Goal: Information Seeking & Learning: Find specific fact

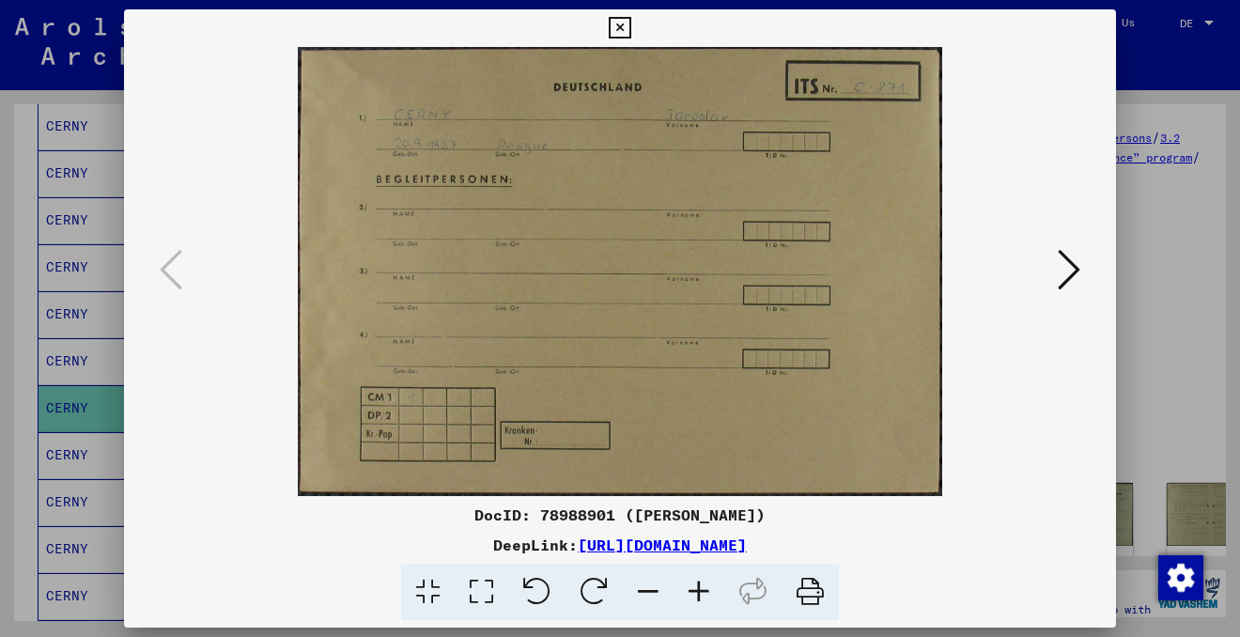
click at [1068, 263] on icon at bounding box center [1069, 269] width 23 height 45
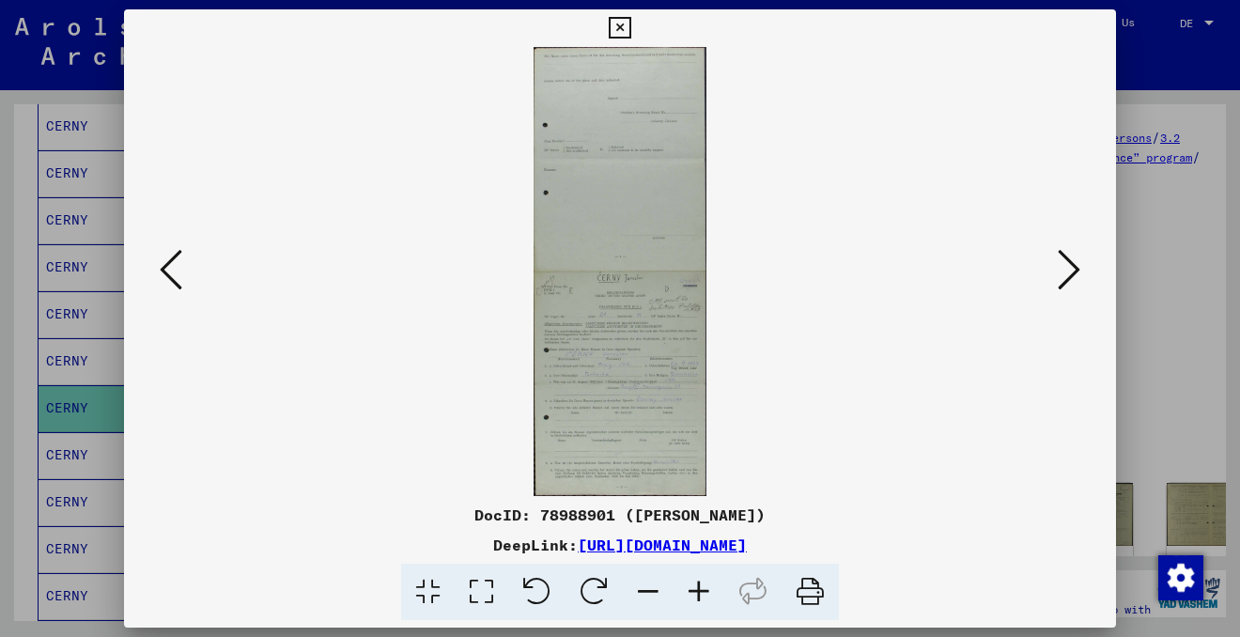
click at [169, 271] on icon at bounding box center [171, 269] width 23 height 45
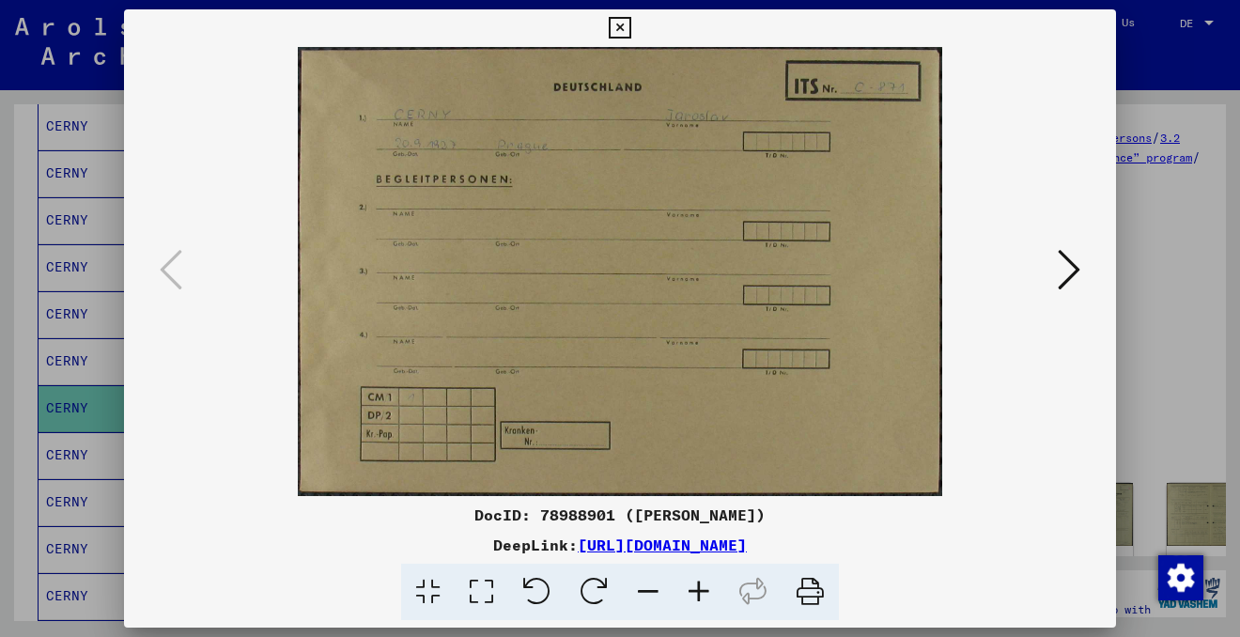
click at [622, 27] on icon at bounding box center [620, 28] width 22 height 23
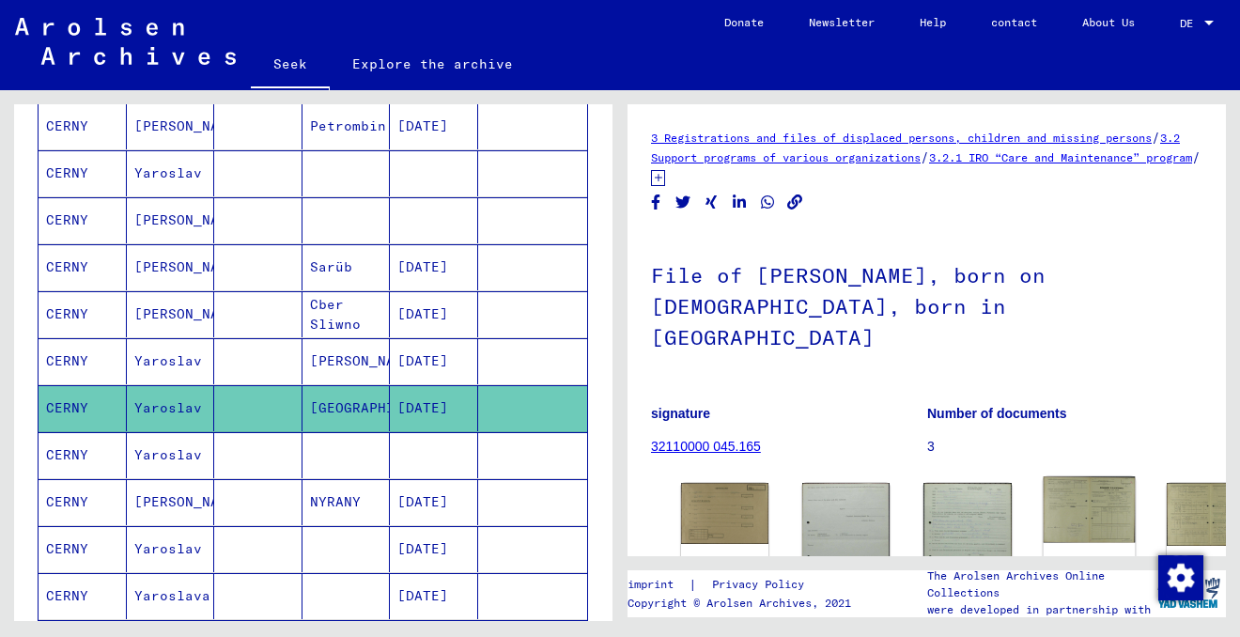
click at [1043, 484] on img at bounding box center [1089, 509] width 92 height 66
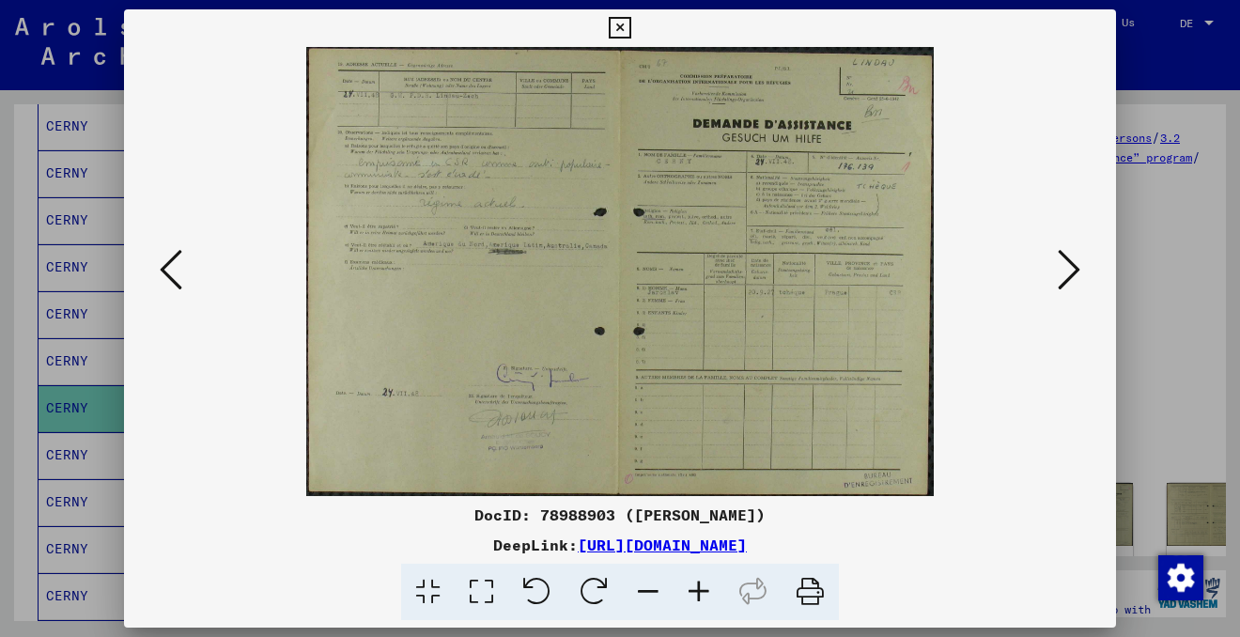
click at [706, 589] on icon at bounding box center [698, 592] width 51 height 57
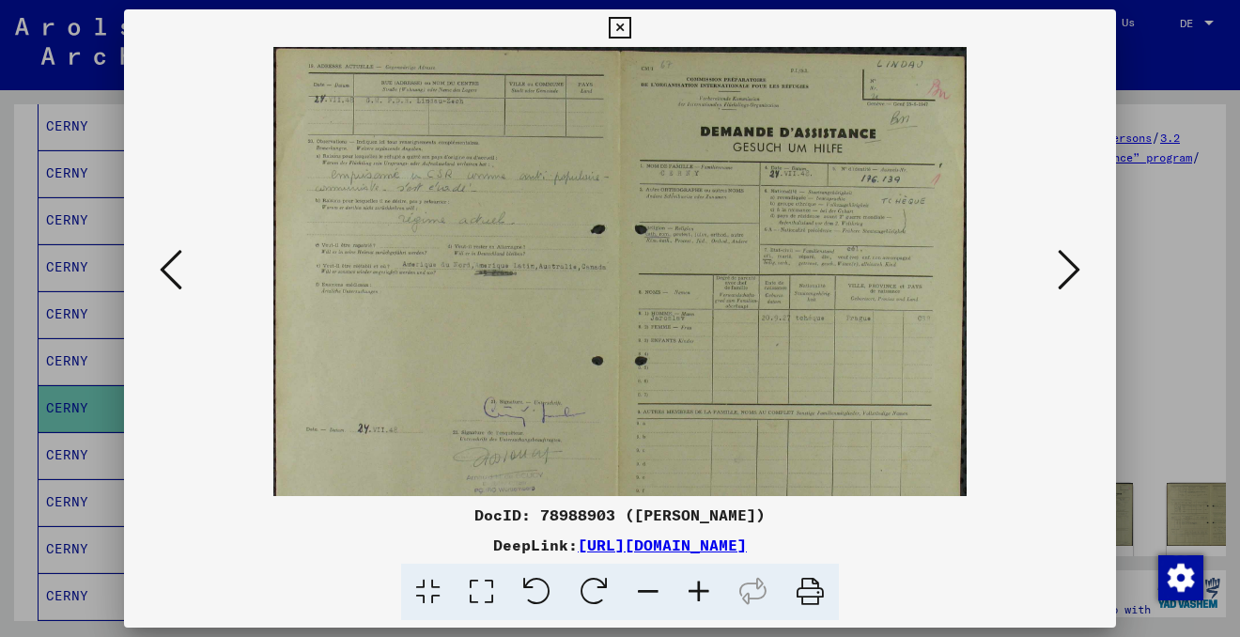
click at [706, 589] on icon at bounding box center [698, 592] width 51 height 57
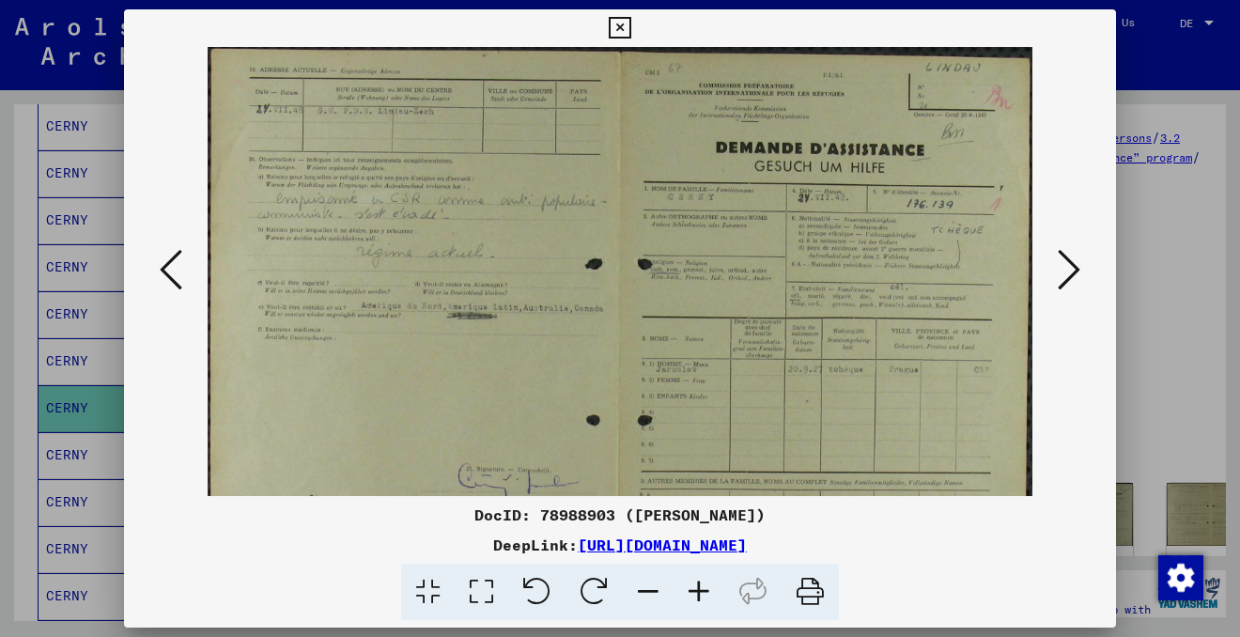
click at [706, 589] on icon at bounding box center [698, 592] width 51 height 57
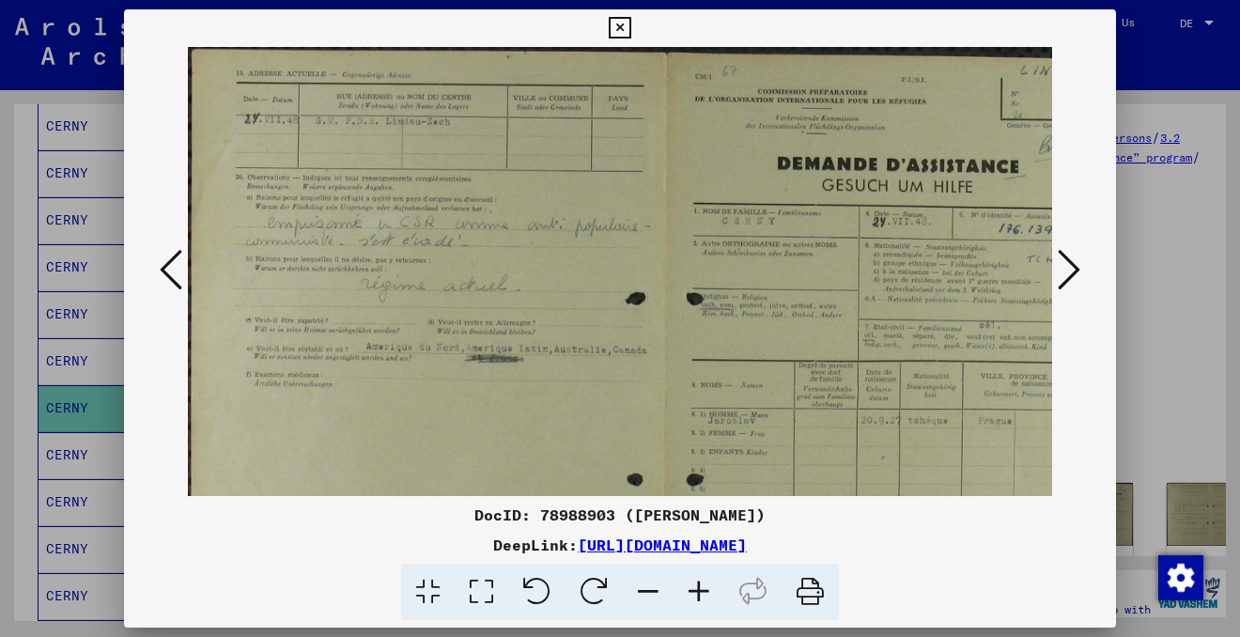
click at [706, 589] on icon at bounding box center [698, 592] width 51 height 57
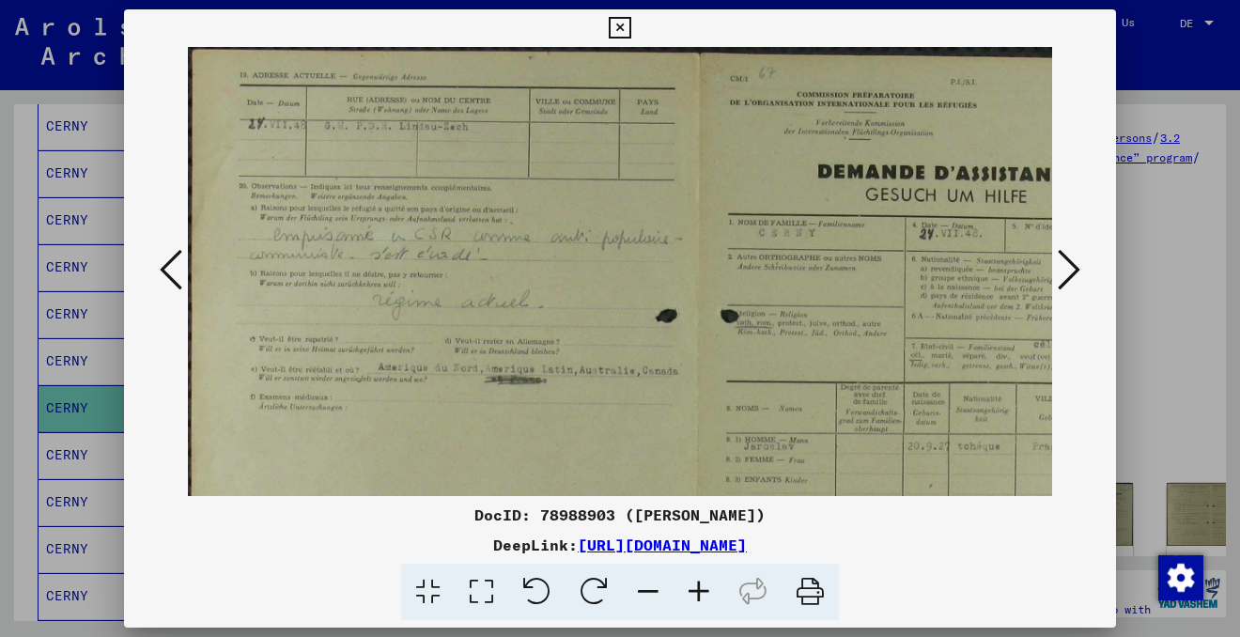
click at [706, 589] on icon at bounding box center [698, 592] width 51 height 57
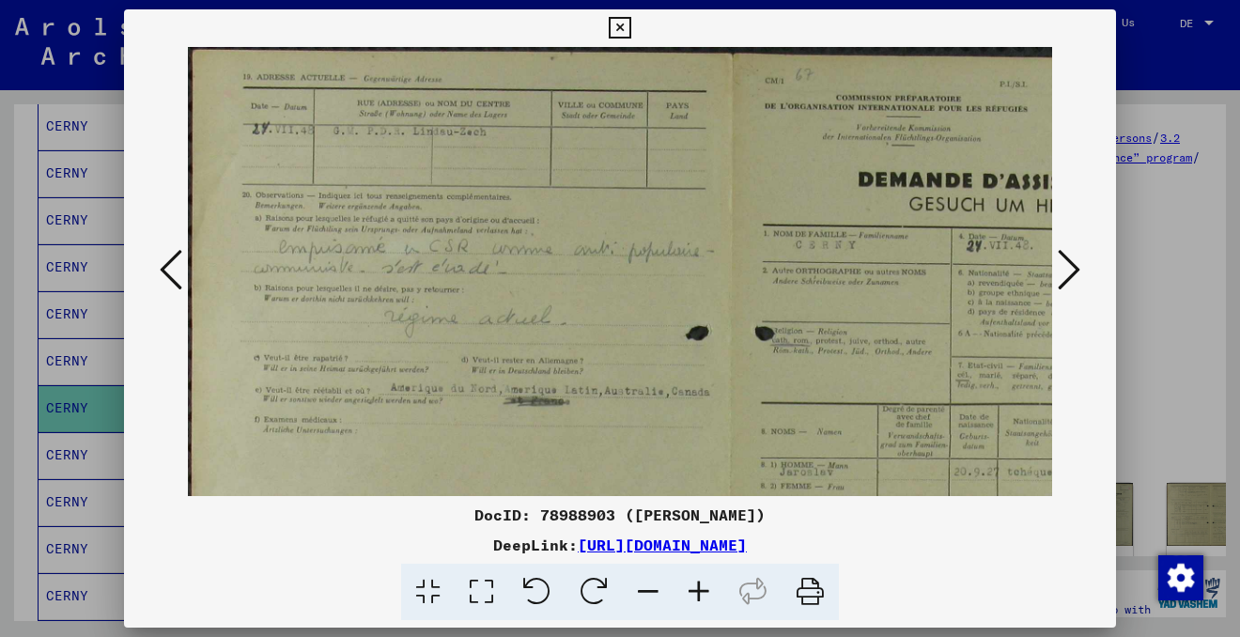
click at [706, 590] on icon at bounding box center [698, 592] width 51 height 57
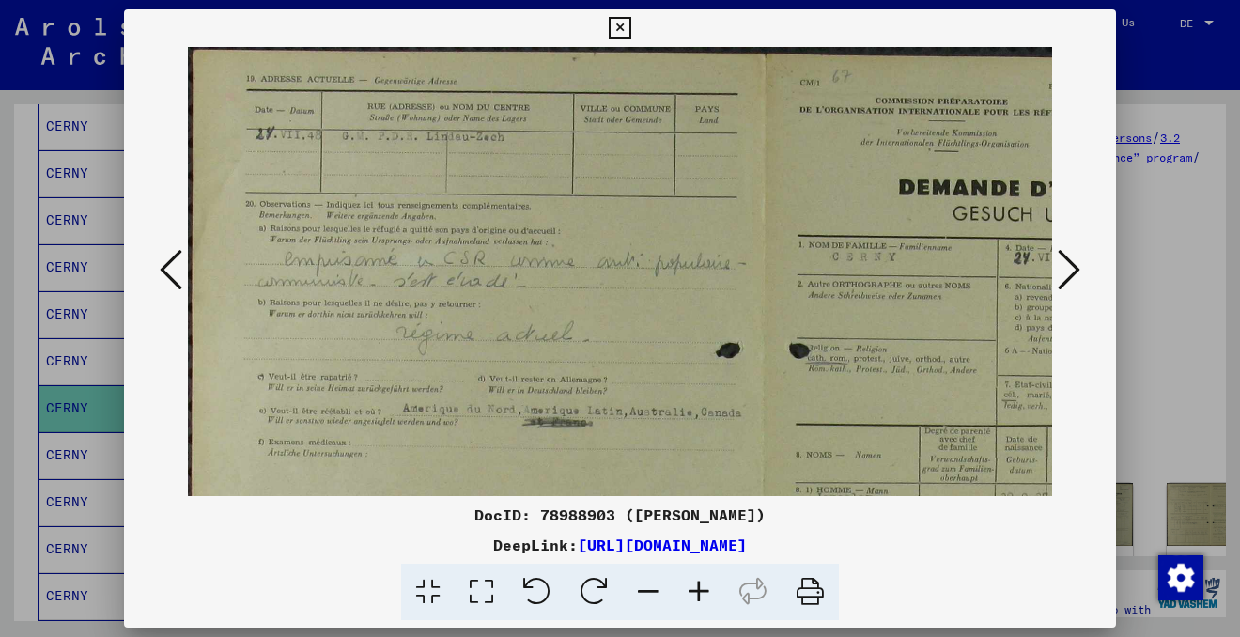
click at [706, 590] on icon at bounding box center [698, 592] width 51 height 57
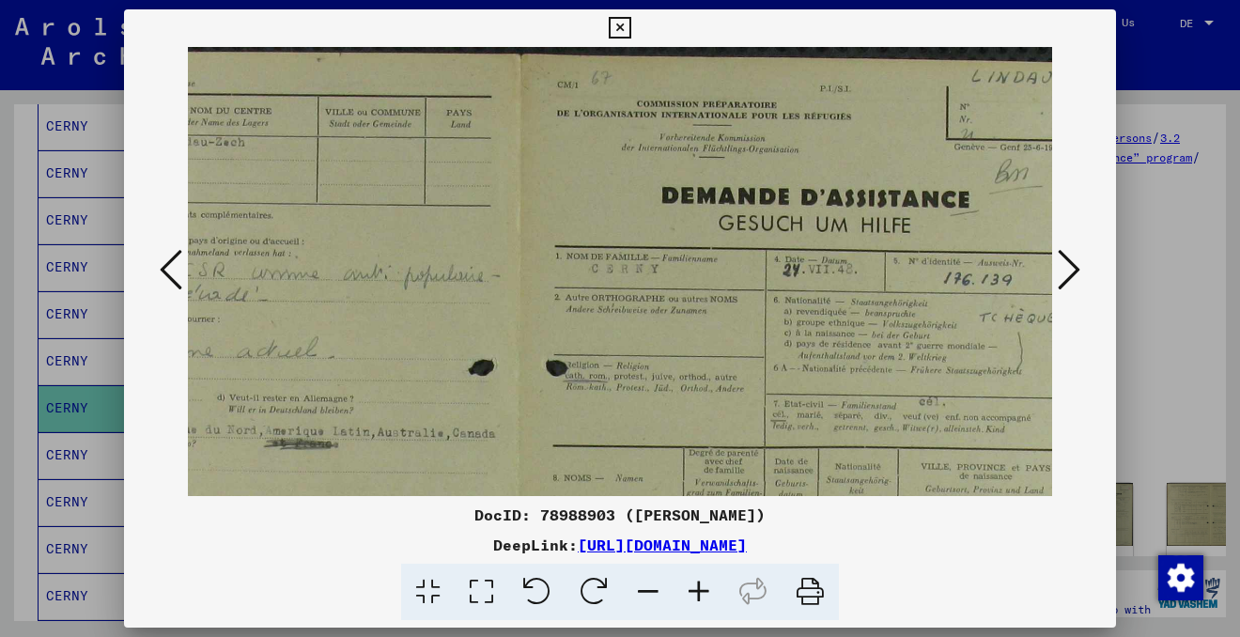
scroll to position [0, 354]
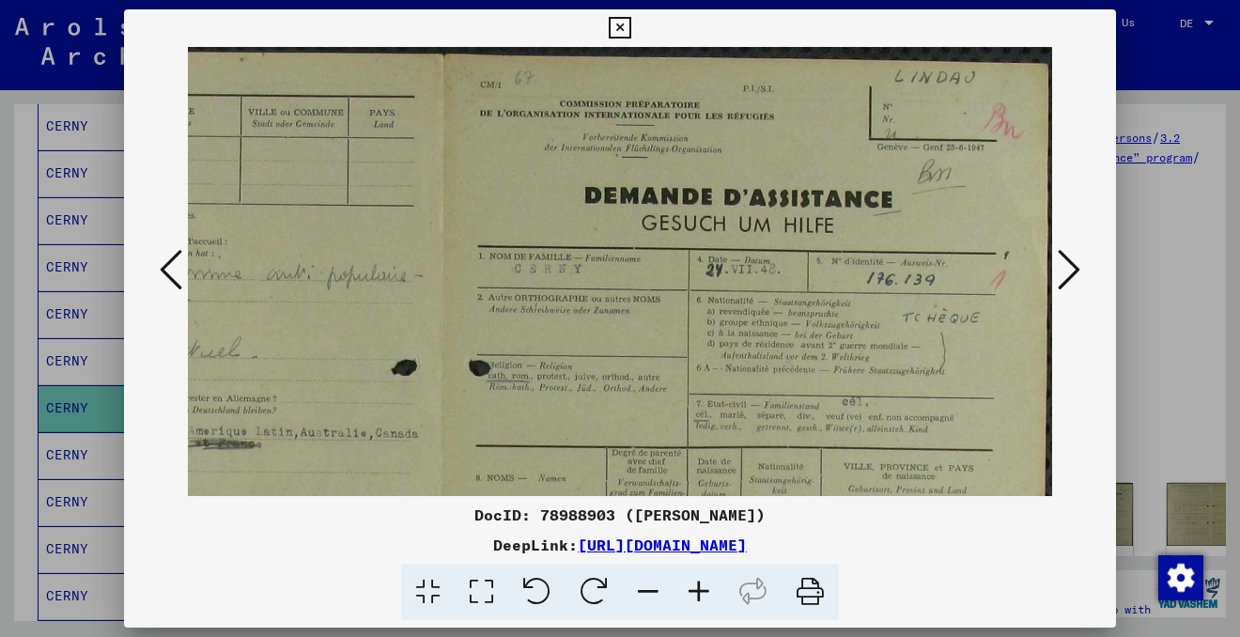
drag, startPoint x: 803, startPoint y: 367, endPoint x: 346, endPoint y: 369, distance: 457.4
click at [346, 369] on img at bounding box center [443, 483] width 1218 height 872
click at [700, 581] on icon at bounding box center [698, 592] width 51 height 57
click at [700, 582] on icon at bounding box center [698, 592] width 51 height 57
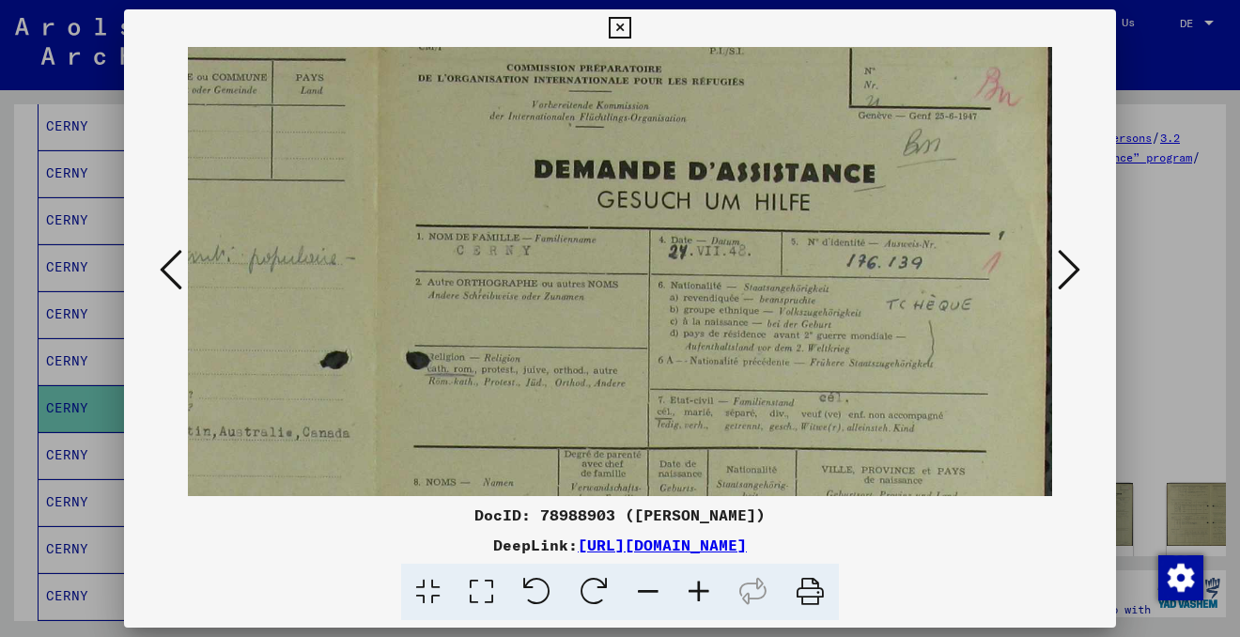
drag, startPoint x: 881, startPoint y: 378, endPoint x: 689, endPoint y: 333, distance: 196.6
click at [689, 333] on img at bounding box center [377, 488] width 1350 height 966
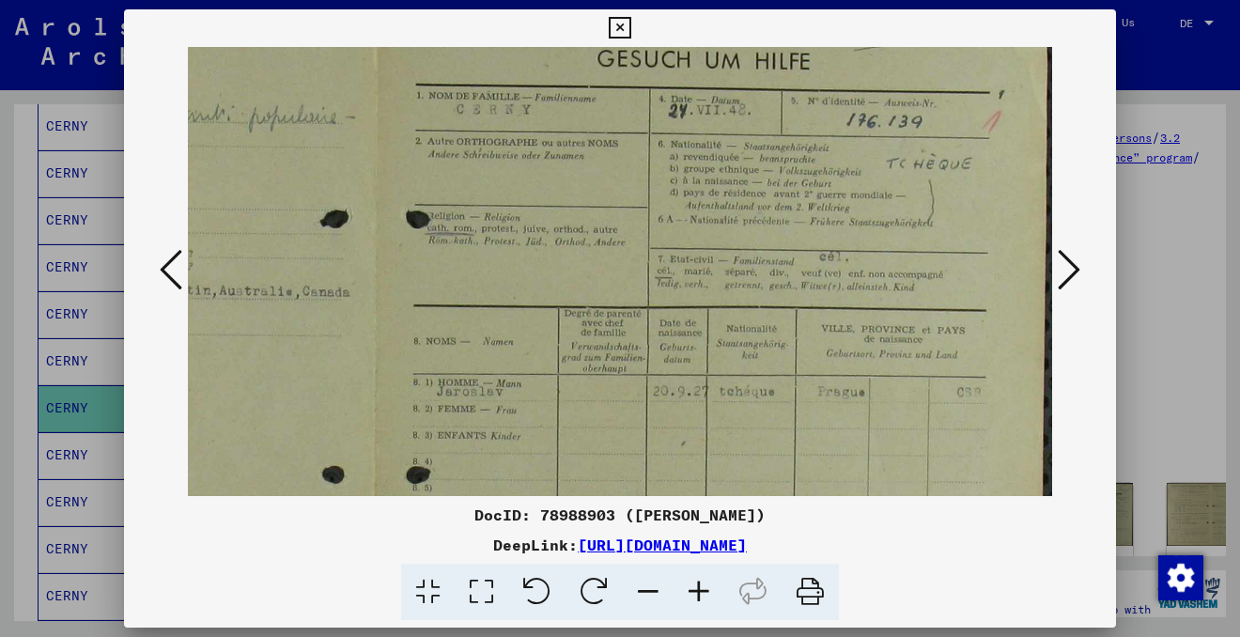
drag, startPoint x: 646, startPoint y: 302, endPoint x: 624, endPoint y: 154, distance: 150.1
click at [625, 158] on img at bounding box center [377, 347] width 1350 height 966
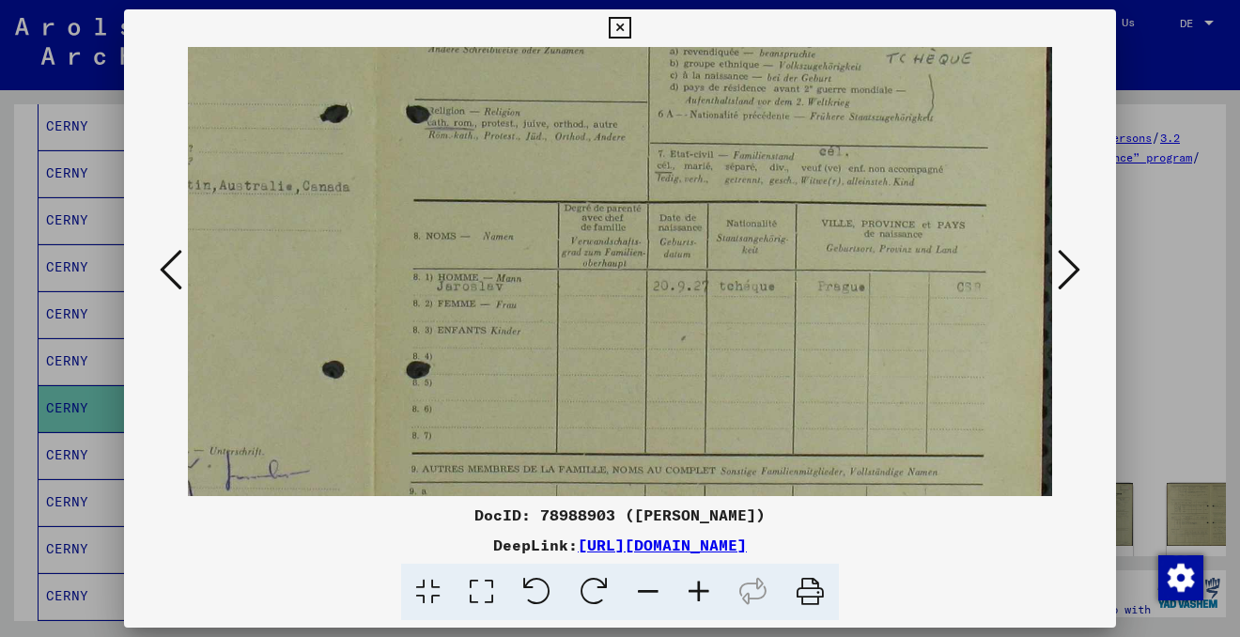
scroll to position [293, 486]
drag, startPoint x: 692, startPoint y: 292, endPoint x: 579, endPoint y: 186, distance: 155.5
click at [579, 188] on img at bounding box center [377, 237] width 1350 height 966
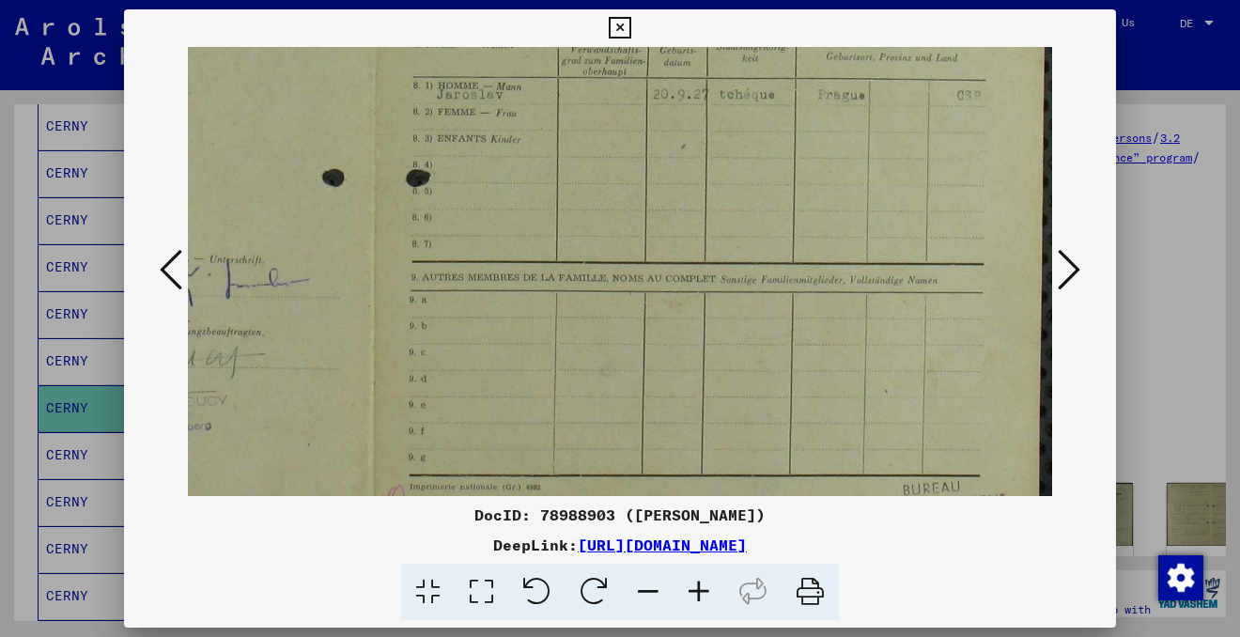
scroll to position [505, 486]
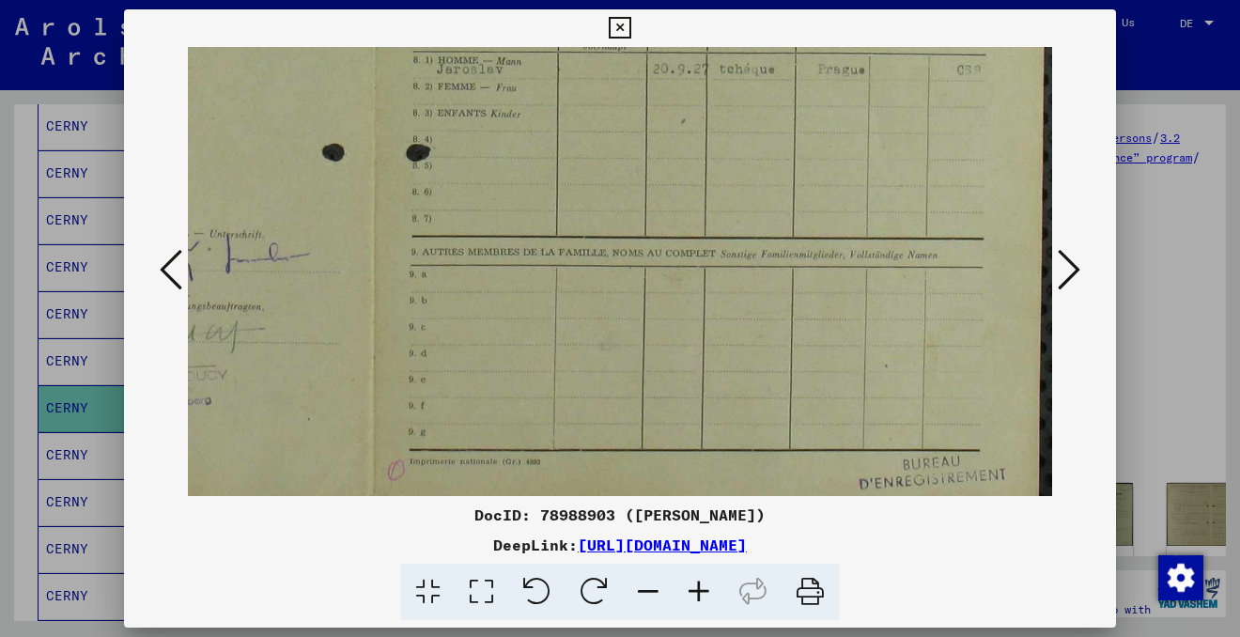
drag, startPoint x: 636, startPoint y: 366, endPoint x: 633, endPoint y: 154, distance: 212.3
click at [633, 154] on img at bounding box center [377, 25] width 1350 height 966
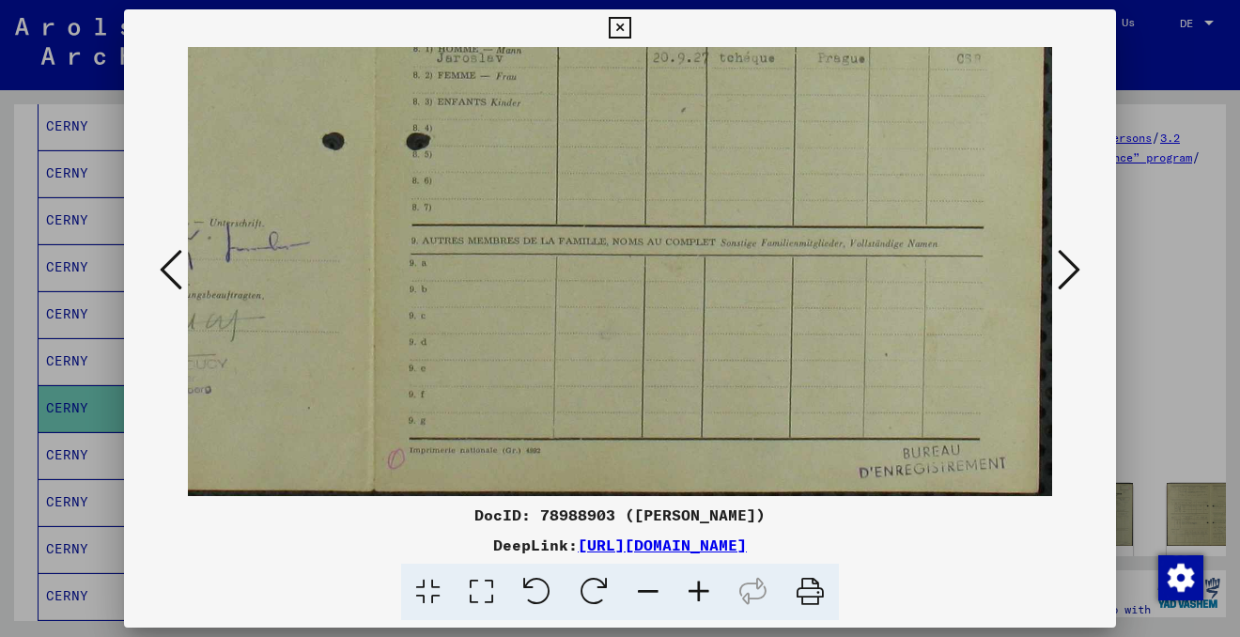
scroll to position [516, 486]
drag, startPoint x: 639, startPoint y: 282, endPoint x: 639, endPoint y: 159, distance: 123.0
click at [639, 159] on img at bounding box center [377, 14] width 1350 height 966
click at [1071, 271] on icon at bounding box center [1069, 269] width 23 height 45
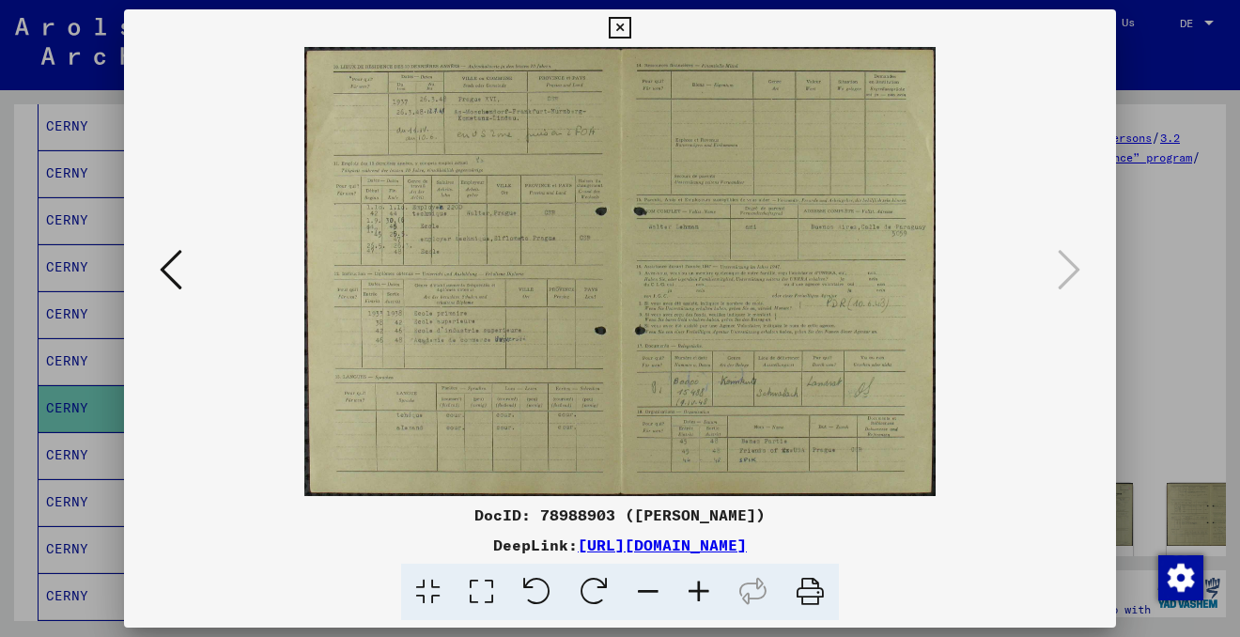
click at [699, 584] on icon at bounding box center [698, 592] width 51 height 57
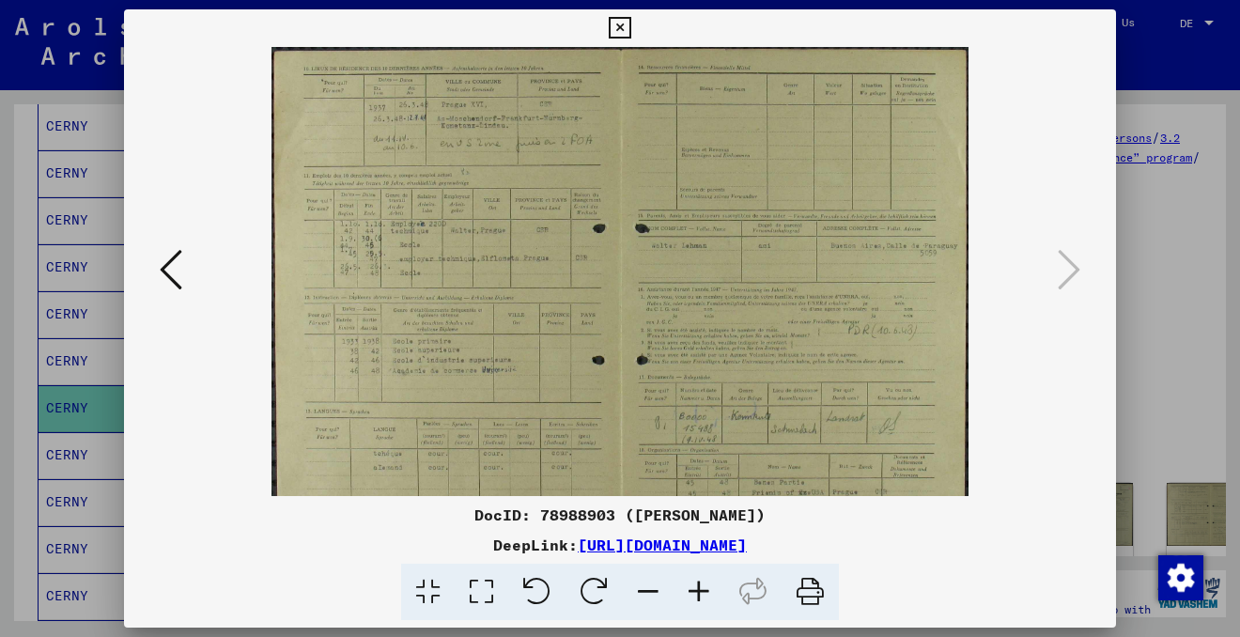
click at [699, 584] on icon at bounding box center [698, 592] width 51 height 57
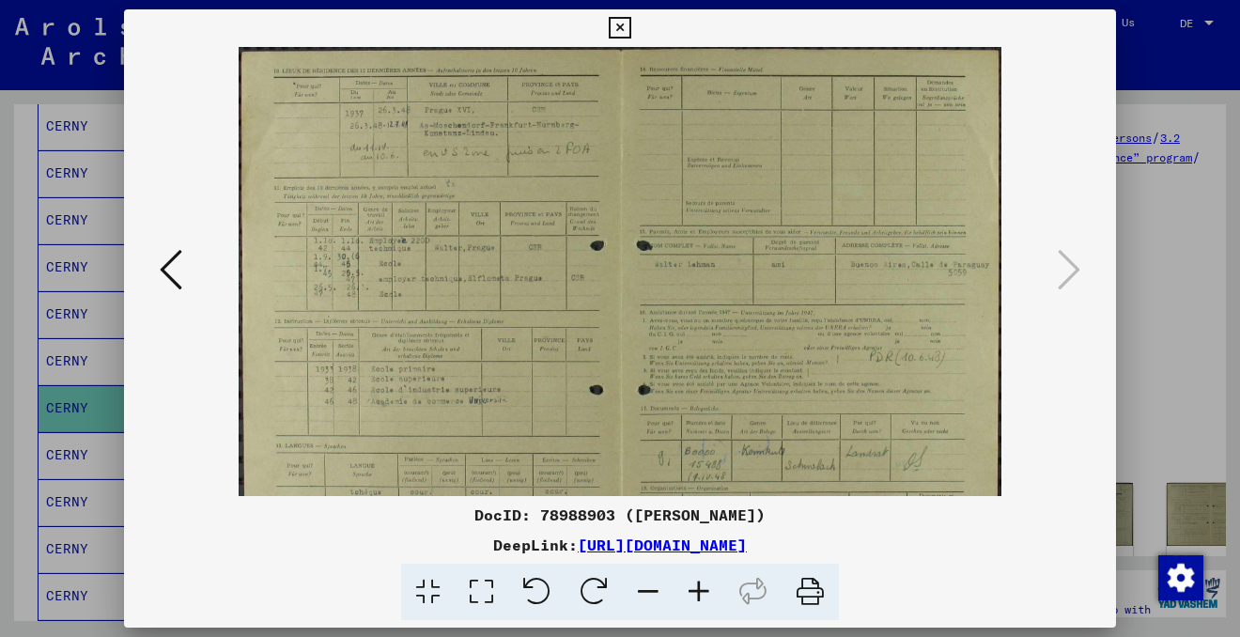
click at [699, 584] on icon at bounding box center [698, 592] width 51 height 57
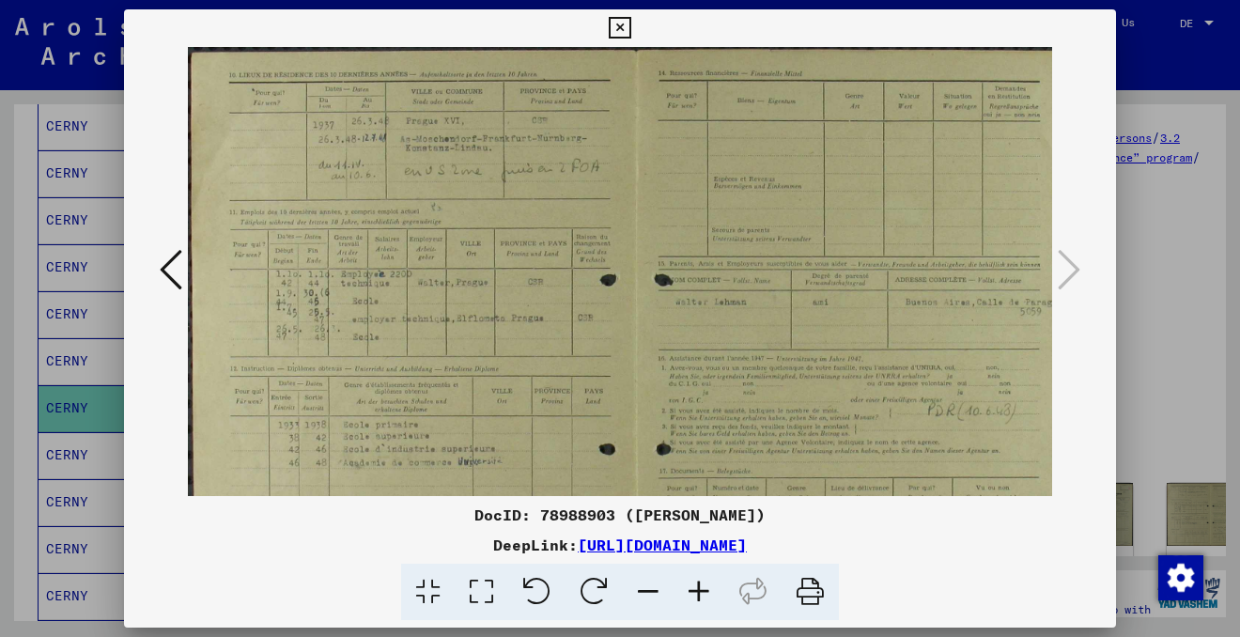
click at [699, 584] on icon at bounding box center [698, 592] width 51 height 57
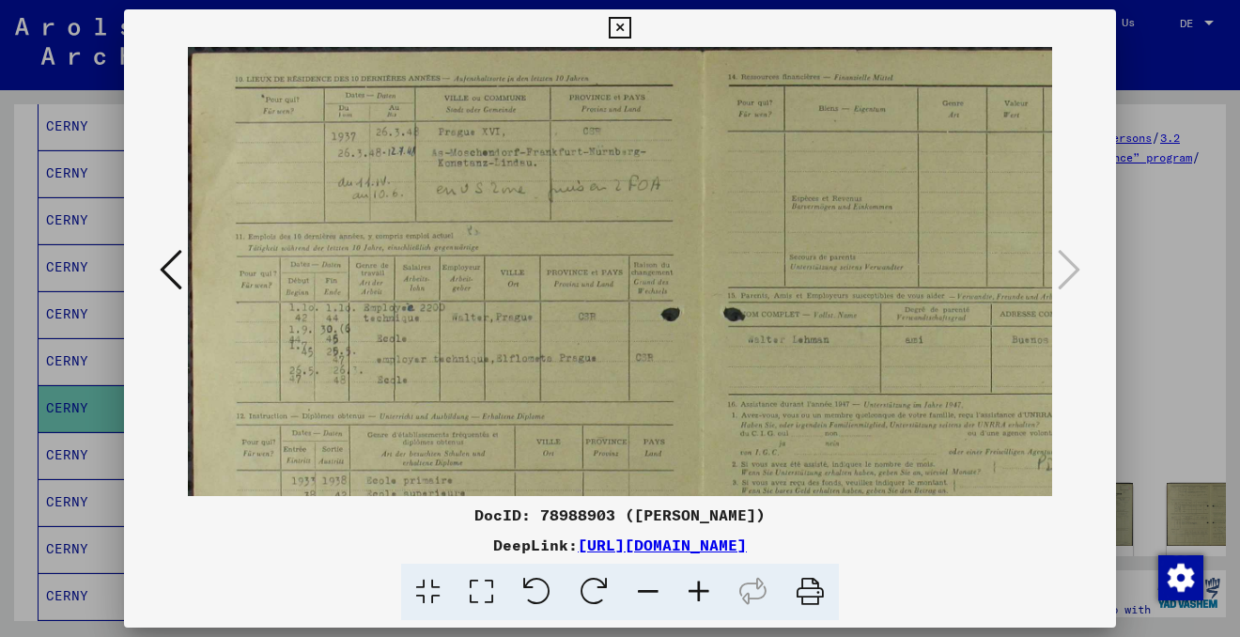
click at [699, 584] on icon at bounding box center [698, 592] width 51 height 57
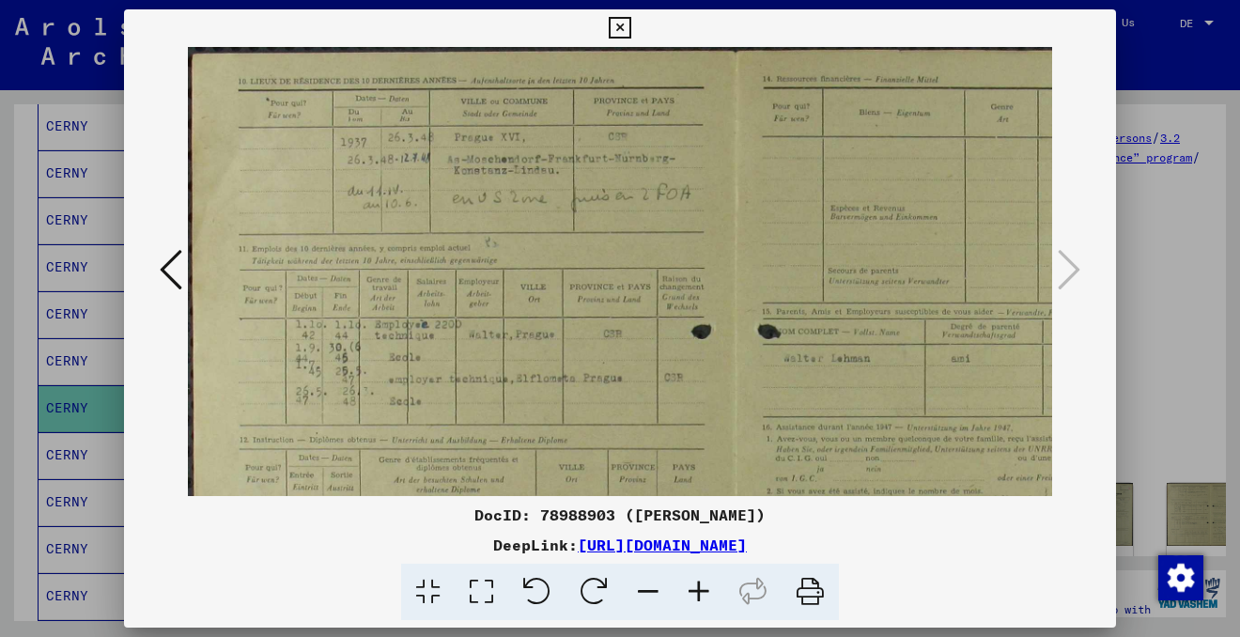
click at [699, 584] on icon at bounding box center [698, 592] width 51 height 57
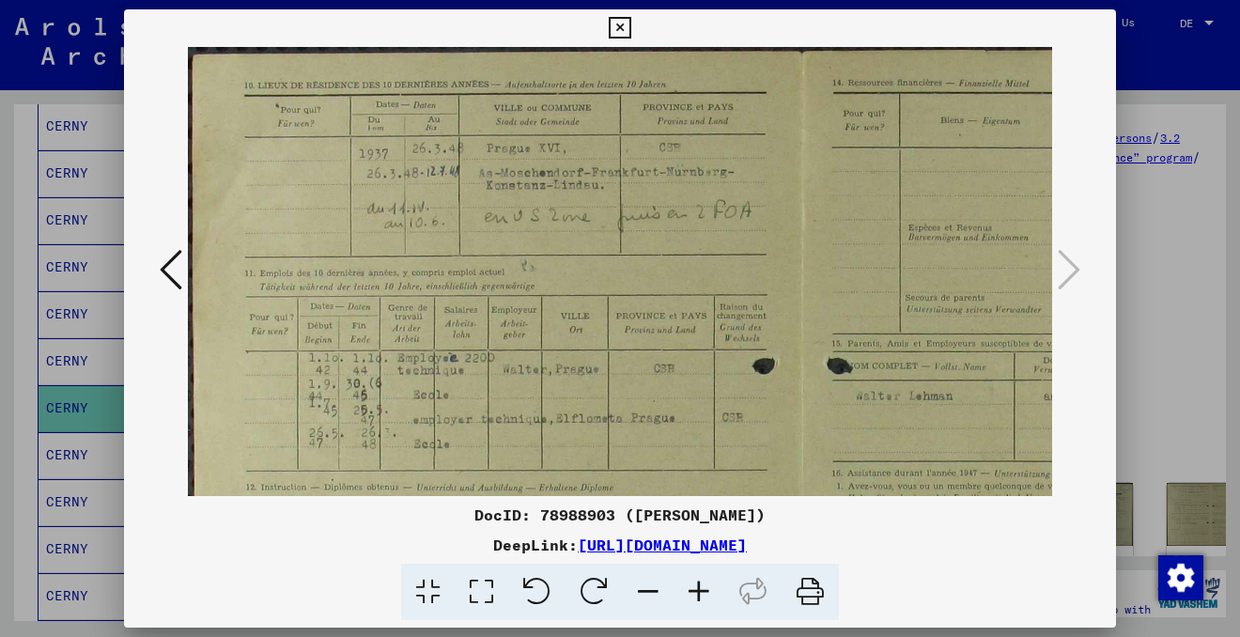
click at [699, 584] on icon at bounding box center [698, 592] width 51 height 57
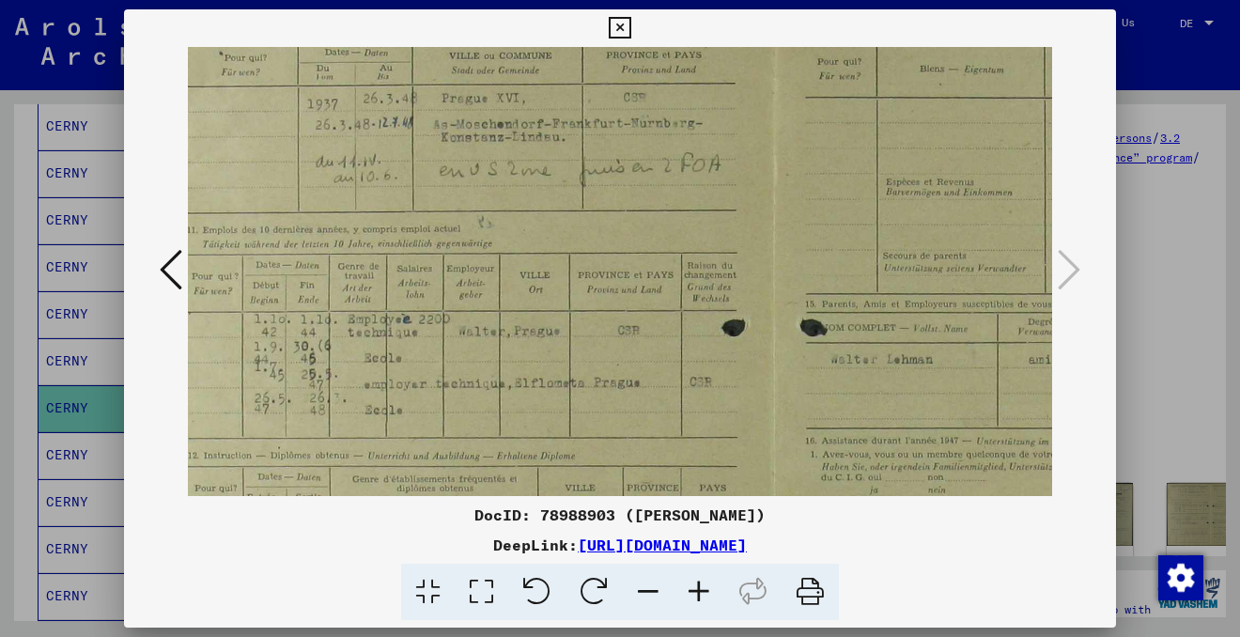
drag, startPoint x: 731, startPoint y: 410, endPoint x: 673, endPoint y: 354, distance: 80.4
click at [672, 354] on img at bounding box center [772, 451] width 1291 height 919
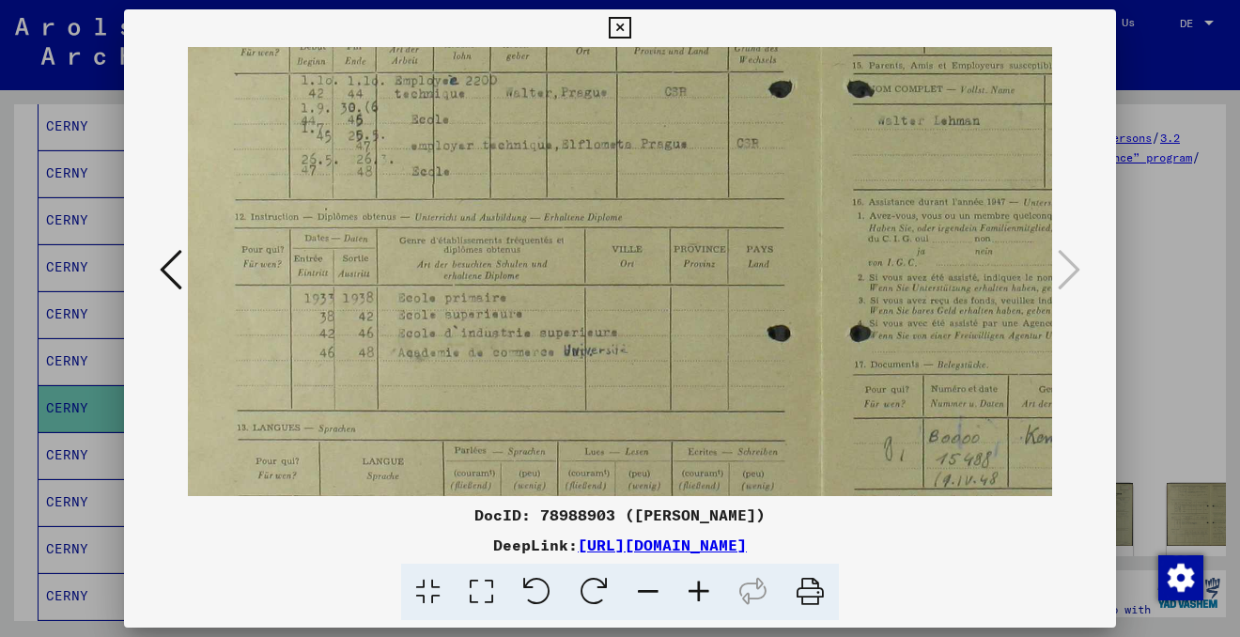
drag, startPoint x: 673, startPoint y: 354, endPoint x: 719, endPoint y: 110, distance: 248.7
click at [719, 110] on img at bounding box center [819, 212] width 1291 height 919
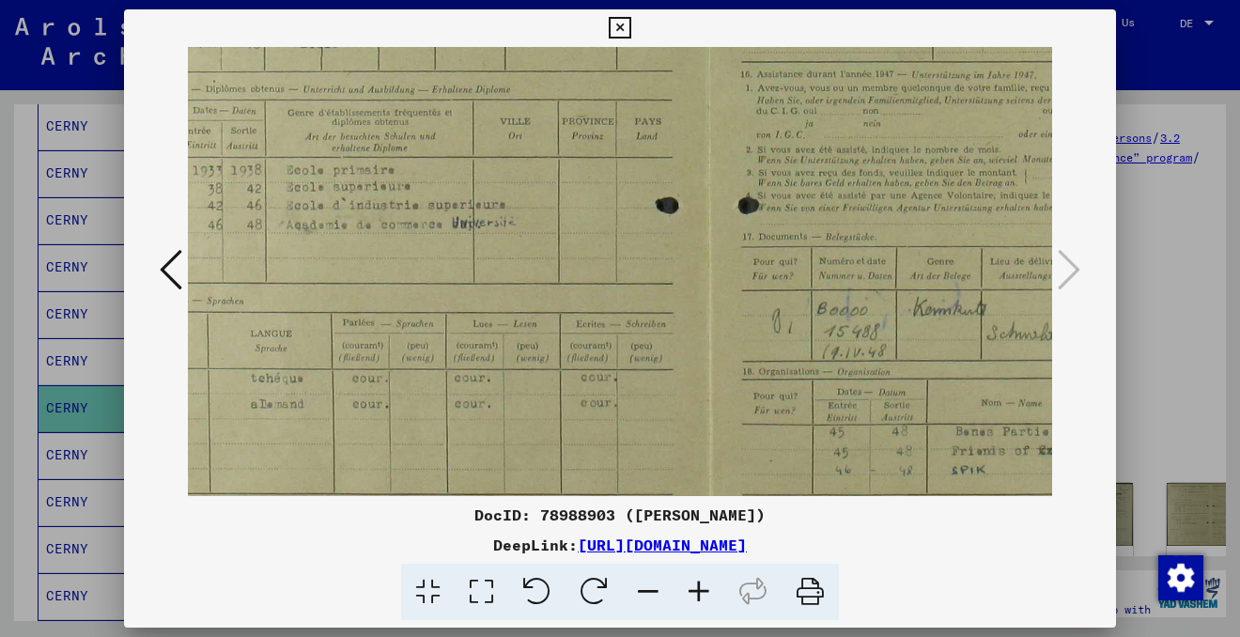
drag, startPoint x: 669, startPoint y: 312, endPoint x: 540, endPoint y: 171, distance: 190.8
click at [540, 171] on img at bounding box center [707, 84] width 1291 height 919
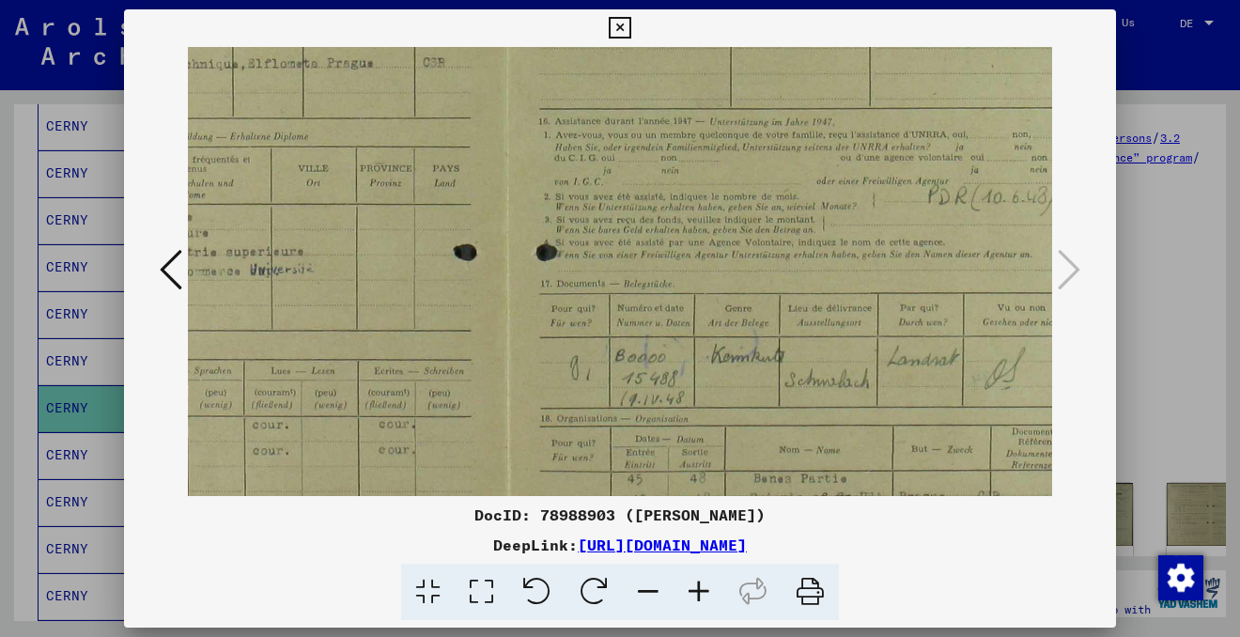
scroll to position [334, 380]
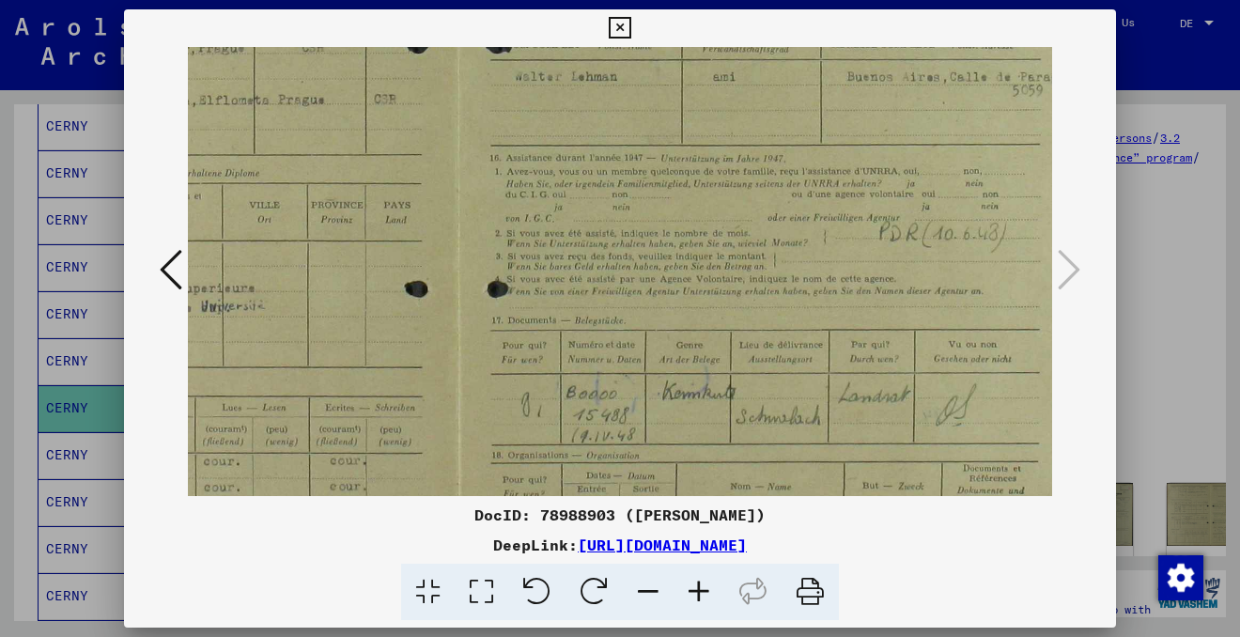
drag, startPoint x: 540, startPoint y: 171, endPoint x: 318, endPoint y: 265, distance: 240.7
click at [320, 260] on img at bounding box center [456, 168] width 1291 height 919
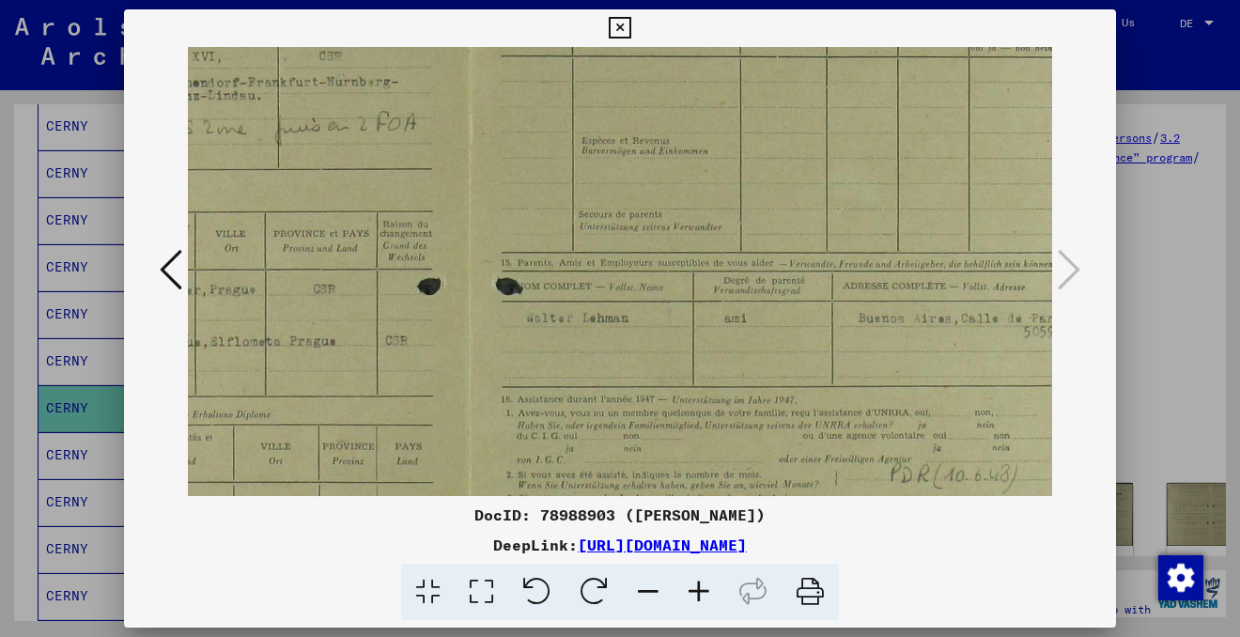
drag, startPoint x: 609, startPoint y: 164, endPoint x: 494, endPoint y: 407, distance: 268.1
click at [495, 403] on img at bounding box center [467, 409] width 1291 height 919
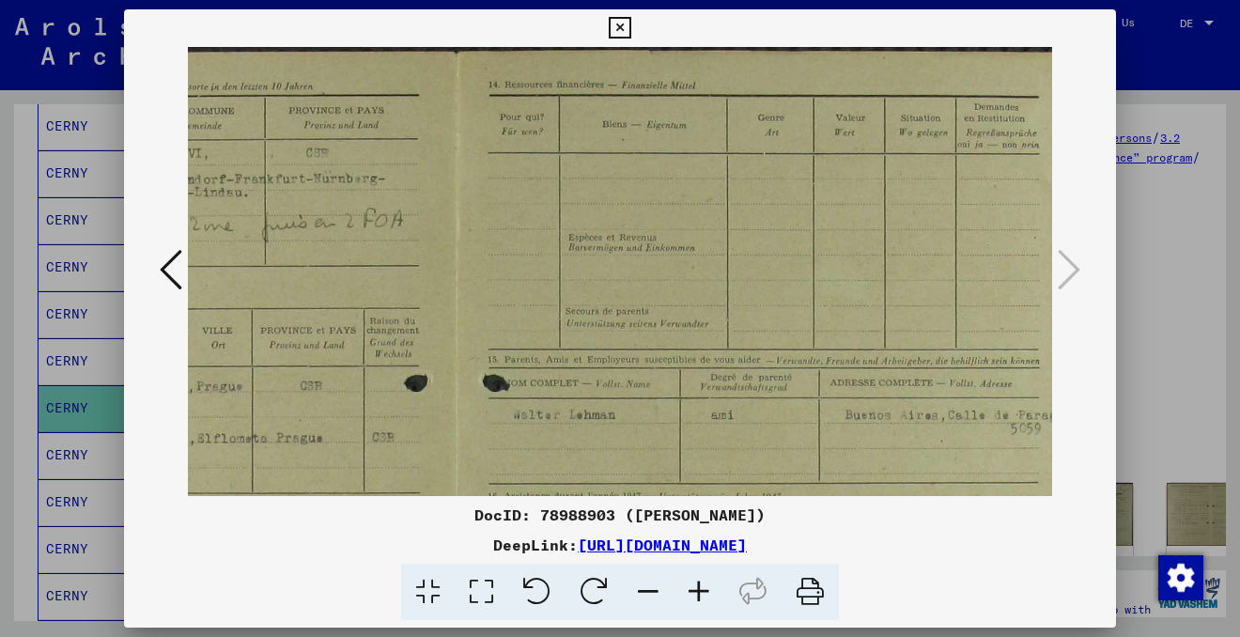
scroll to position [0, 385]
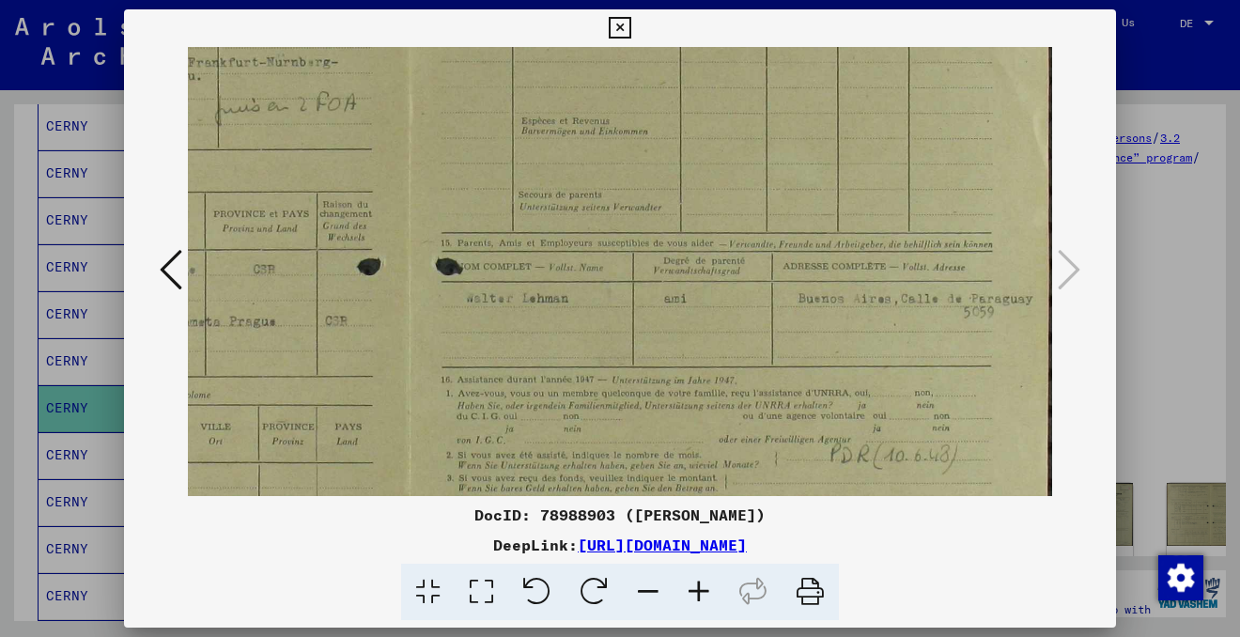
drag, startPoint x: 673, startPoint y: 232, endPoint x: 467, endPoint y: 337, distance: 231.9
click at [467, 337] on img at bounding box center [407, 389] width 1291 height 919
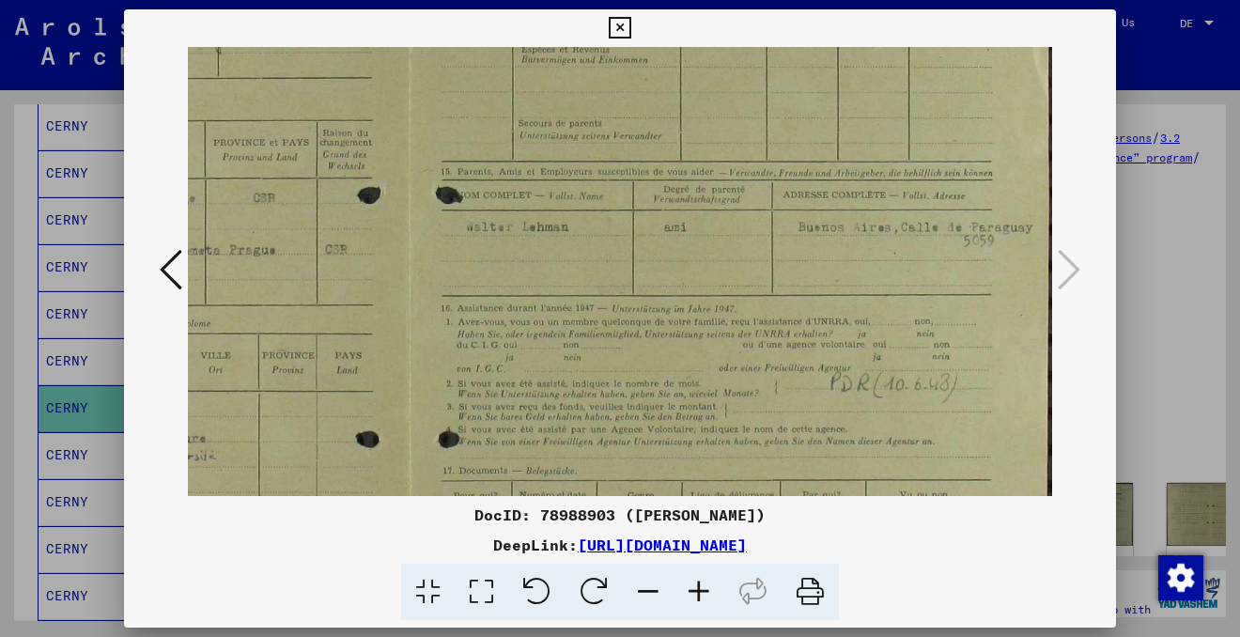
scroll to position [187, 425]
drag, startPoint x: 597, startPoint y: 415, endPoint x: 586, endPoint y: 344, distance: 72.3
click at [587, 344] on img at bounding box center [407, 319] width 1291 height 919
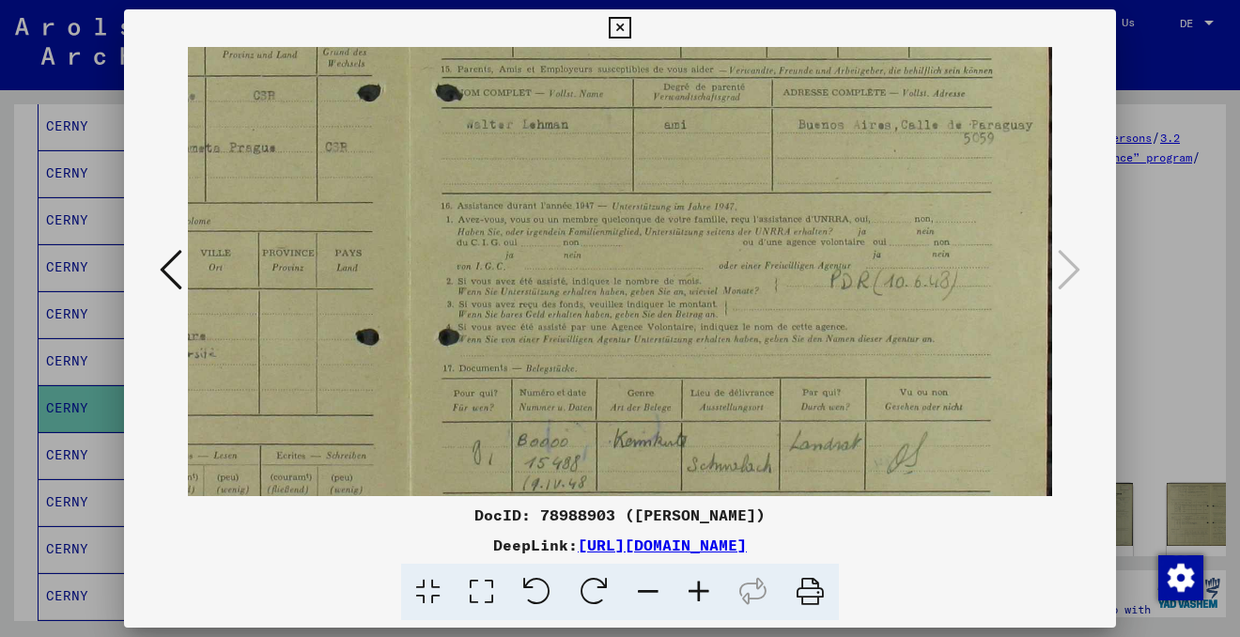
scroll to position [295, 425]
drag, startPoint x: 629, startPoint y: 418, endPoint x: 611, endPoint y: 311, distance: 108.7
click at [611, 310] on img at bounding box center [407, 211] width 1291 height 919
click at [698, 587] on icon at bounding box center [698, 592] width 51 height 57
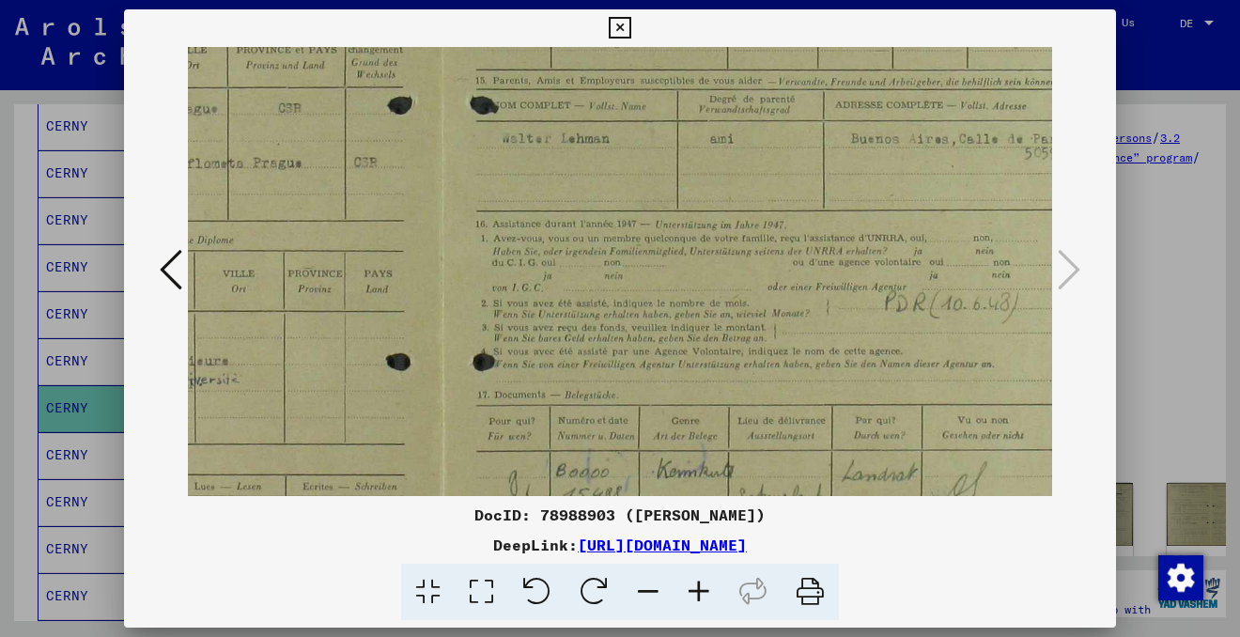
click at [699, 588] on icon at bounding box center [698, 592] width 51 height 57
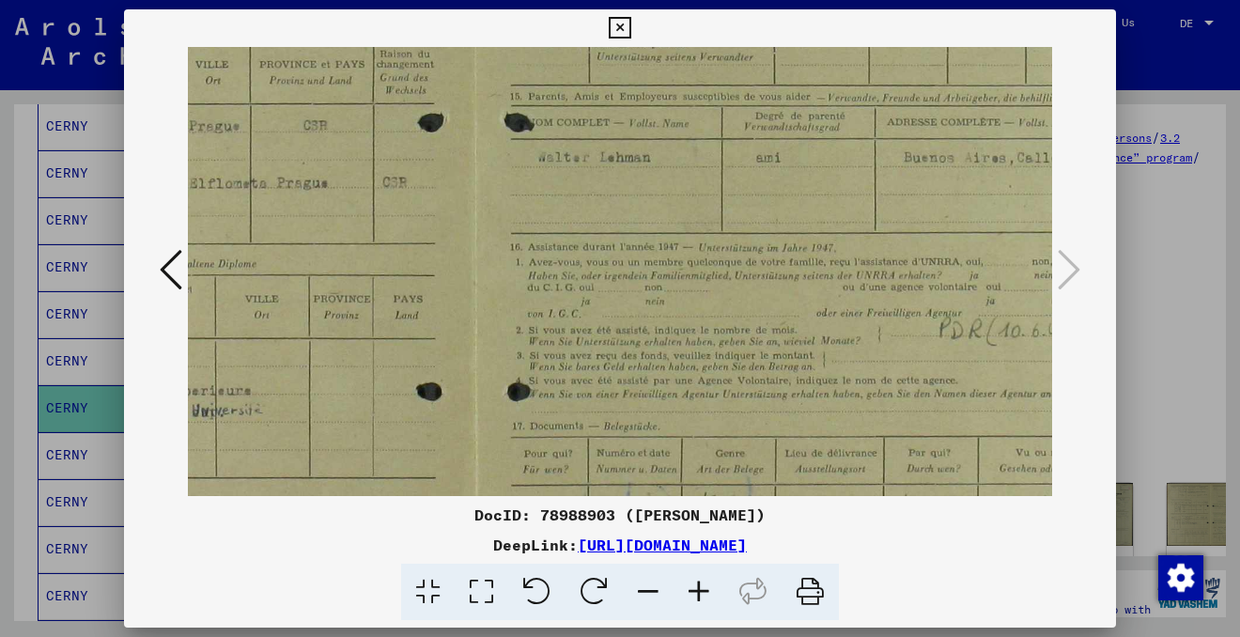
click at [699, 588] on icon at bounding box center [698, 592] width 51 height 57
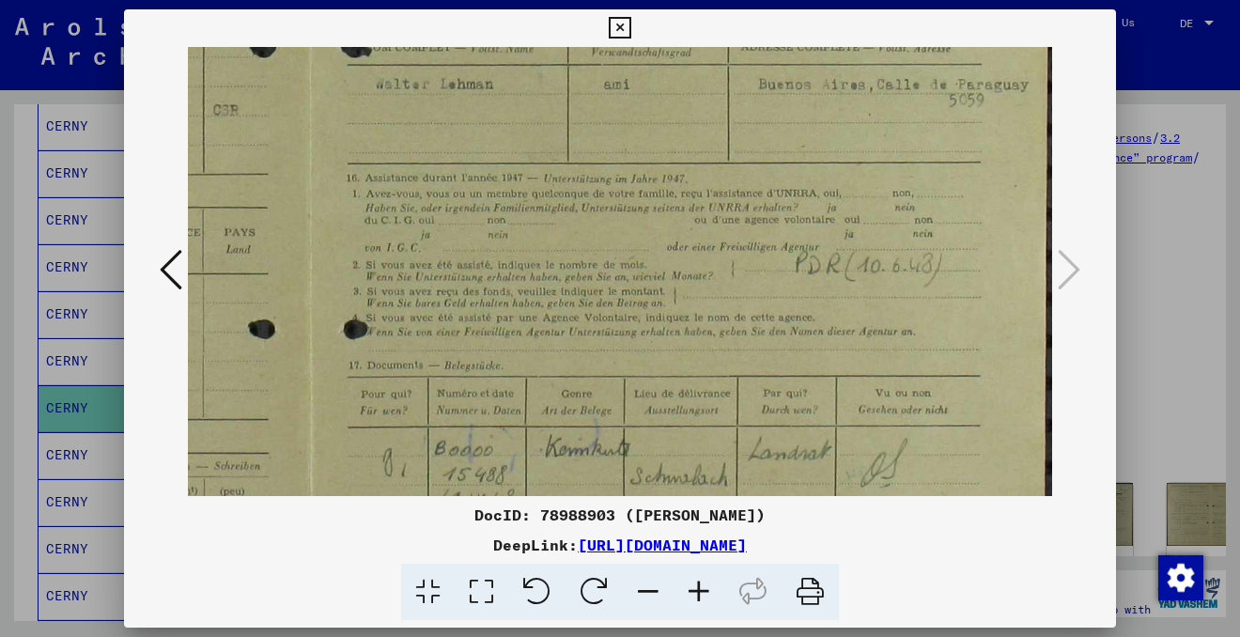
drag, startPoint x: 815, startPoint y: 433, endPoint x: 582, endPoint y: 344, distance: 249.4
click at [584, 342] on img at bounding box center [308, 189] width 1488 height 1059
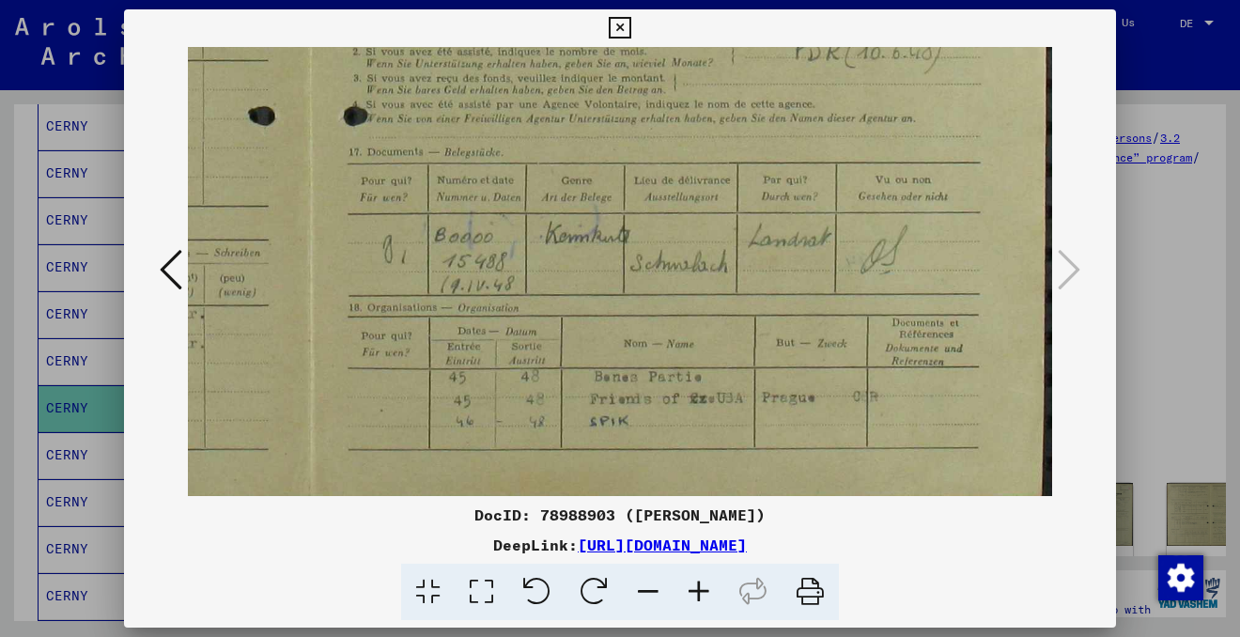
scroll to position [601, 624]
drag, startPoint x: 631, startPoint y: 450, endPoint x: 600, endPoint y: 235, distance: 217.3
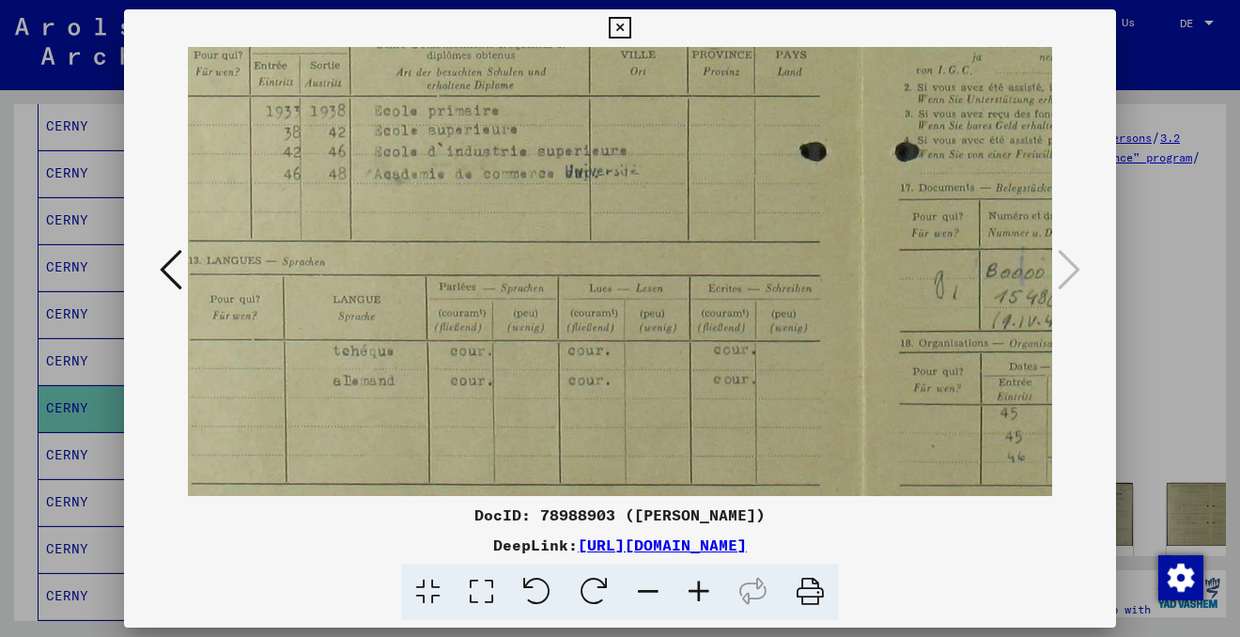
drag, startPoint x: 691, startPoint y: 350, endPoint x: 1243, endPoint y: 388, distance: 552.6
click at [1239, 388] on html "**********" at bounding box center [620, 318] width 1240 height 637
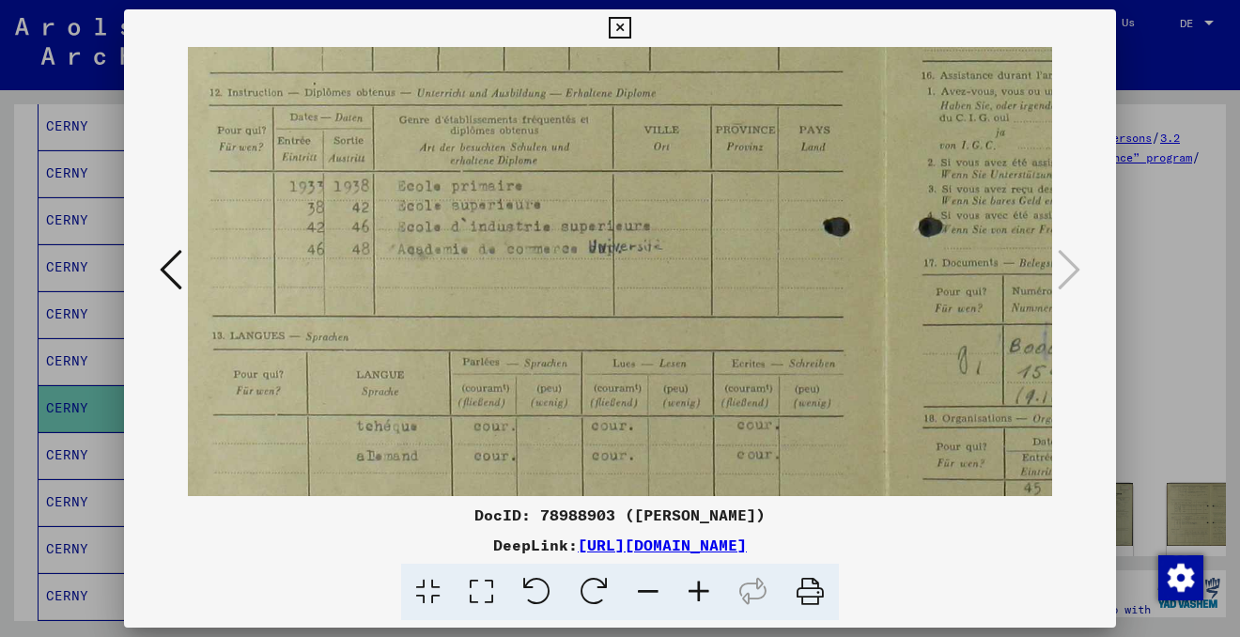
scroll to position [488, 49]
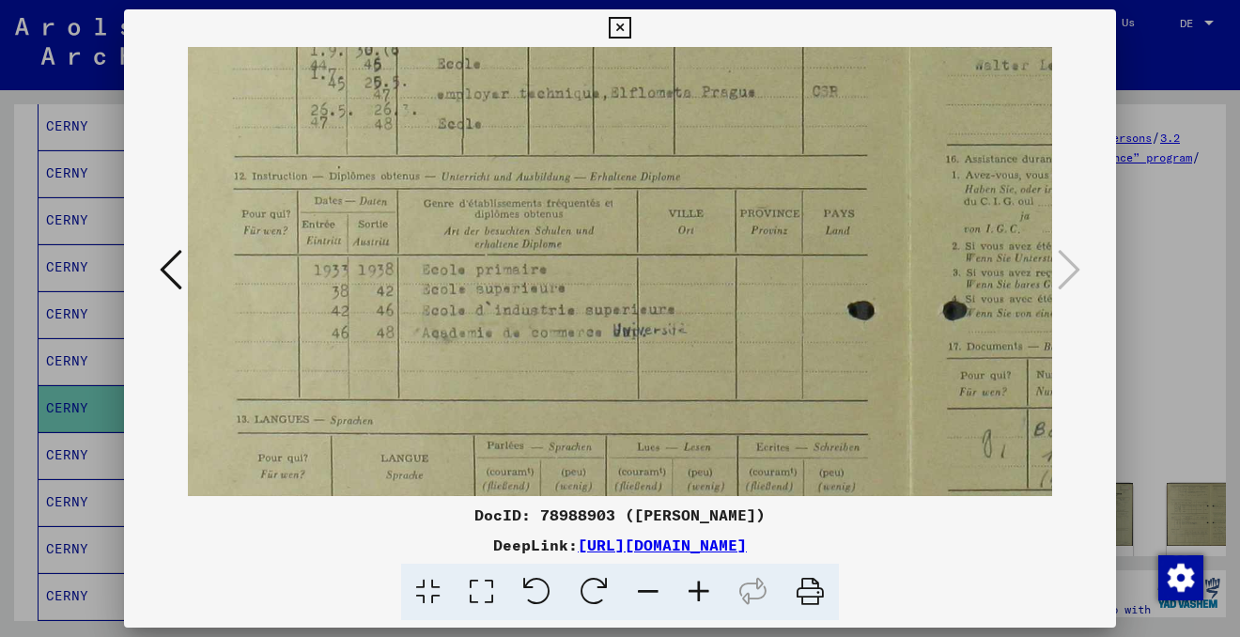
drag, startPoint x: 644, startPoint y: 222, endPoint x: 691, endPoint y: 378, distance: 162.8
click at [691, 379] on img at bounding box center [907, 170] width 1488 height 1059
click at [174, 279] on icon at bounding box center [171, 269] width 23 height 45
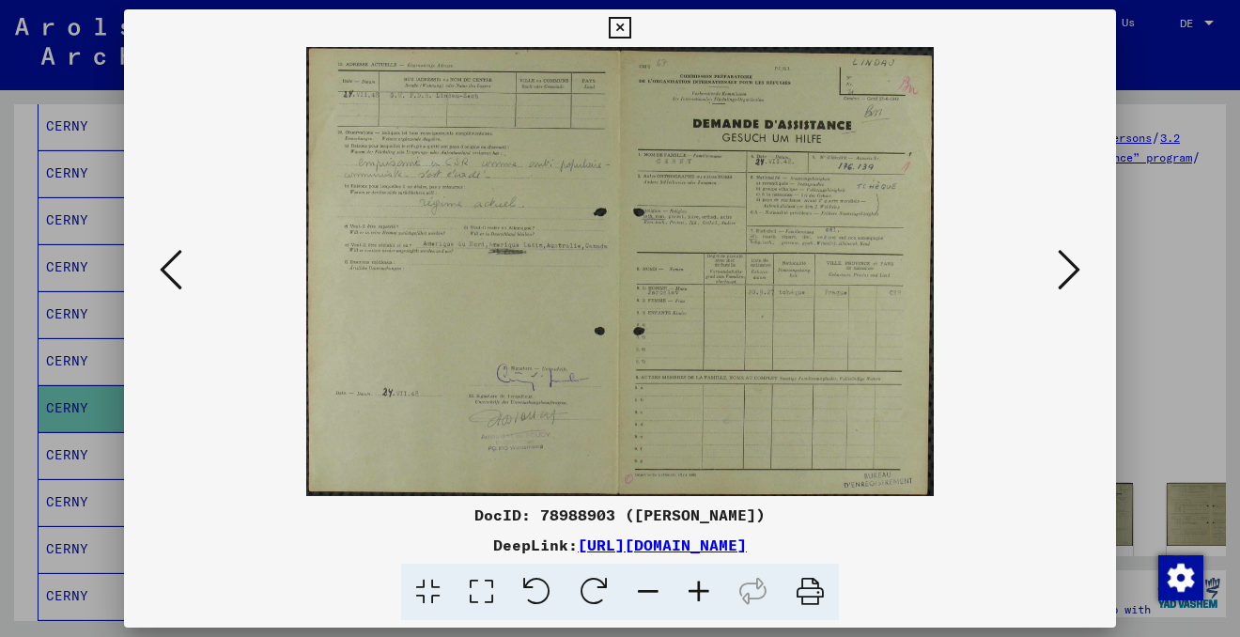
click at [467, 275] on img at bounding box center [619, 271] width 627 height 449
click at [705, 590] on icon at bounding box center [698, 592] width 51 height 57
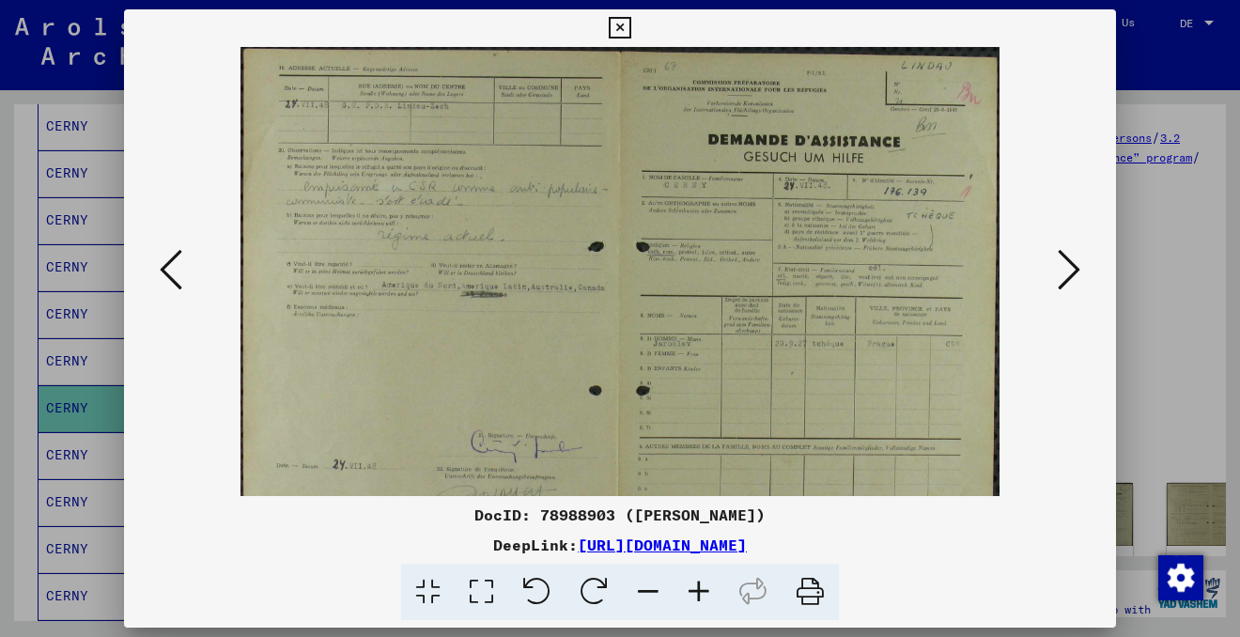
click at [705, 590] on icon at bounding box center [698, 592] width 51 height 57
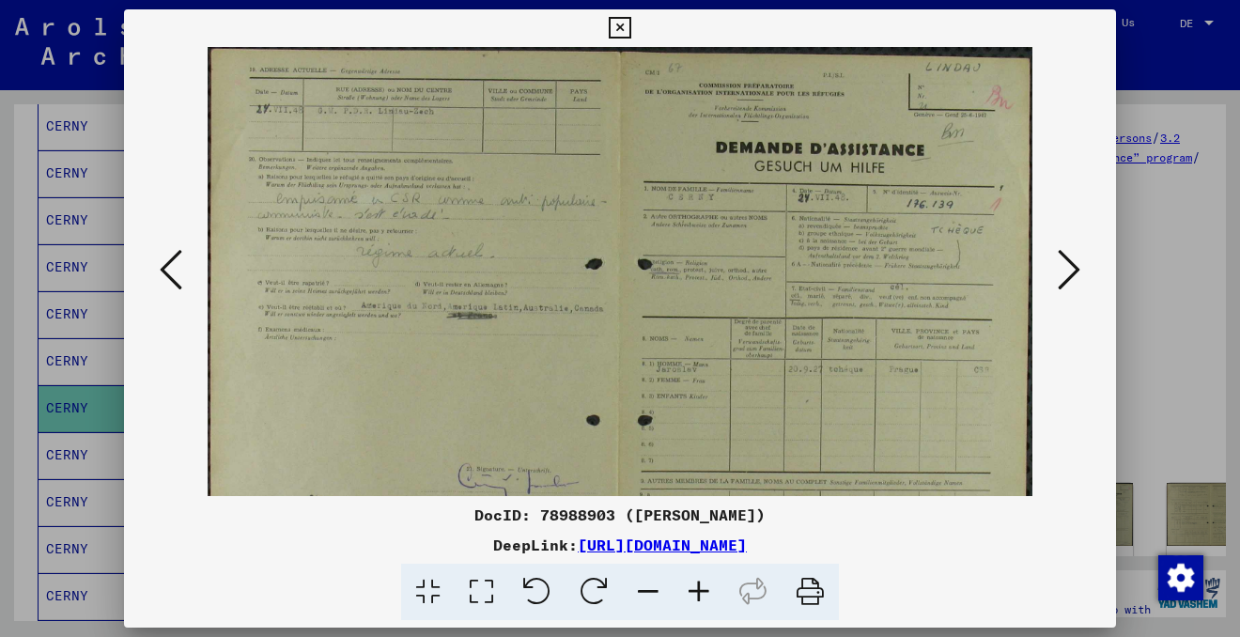
click at [705, 590] on icon at bounding box center [698, 592] width 51 height 57
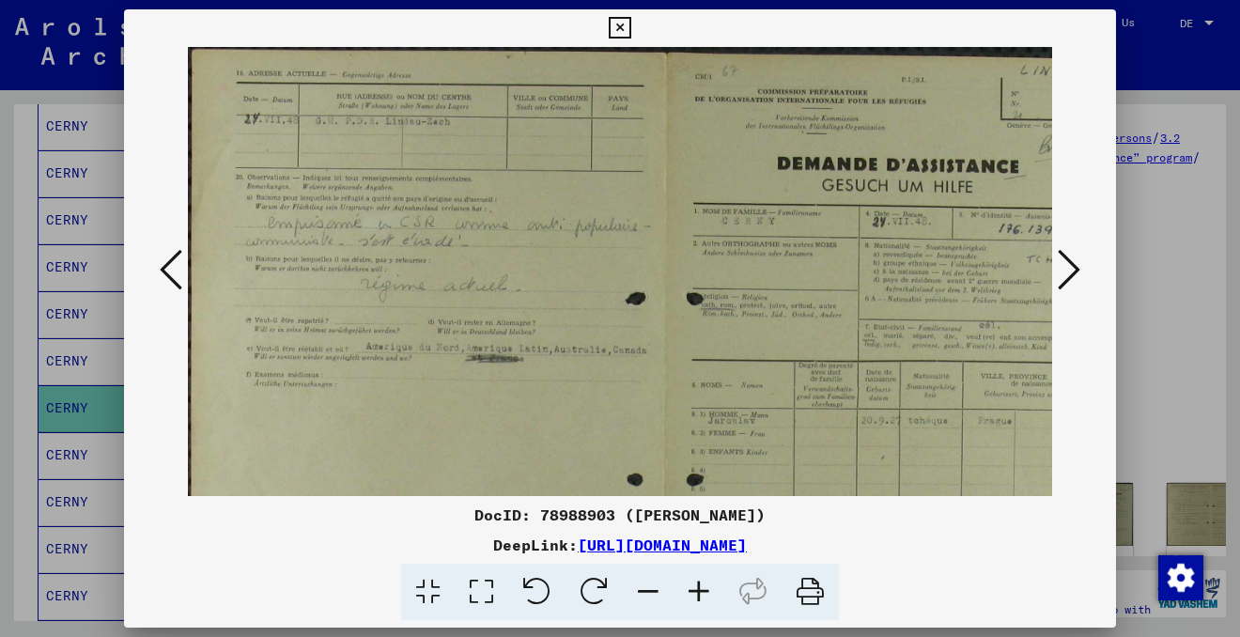
click at [705, 590] on icon at bounding box center [698, 592] width 51 height 57
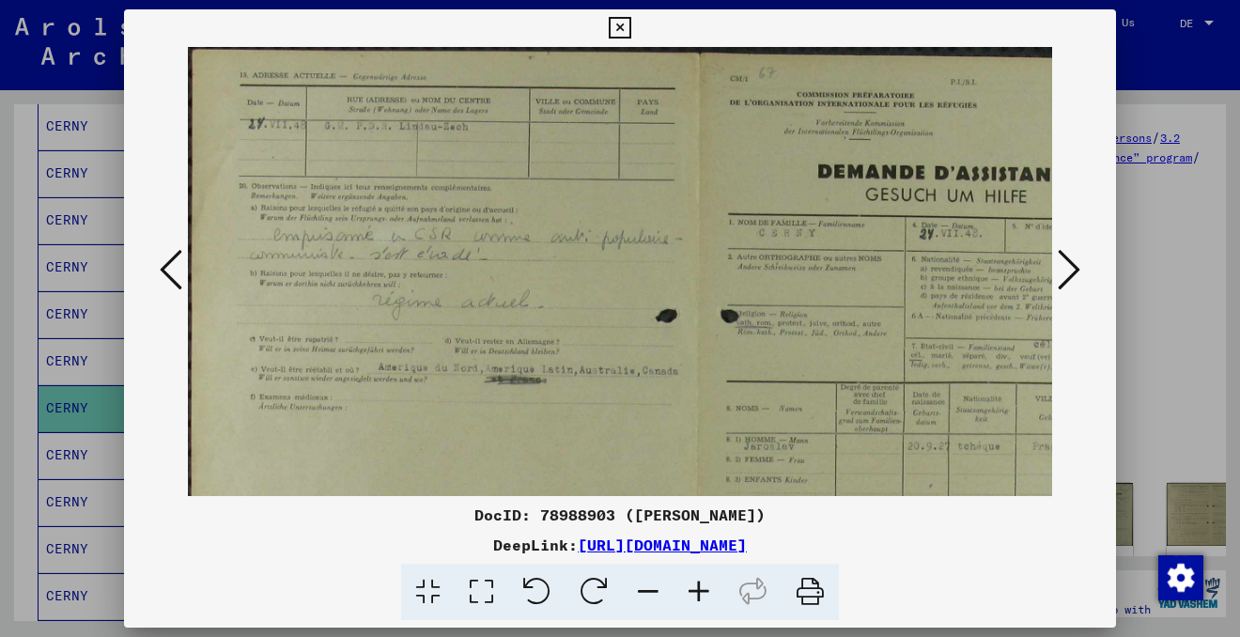
click at [705, 590] on icon at bounding box center [698, 592] width 51 height 57
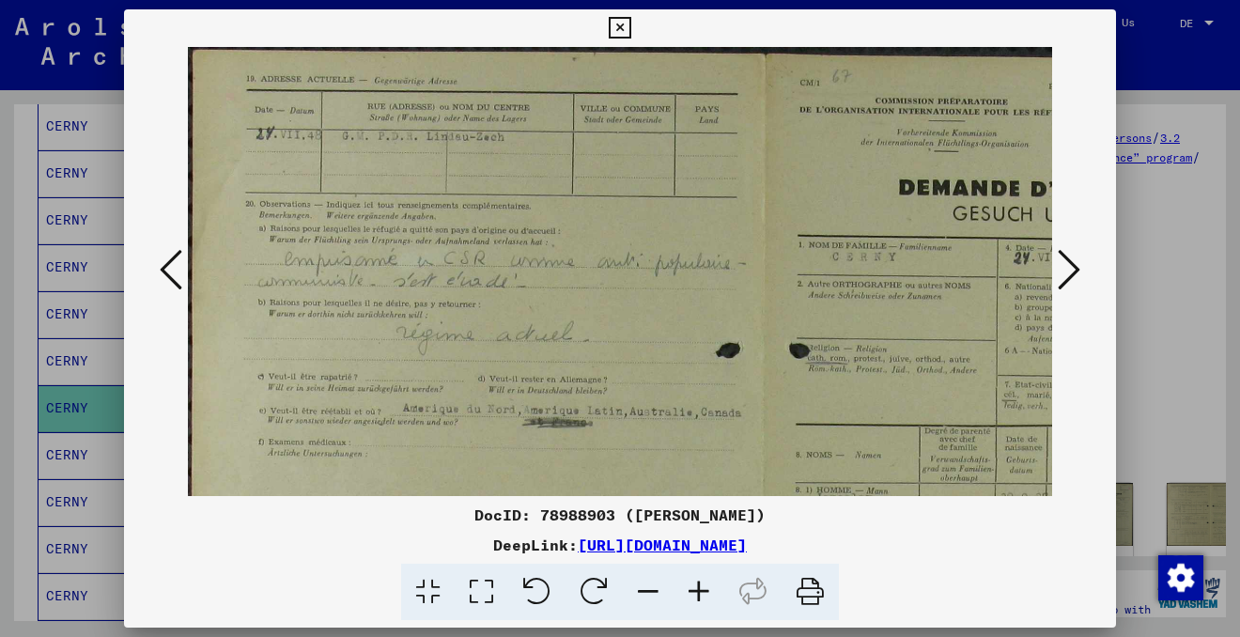
click at [705, 590] on icon at bounding box center [698, 592] width 51 height 57
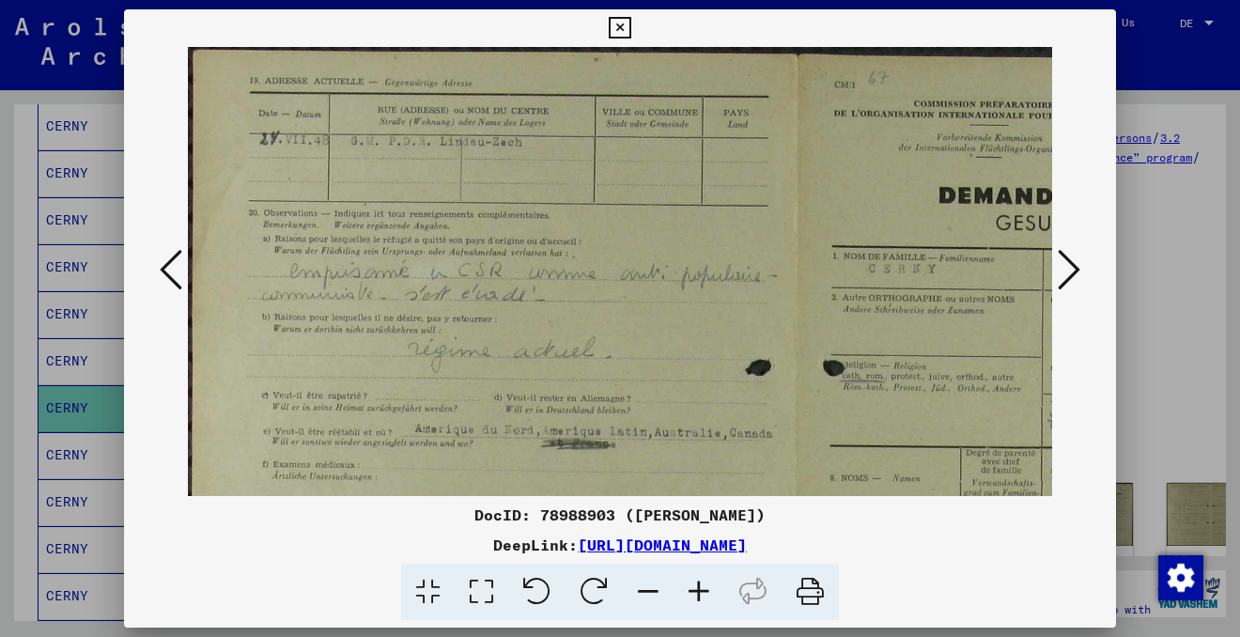
click at [705, 590] on icon at bounding box center [698, 592] width 51 height 57
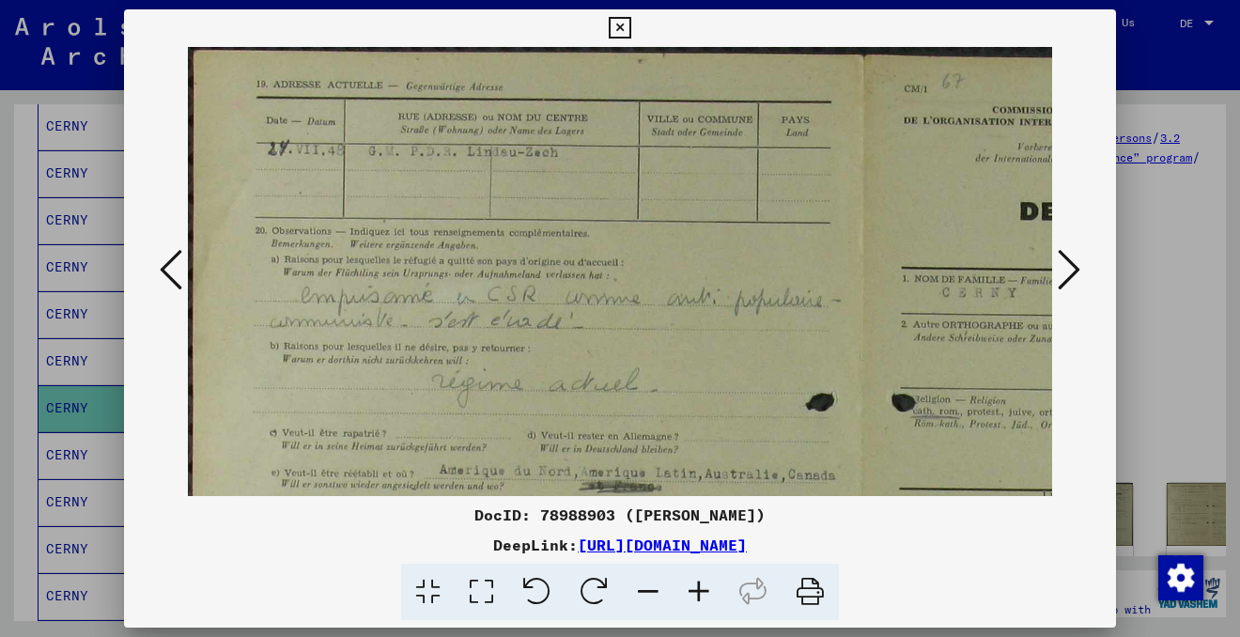
click at [705, 590] on icon at bounding box center [698, 592] width 51 height 57
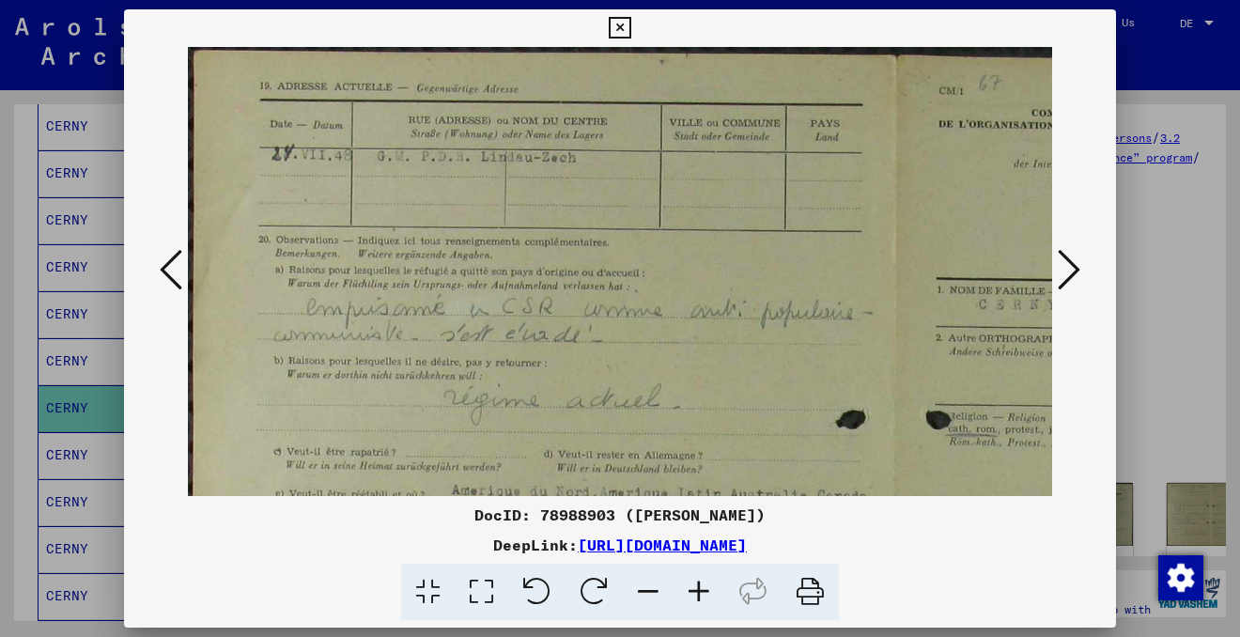
click at [705, 590] on icon at bounding box center [698, 592] width 51 height 57
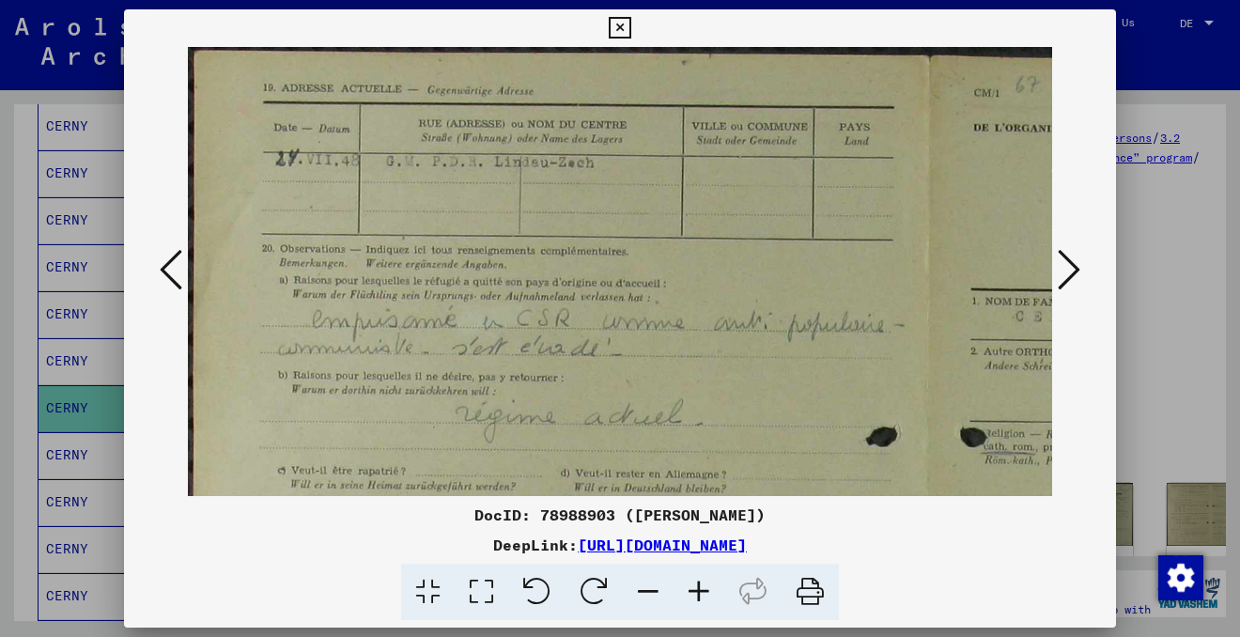
click at [705, 590] on icon at bounding box center [698, 592] width 51 height 57
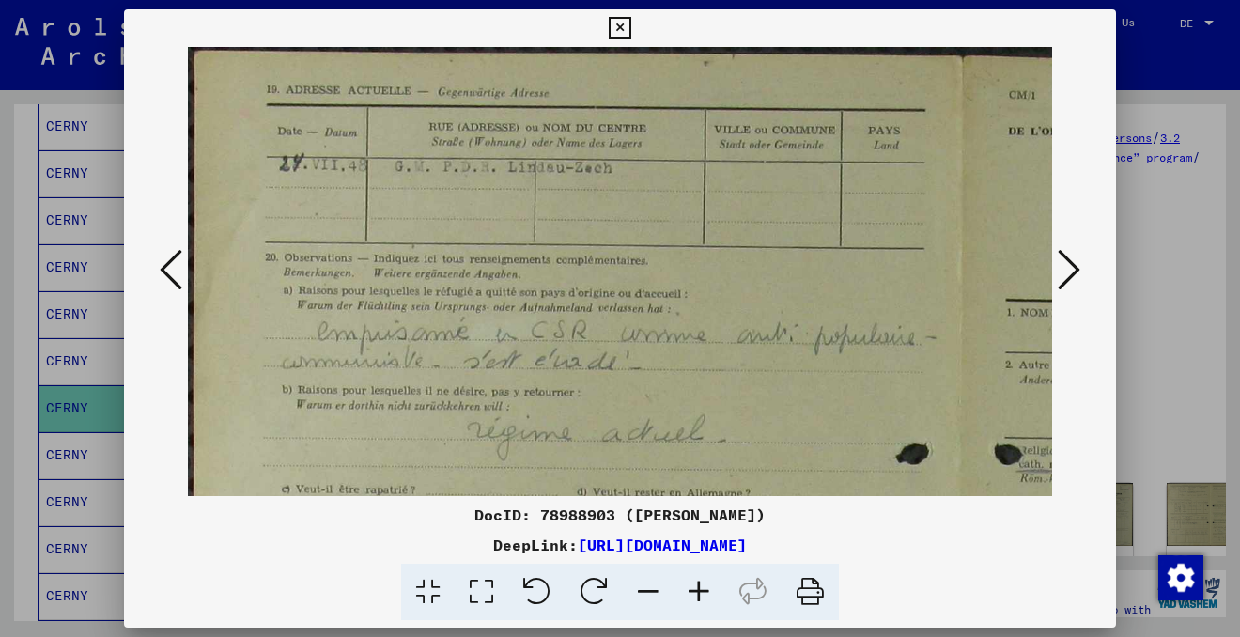
click at [705, 590] on icon at bounding box center [698, 592] width 51 height 57
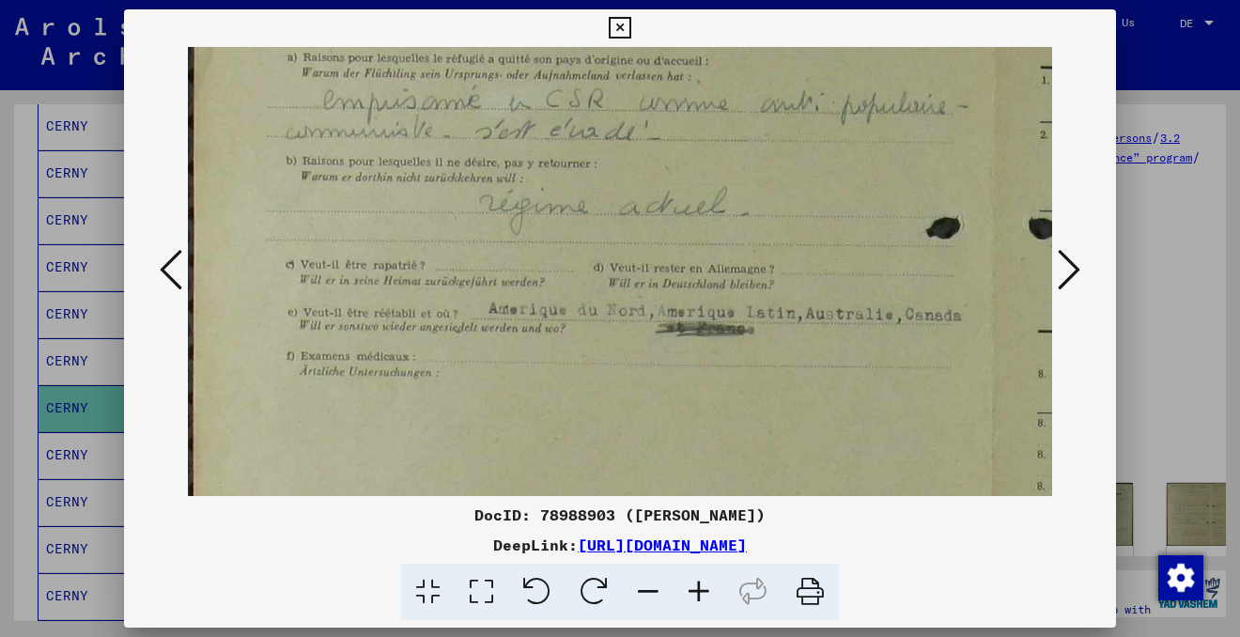
drag, startPoint x: 706, startPoint y: 417, endPoint x: 738, endPoint y: 171, distance: 248.1
click at [736, 172] on img at bounding box center [994, 380] width 1613 height 1153
click at [698, 583] on icon at bounding box center [698, 592] width 51 height 57
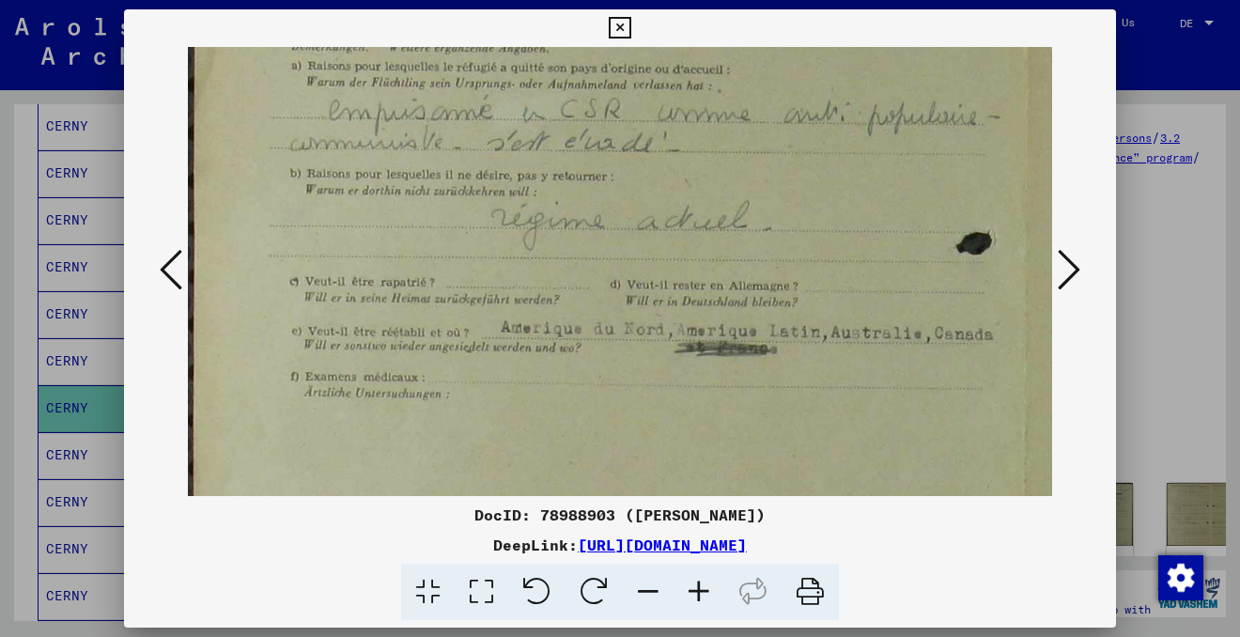
click at [698, 584] on icon at bounding box center [698, 592] width 51 height 57
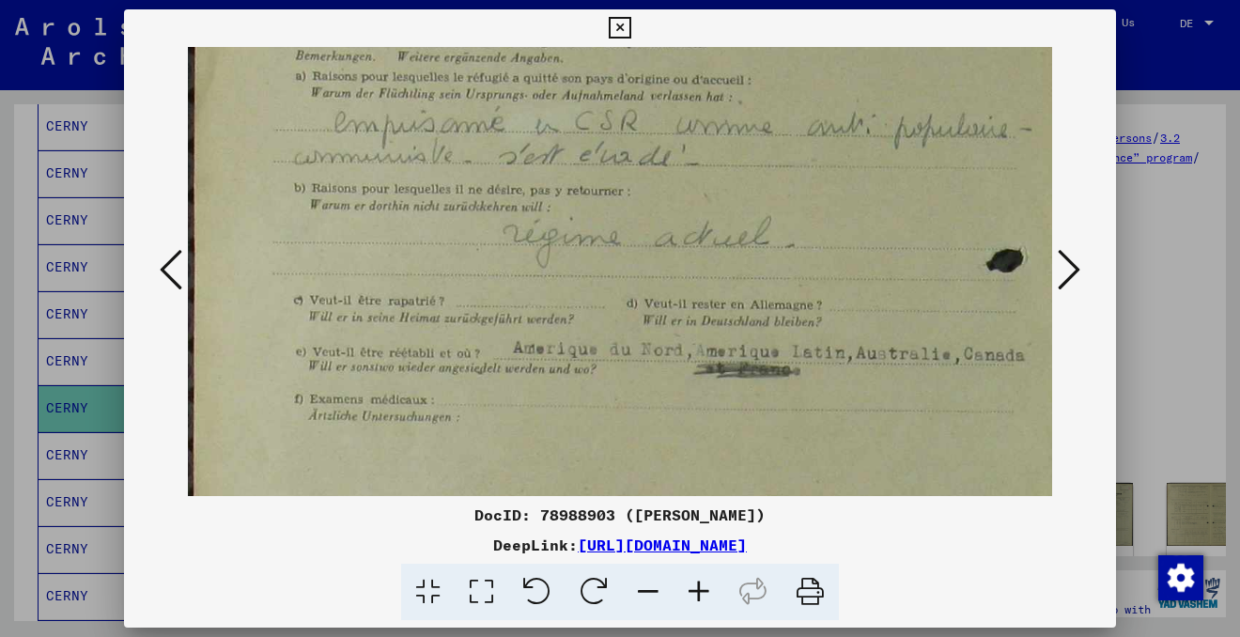
click at [698, 584] on icon at bounding box center [698, 592] width 51 height 57
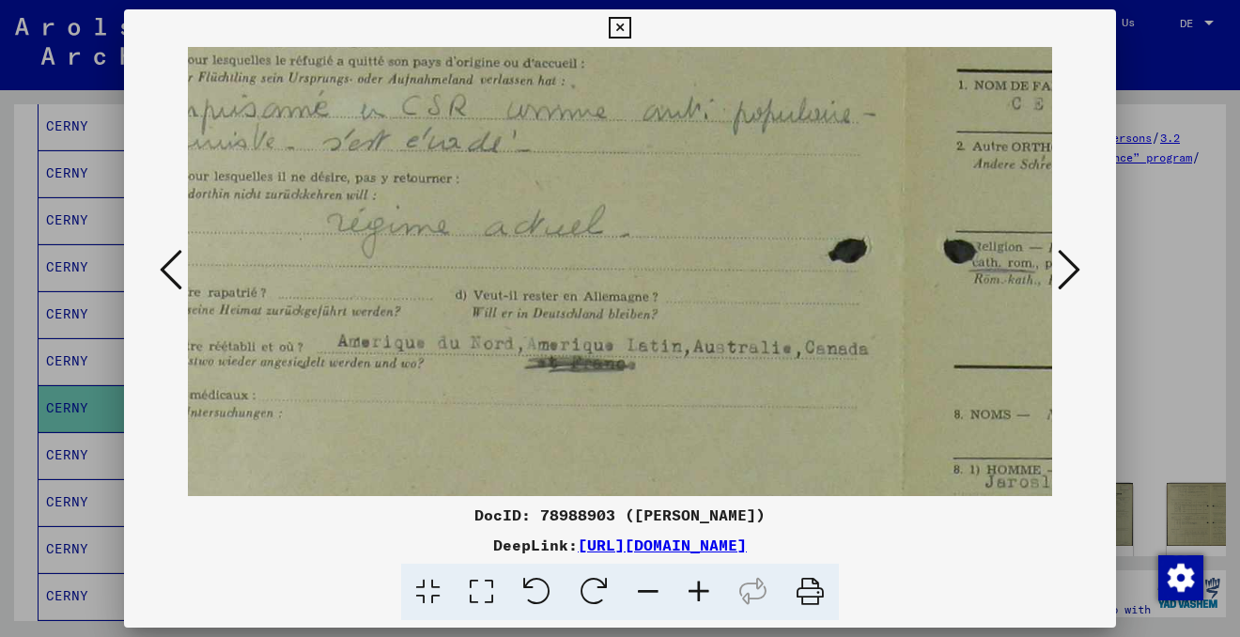
scroll to position [276, 195]
drag, startPoint x: 822, startPoint y: 429, endPoint x: 627, endPoint y: 397, distance: 197.0
click at [626, 398] on img at bounding box center [897, 418] width 1810 height 1294
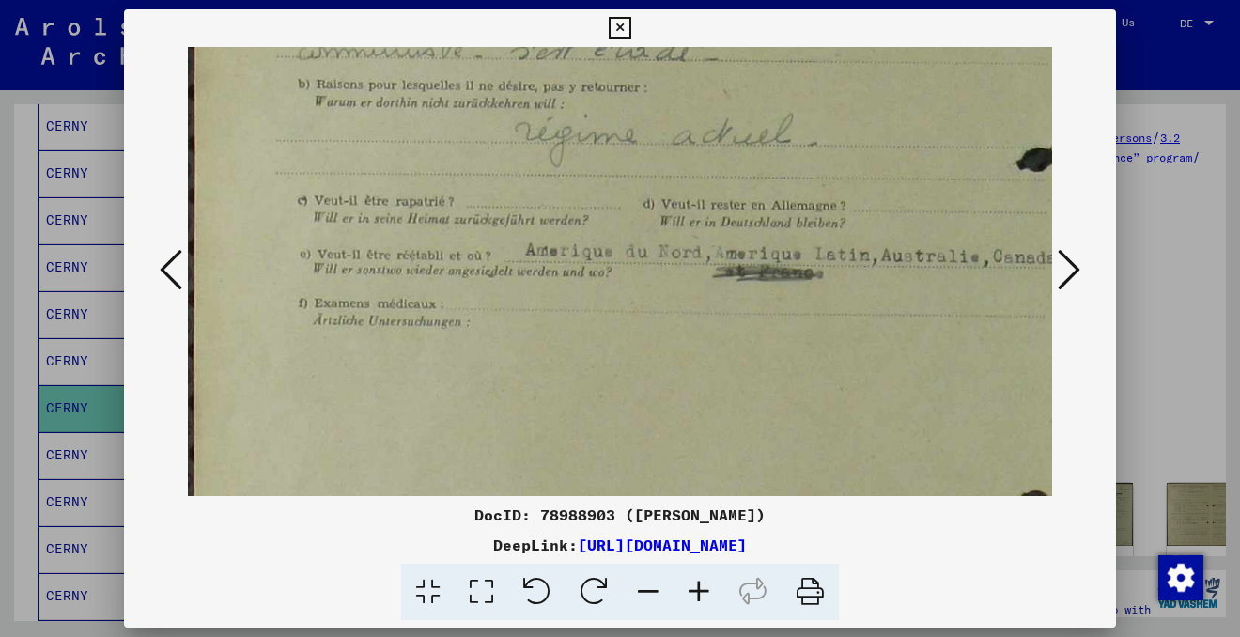
scroll to position [363, 0]
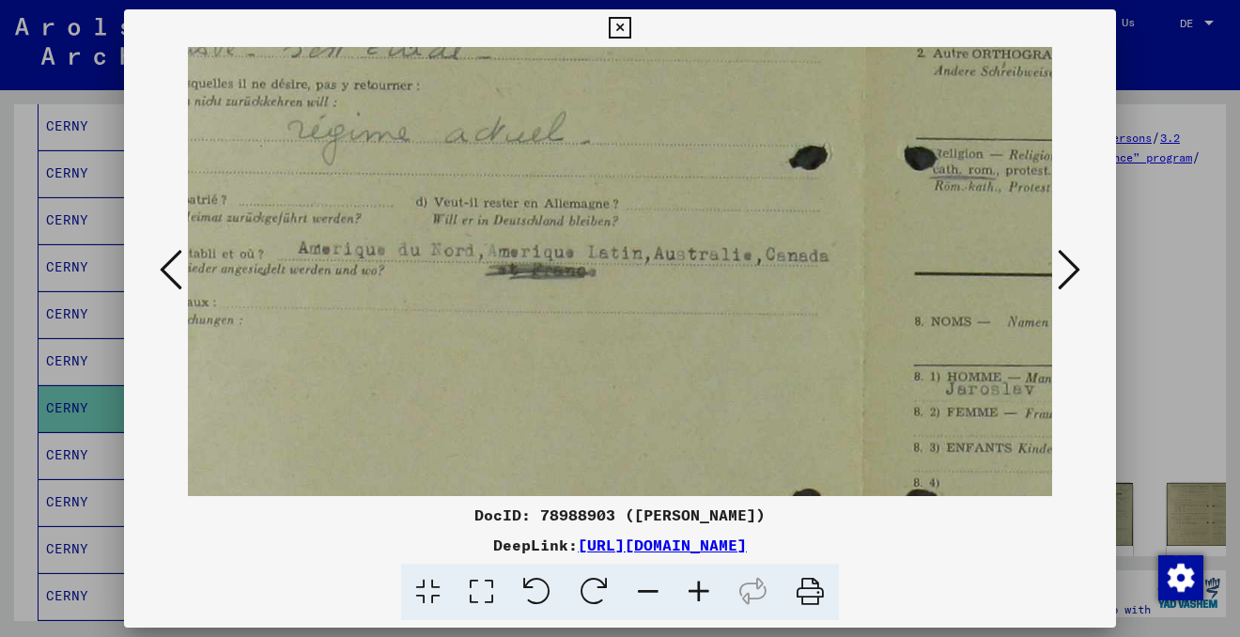
drag, startPoint x: 528, startPoint y: 415, endPoint x: 523, endPoint y: 322, distance: 93.1
click at [524, 322] on img at bounding box center [866, 329] width 1810 height 1294
click at [163, 272] on icon at bounding box center [171, 269] width 23 height 45
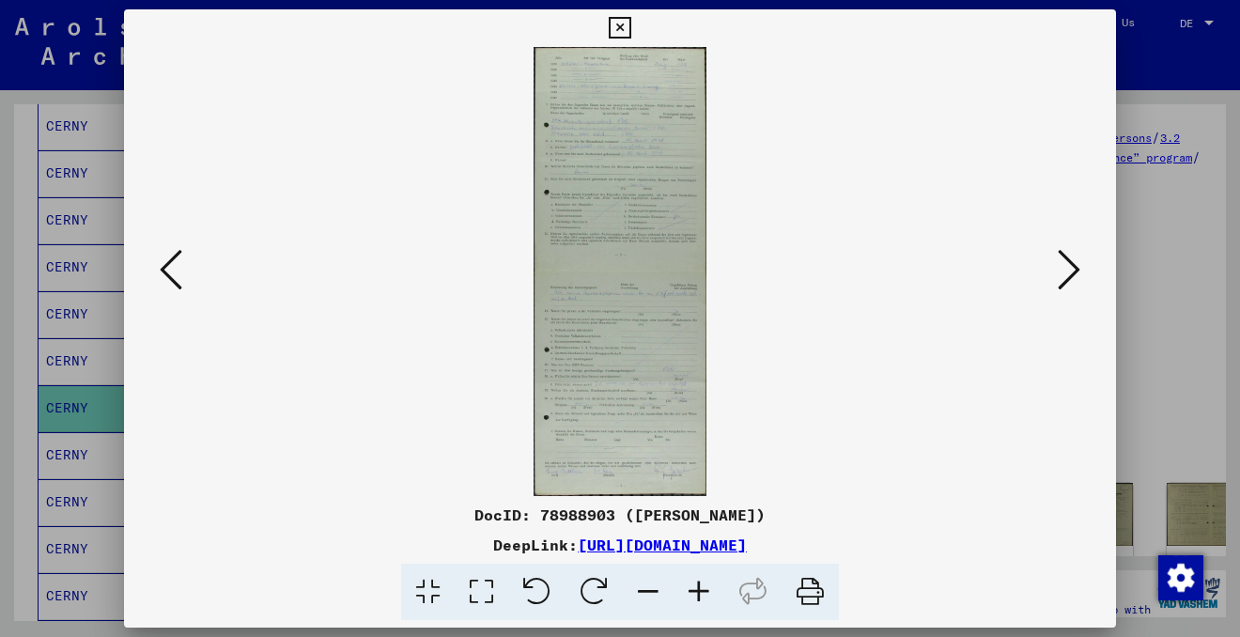
scroll to position [0, 0]
click at [701, 591] on icon at bounding box center [698, 592] width 51 height 57
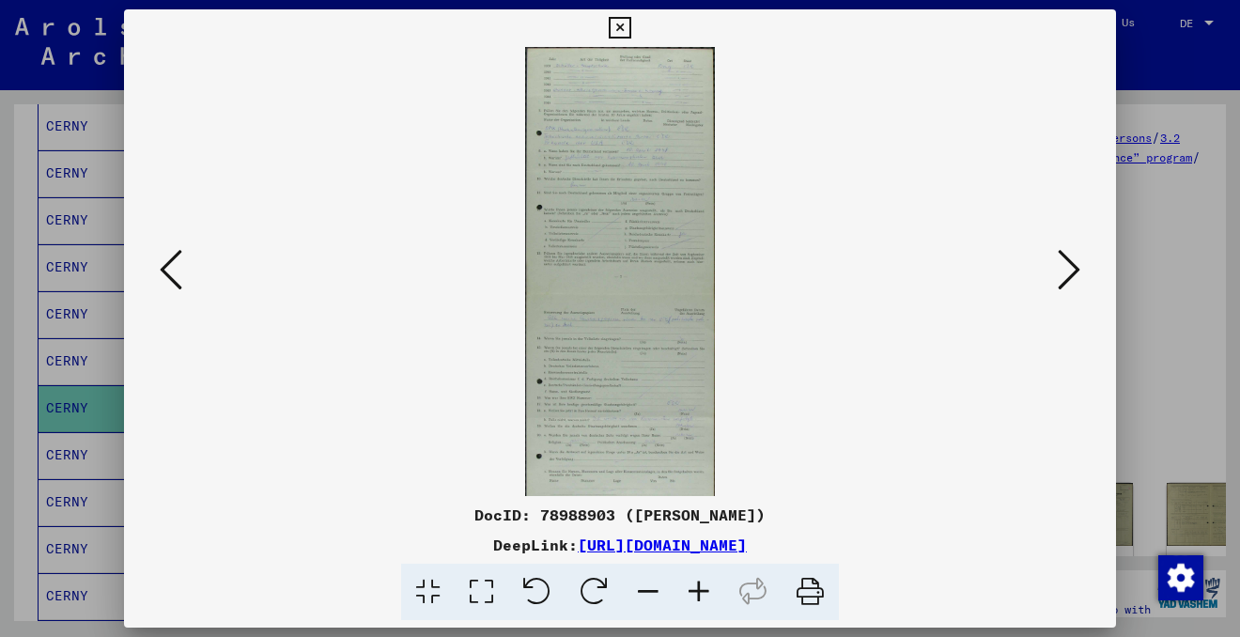
click at [165, 279] on icon at bounding box center [171, 269] width 23 height 45
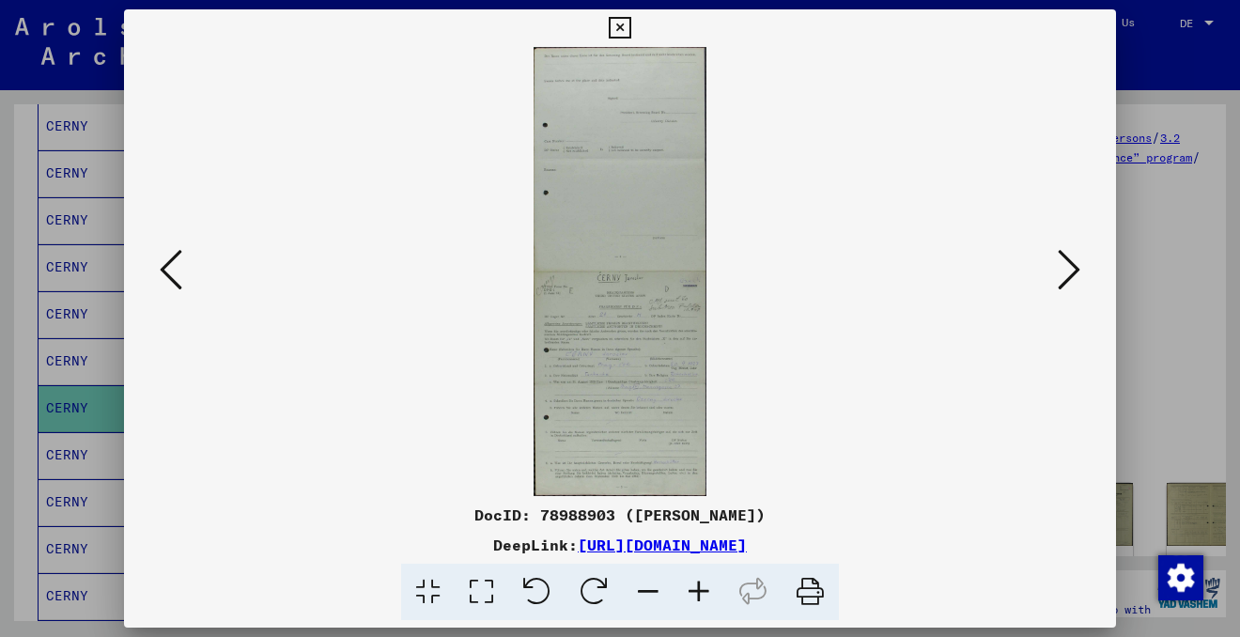
click at [698, 593] on icon at bounding box center [698, 592] width 51 height 57
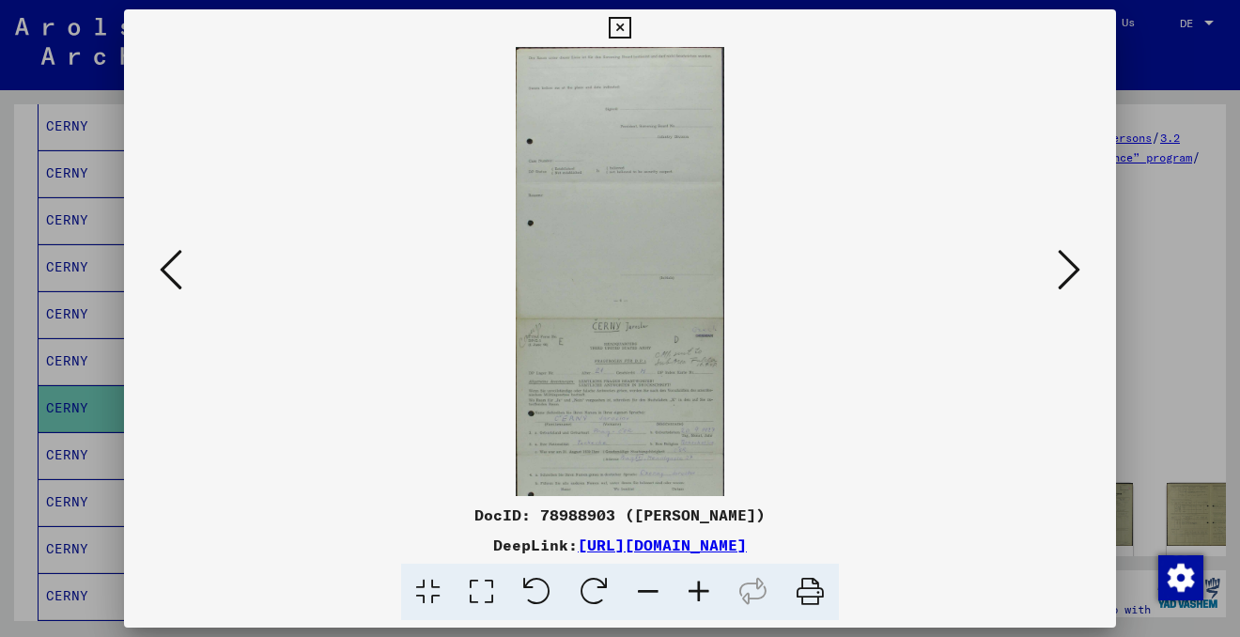
click at [698, 593] on icon at bounding box center [698, 592] width 51 height 57
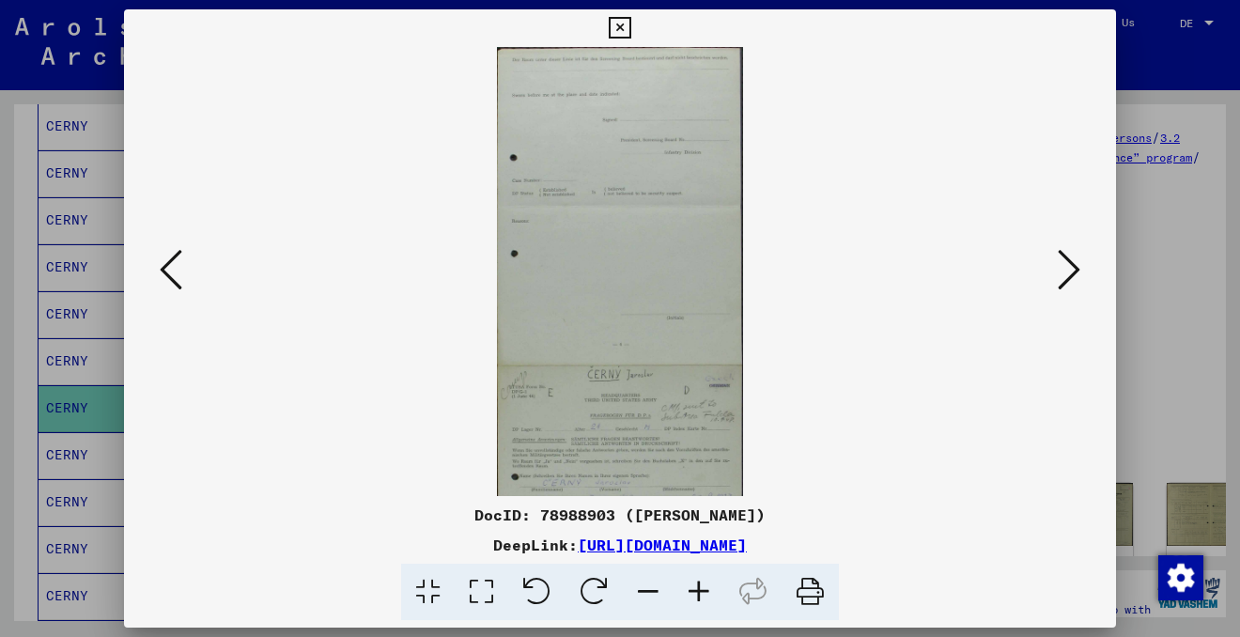
click at [698, 593] on icon at bounding box center [698, 592] width 51 height 57
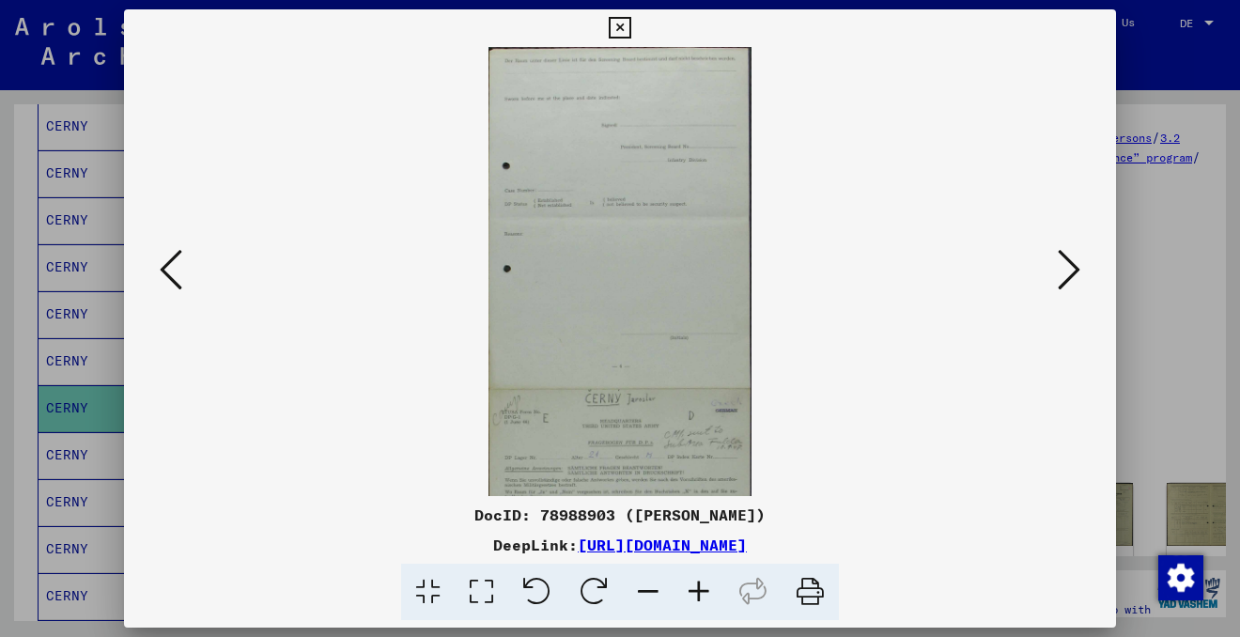
click at [698, 593] on icon at bounding box center [698, 592] width 51 height 57
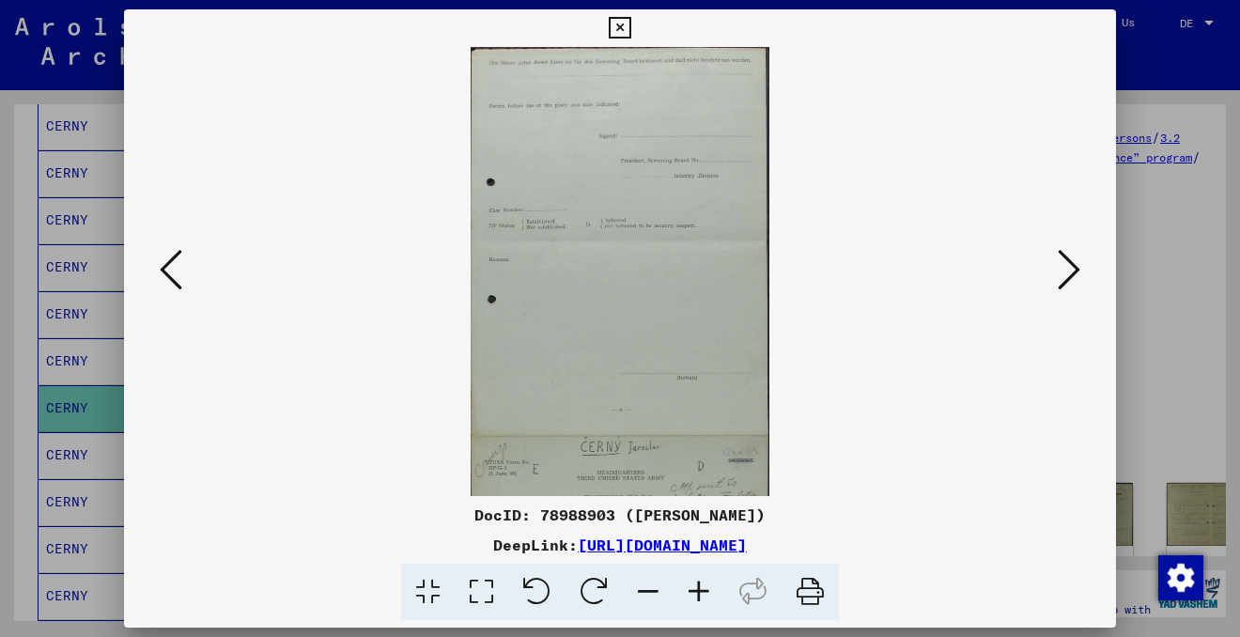
click at [698, 593] on icon at bounding box center [698, 592] width 51 height 57
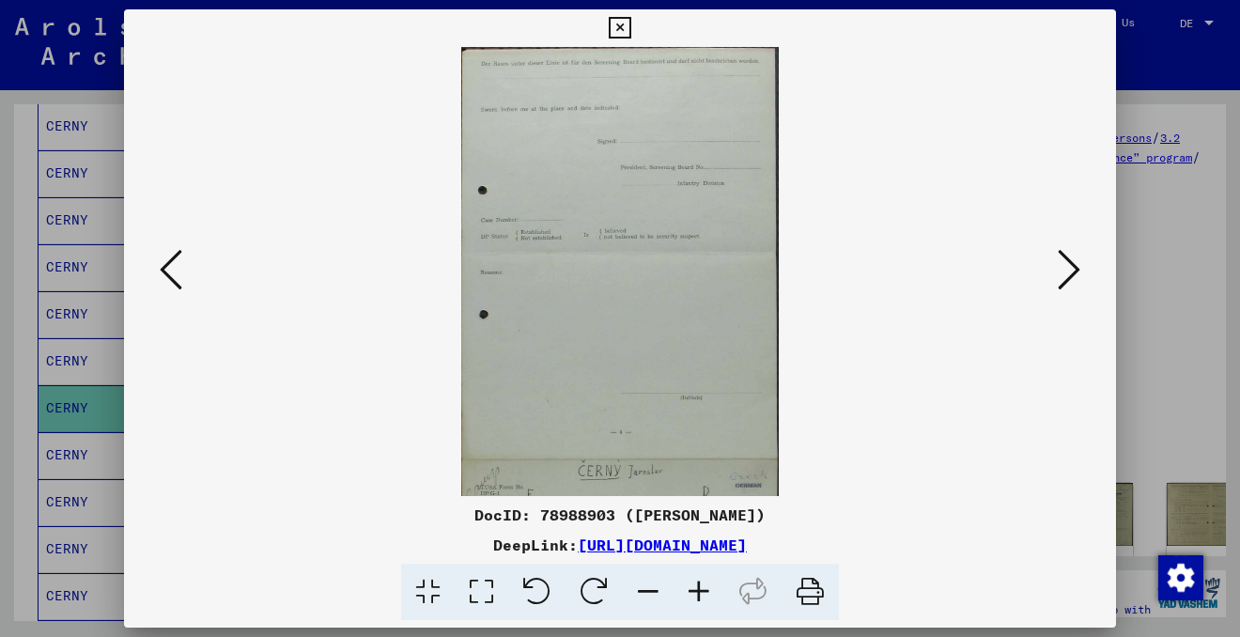
click at [698, 593] on icon at bounding box center [698, 592] width 51 height 57
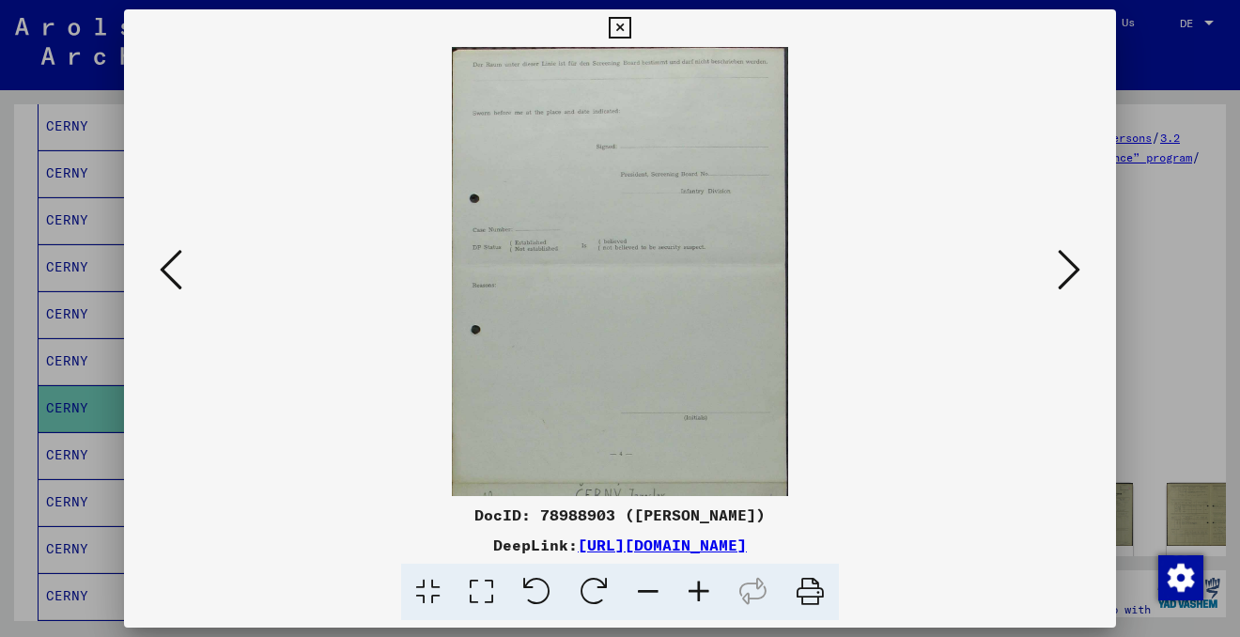
click at [698, 593] on icon at bounding box center [698, 592] width 51 height 57
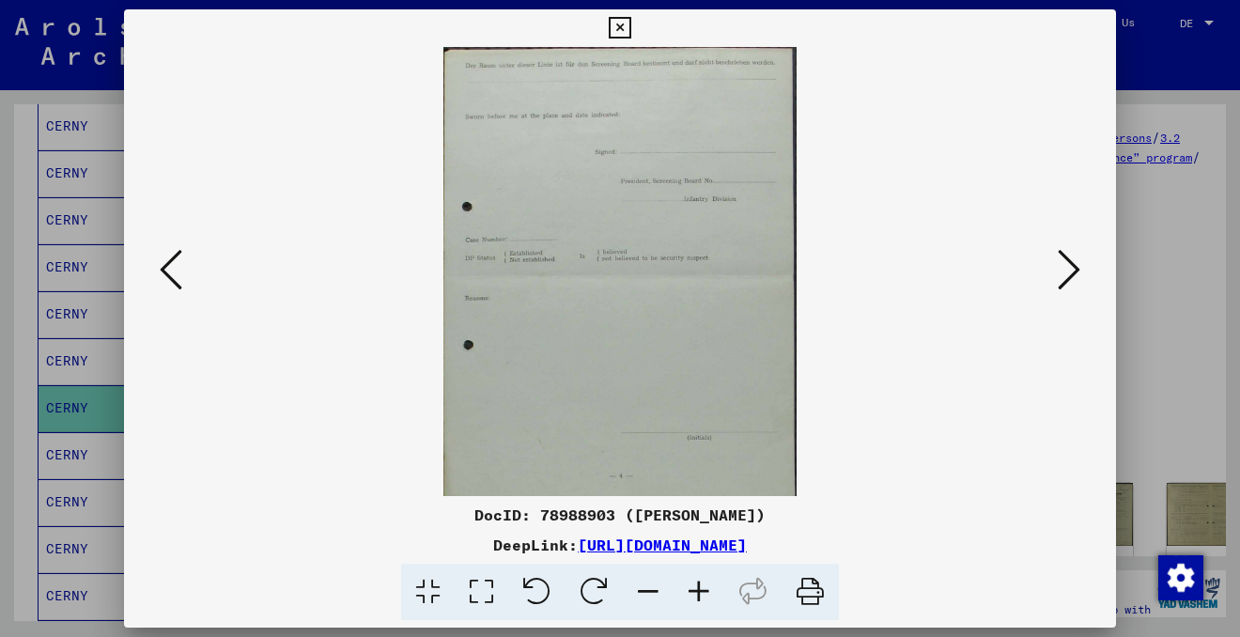
click at [698, 593] on icon at bounding box center [698, 592] width 51 height 57
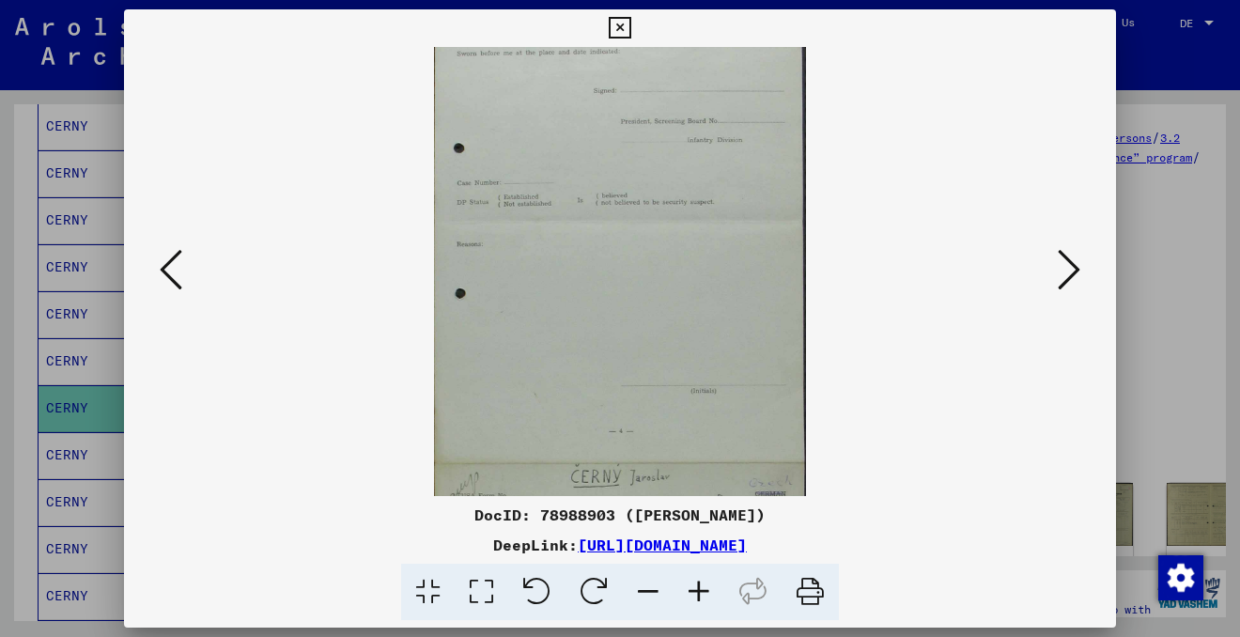
drag, startPoint x: 687, startPoint y: 430, endPoint x: 684, endPoint y: 323, distance: 107.1
click at [680, 329] on img at bounding box center [620, 463] width 372 height 966
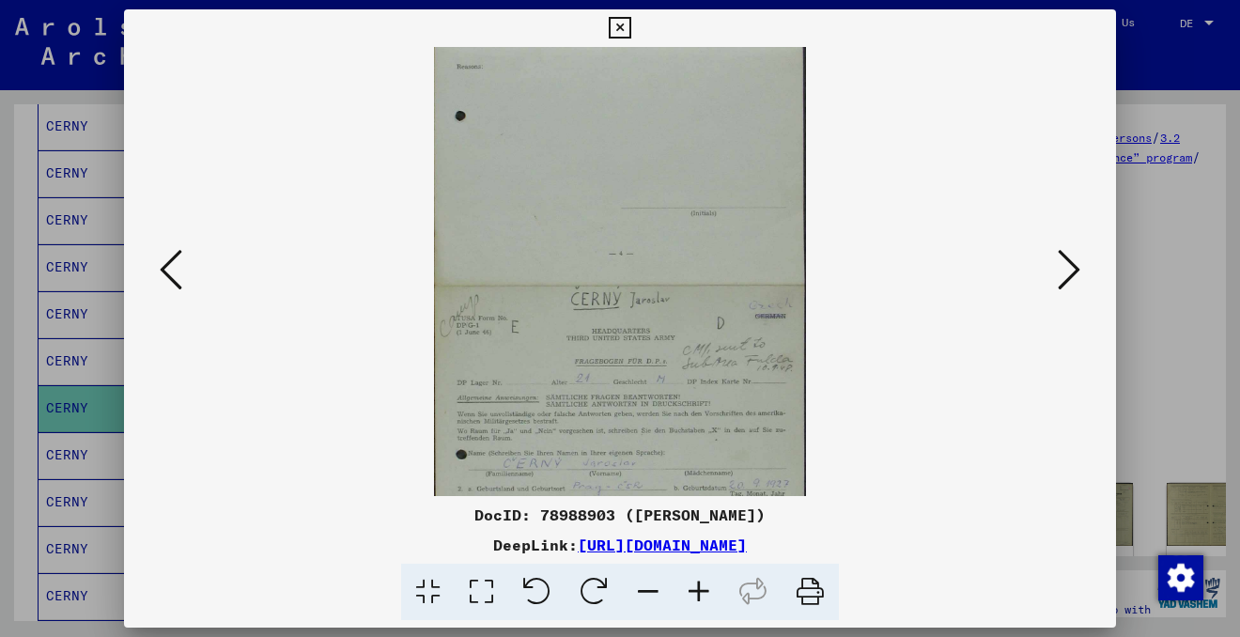
drag, startPoint x: 697, startPoint y: 301, endPoint x: 688, endPoint y: 106, distance: 195.6
click at [688, 106] on img at bounding box center [620, 286] width 372 height 966
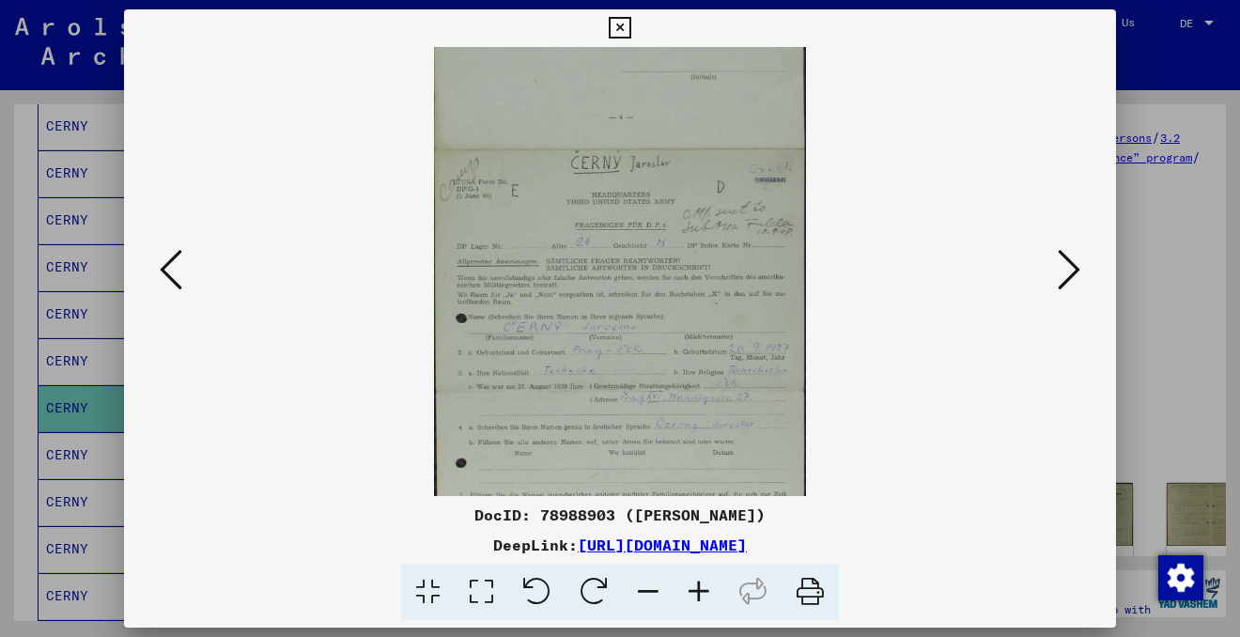
scroll to position [517, 0]
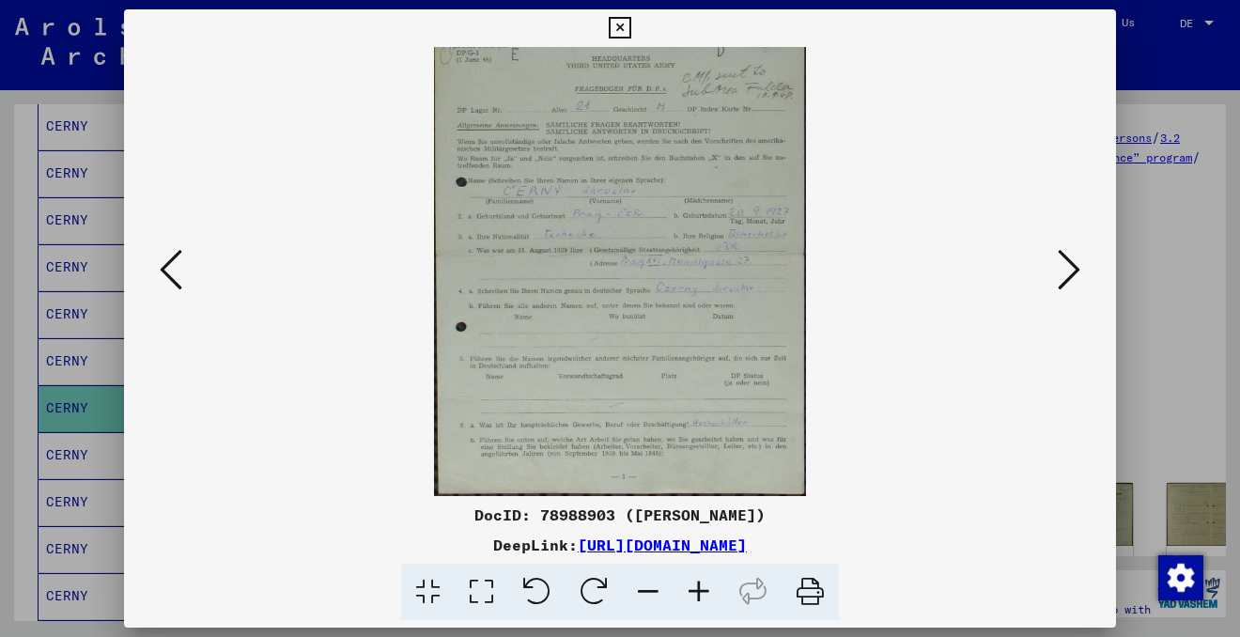
drag, startPoint x: 688, startPoint y: 291, endPoint x: 688, endPoint y: 42, distance: 248.9
click at [688, 42] on div "DocID: 78988903 ([PERSON_NAME]) DeepLink: [URL][DOMAIN_NAME]" at bounding box center [620, 314] width 992 height 611
click at [699, 587] on icon at bounding box center [698, 592] width 51 height 57
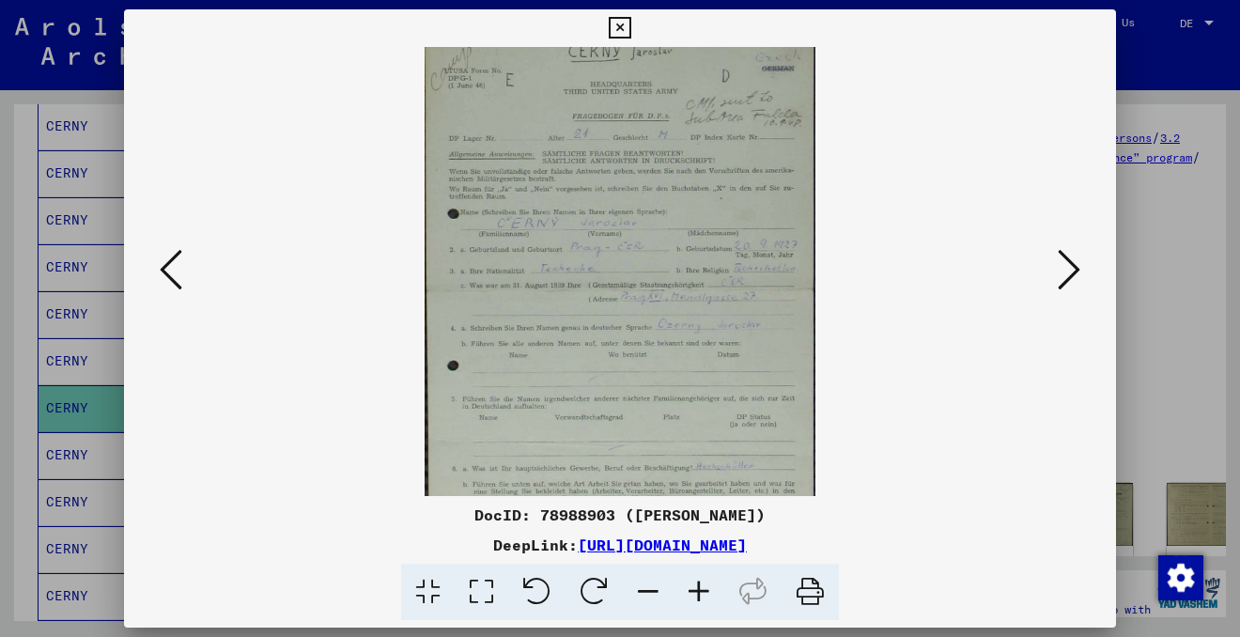
click at [700, 587] on icon at bounding box center [698, 592] width 51 height 57
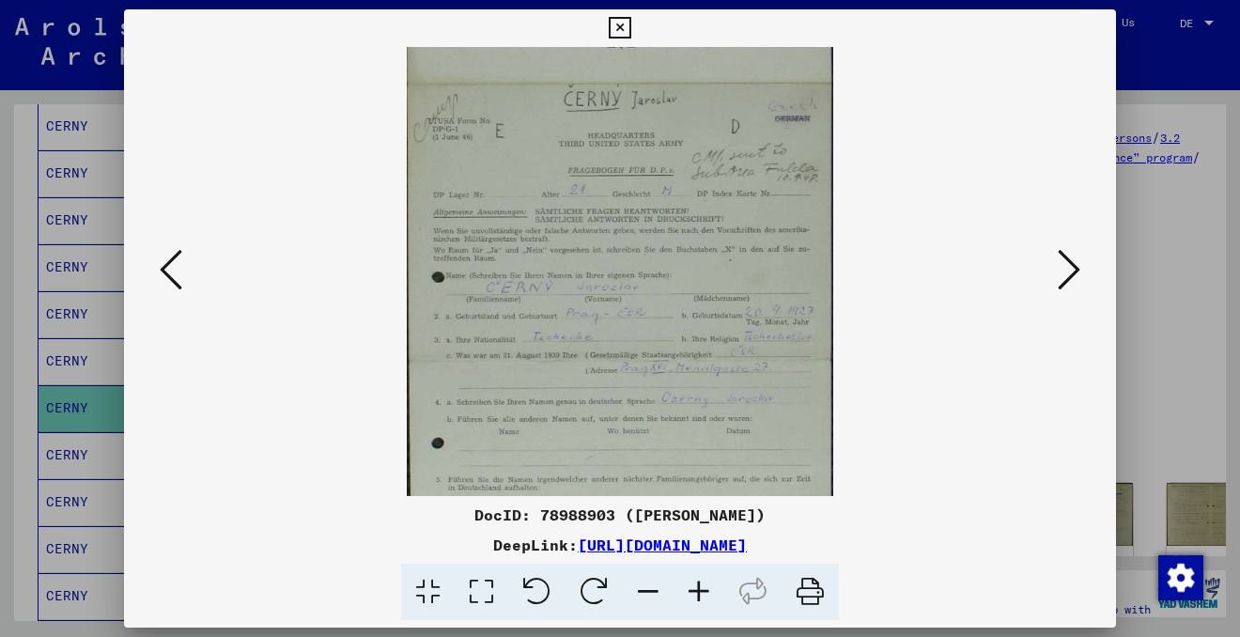
click at [700, 587] on icon at bounding box center [698, 592] width 51 height 57
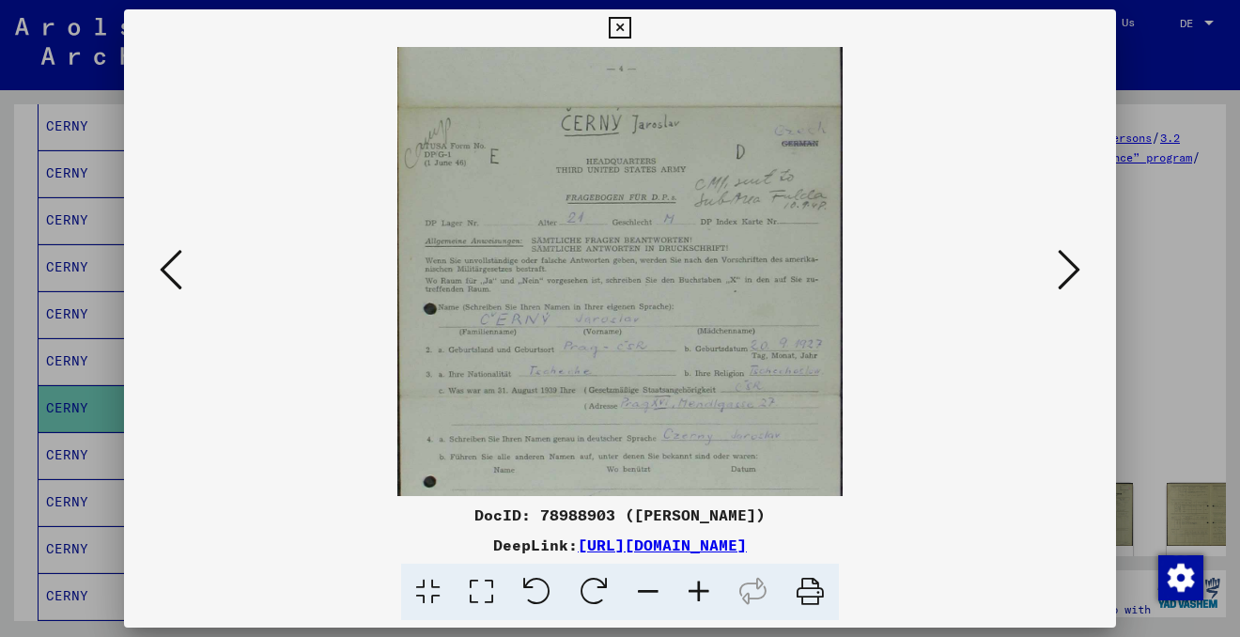
click at [700, 587] on icon at bounding box center [698, 592] width 51 height 57
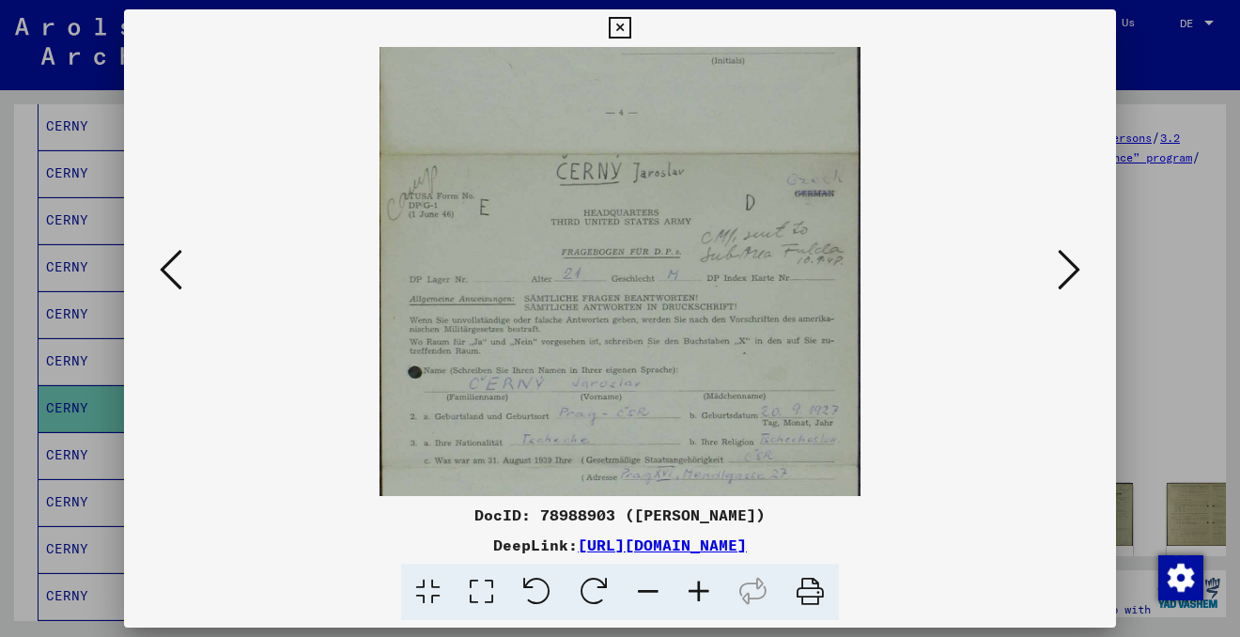
click at [700, 587] on icon at bounding box center [698, 592] width 51 height 57
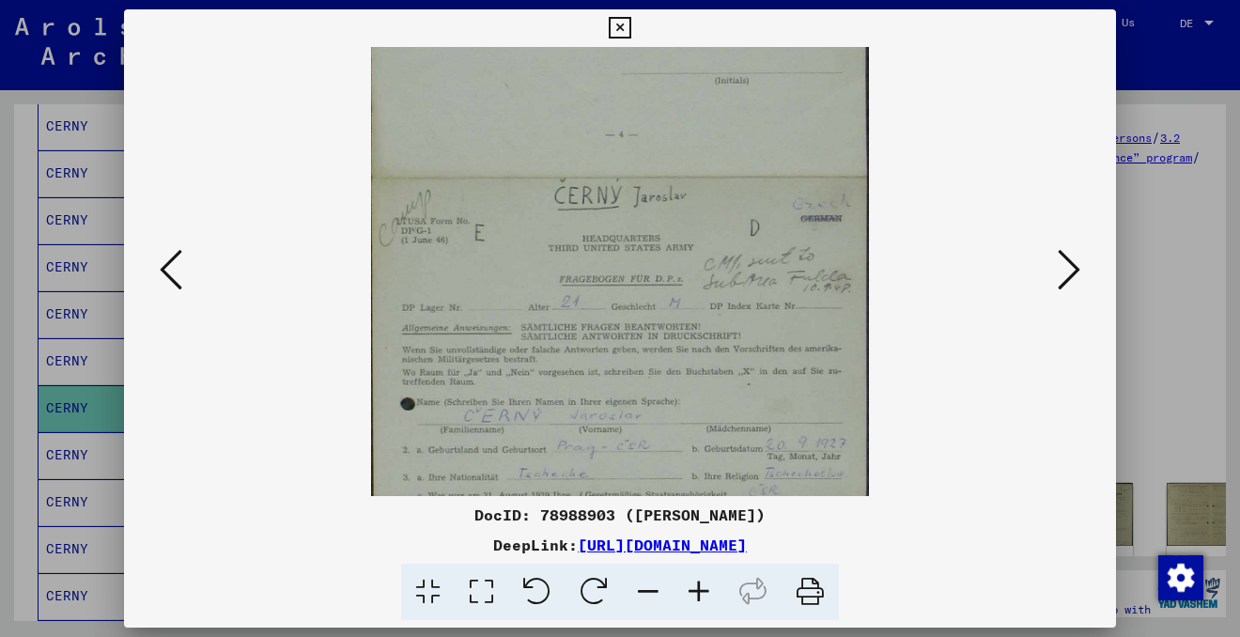
click at [700, 587] on icon at bounding box center [698, 592] width 51 height 57
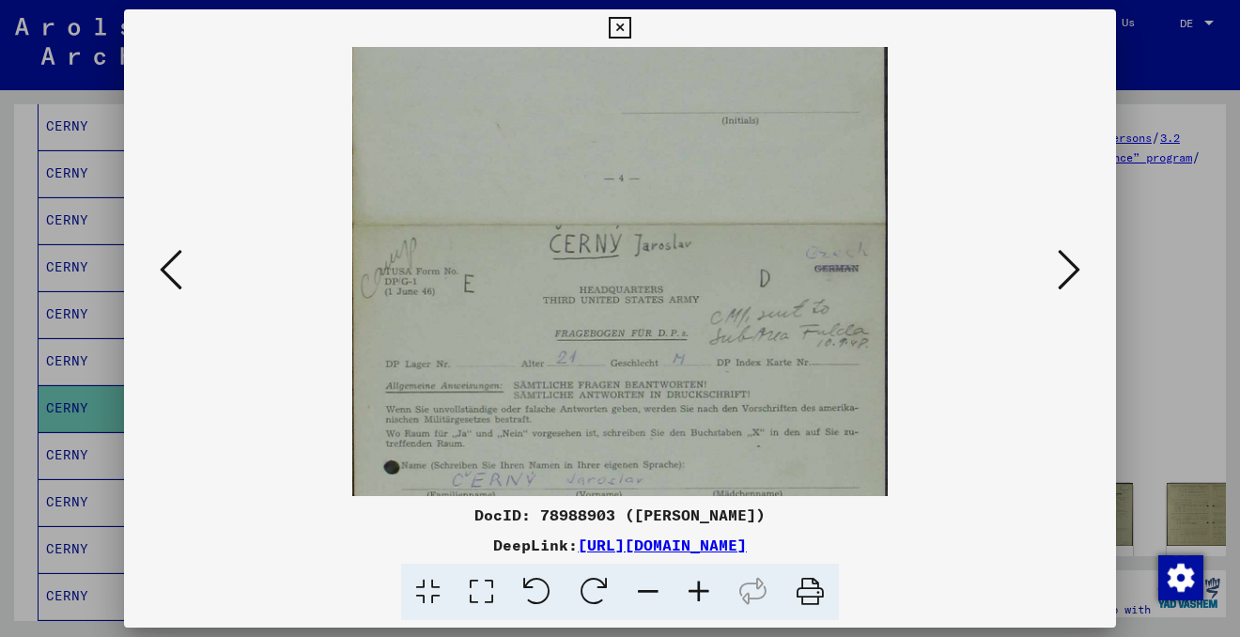
click at [700, 587] on icon at bounding box center [698, 592] width 51 height 57
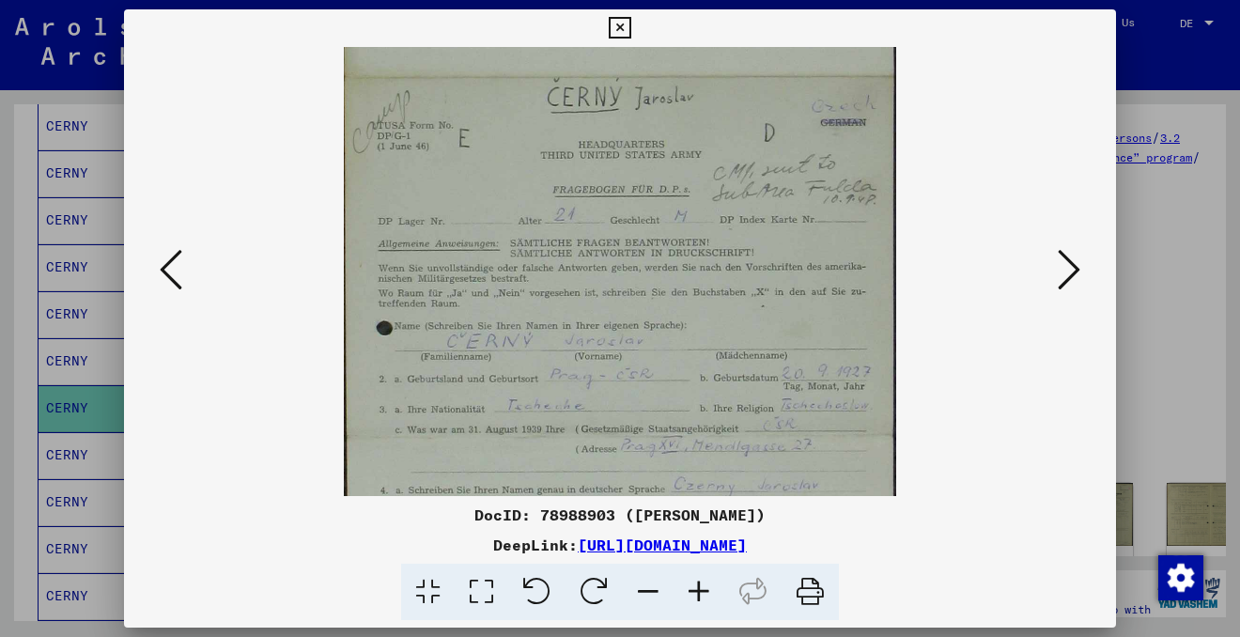
drag, startPoint x: 673, startPoint y: 388, endPoint x: 673, endPoint y: 212, distance: 175.6
click at [673, 212] on img at bounding box center [620, 76] width 553 height 1435
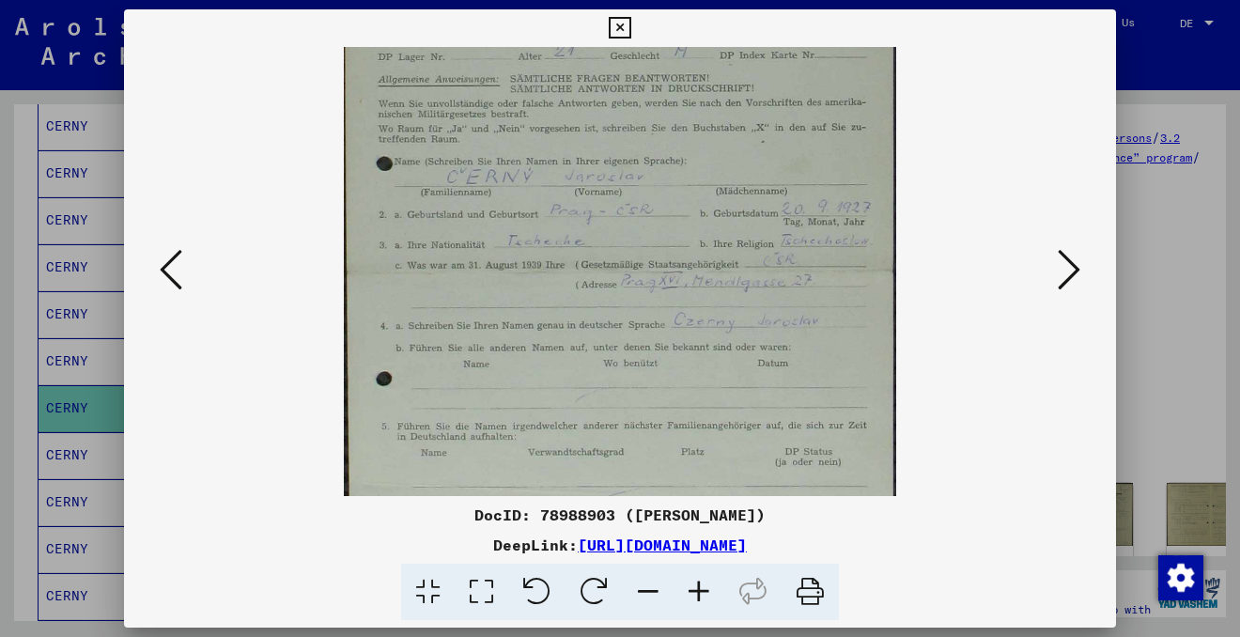
scroll to position [863, 0]
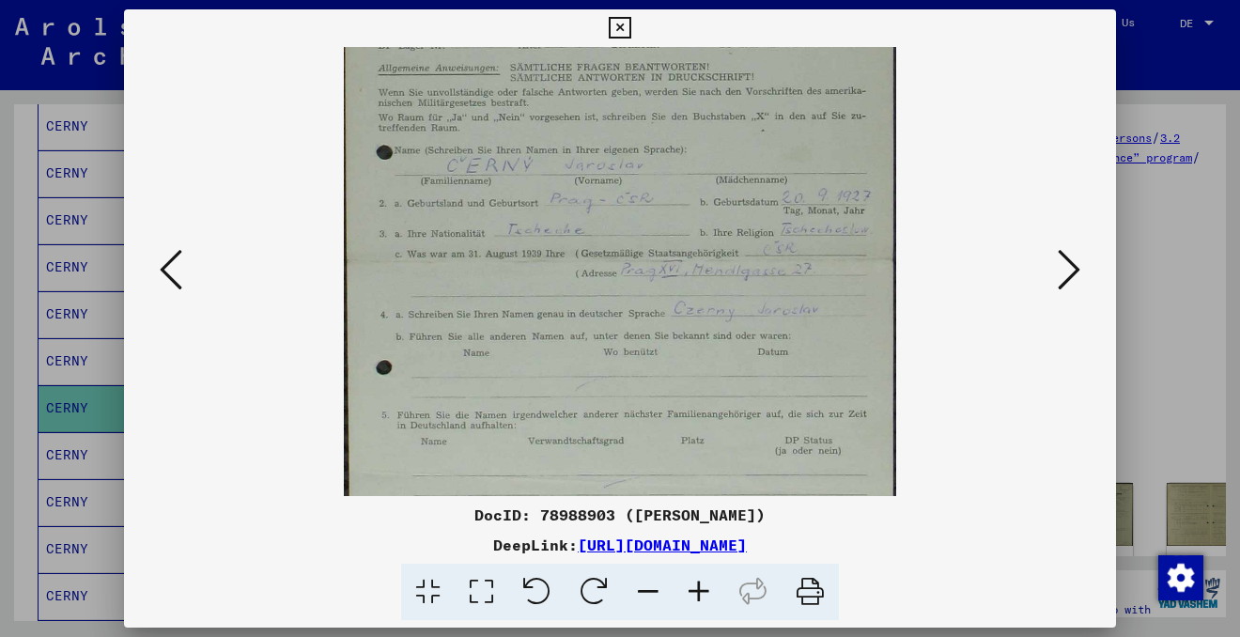
drag, startPoint x: 712, startPoint y: 386, endPoint x: 710, endPoint y: 216, distance: 170.0
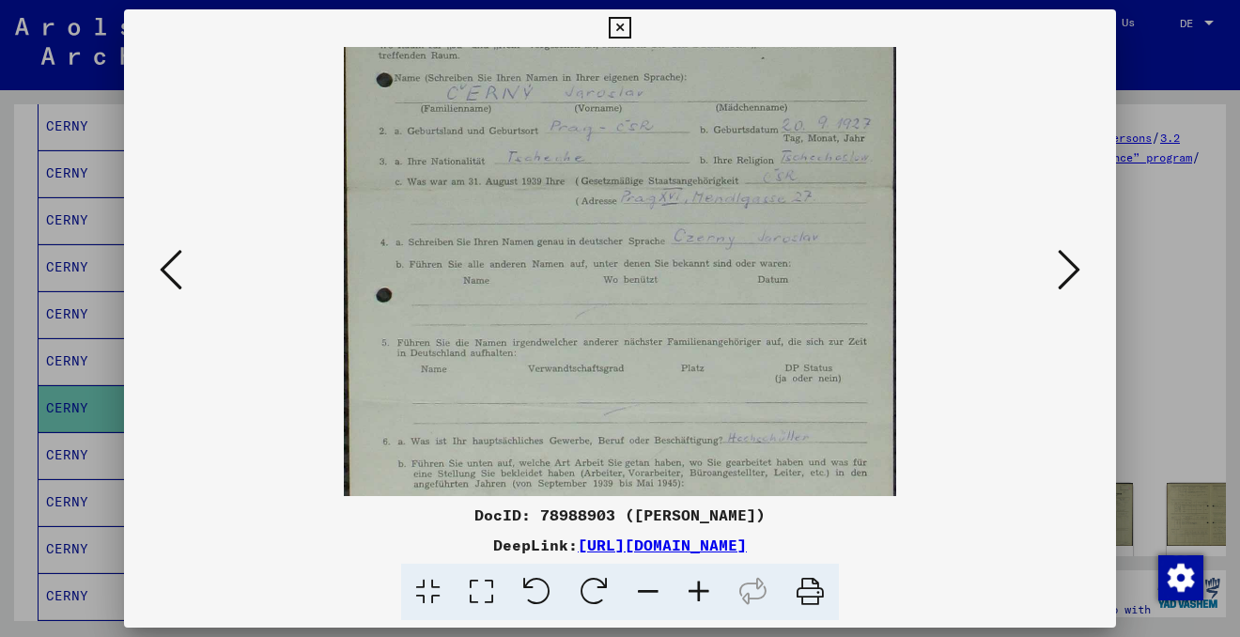
scroll to position [937, 0]
drag, startPoint x: 676, startPoint y: 427, endPoint x: 625, endPoint y: 353, distance: 90.4
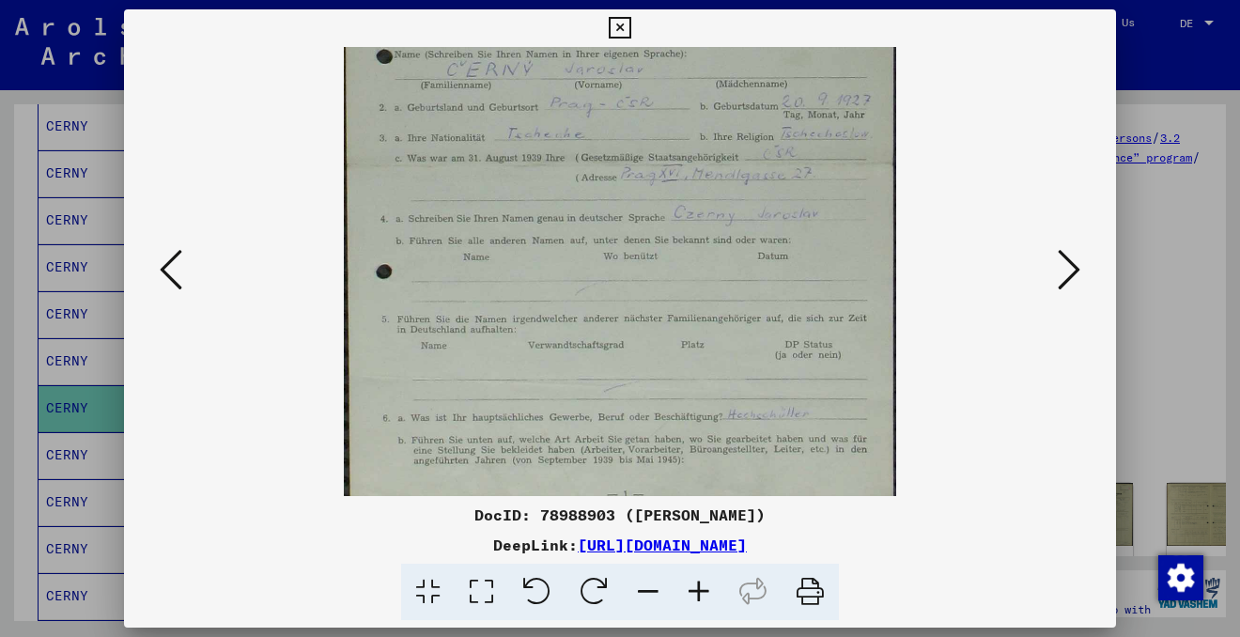
scroll to position [986, 0]
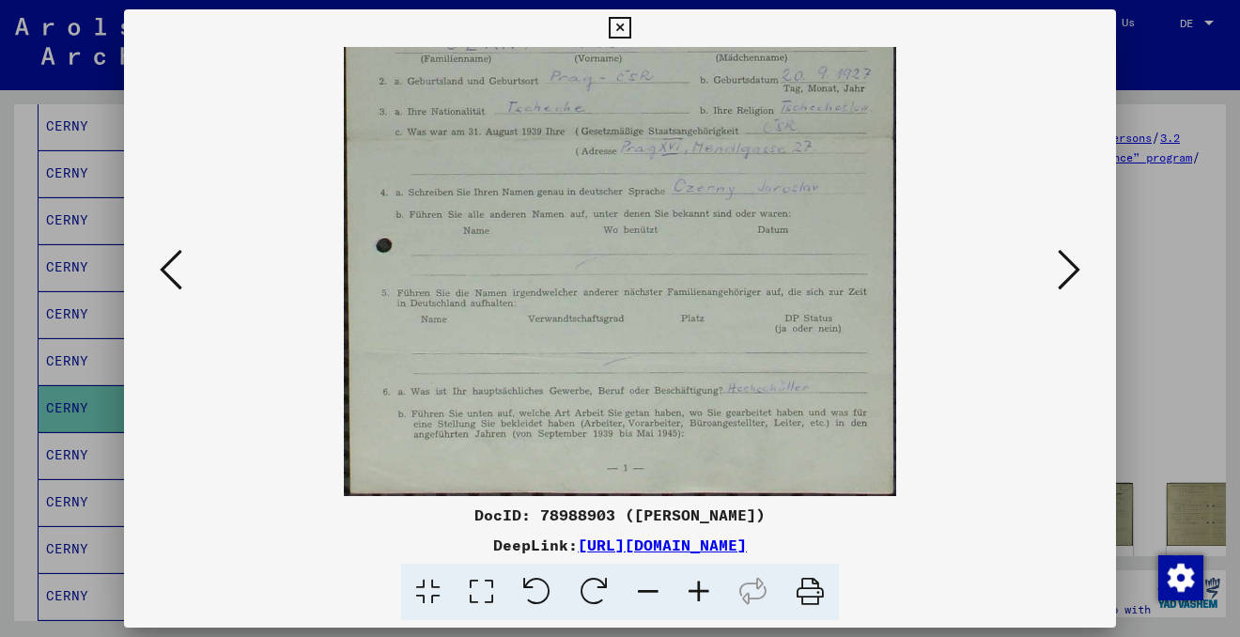
drag, startPoint x: 642, startPoint y: 421, endPoint x: 643, endPoint y: 336, distance: 84.5
click at [1059, 282] on icon at bounding box center [1069, 269] width 23 height 45
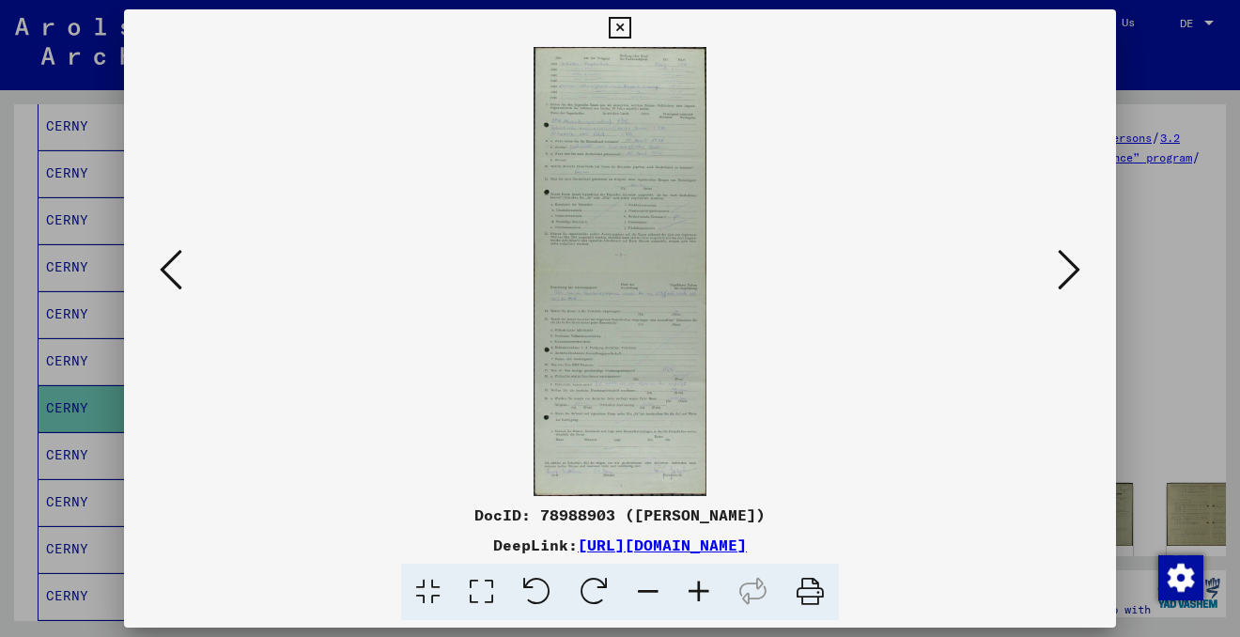
click at [643, 209] on img at bounding box center [619, 271] width 173 height 449
click at [693, 592] on icon at bounding box center [698, 592] width 51 height 57
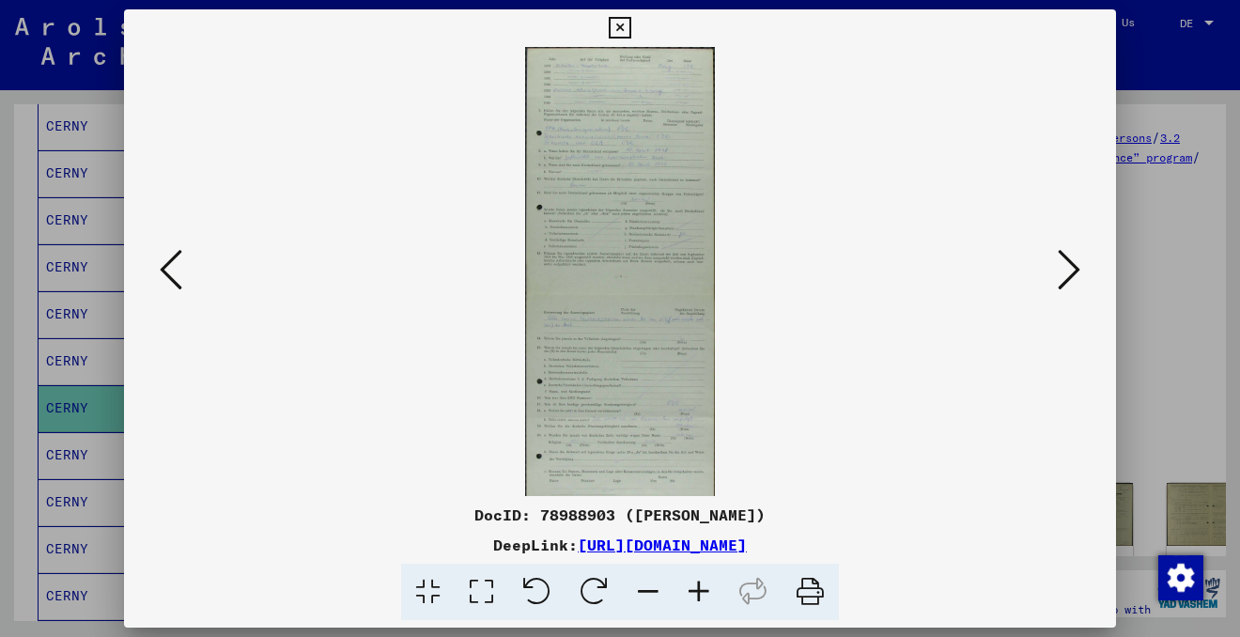
click at [693, 592] on icon at bounding box center [698, 592] width 51 height 57
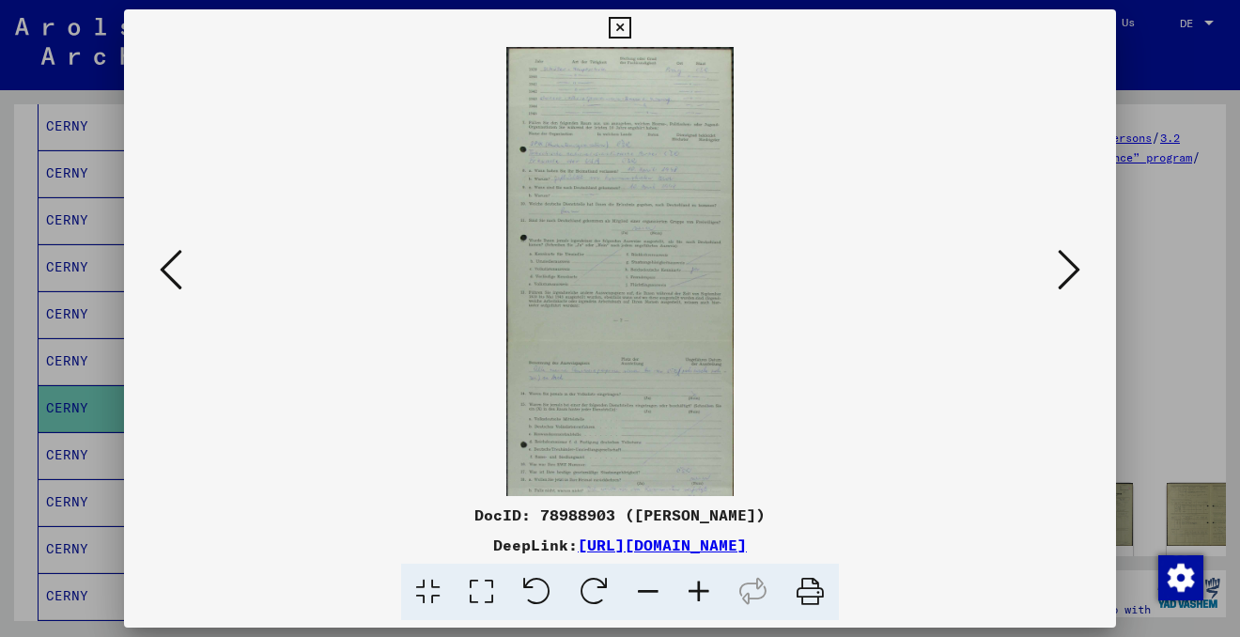
click at [693, 592] on icon at bounding box center [698, 592] width 51 height 57
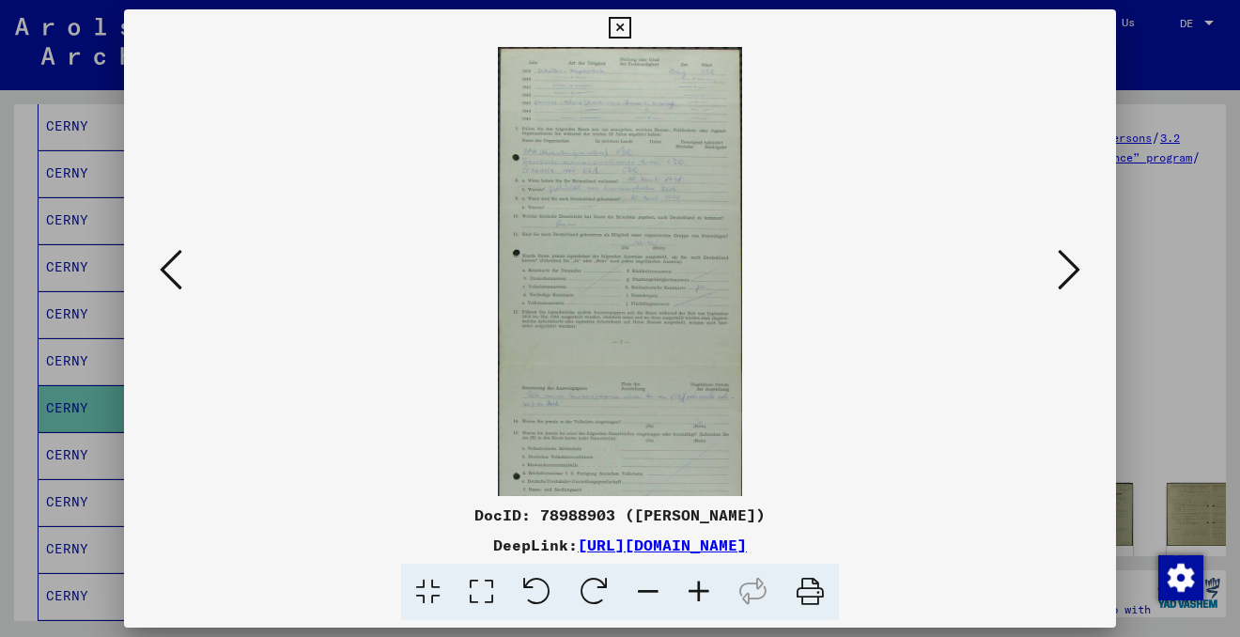
click at [693, 592] on icon at bounding box center [698, 592] width 51 height 57
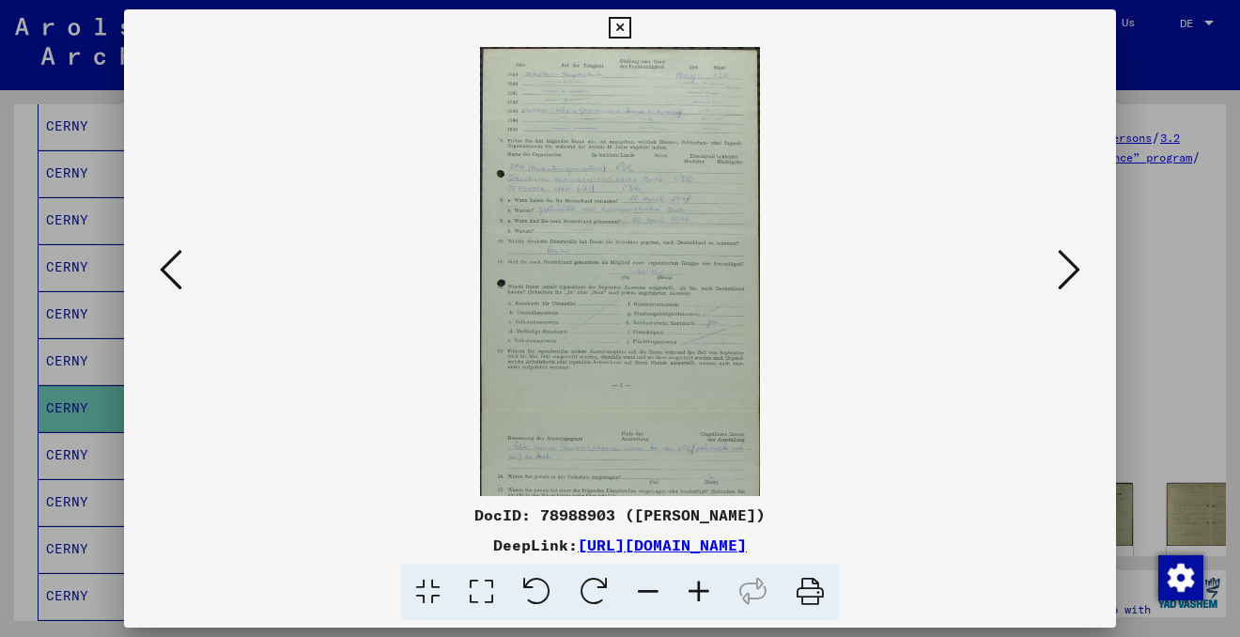
click at [693, 592] on icon at bounding box center [698, 592] width 51 height 57
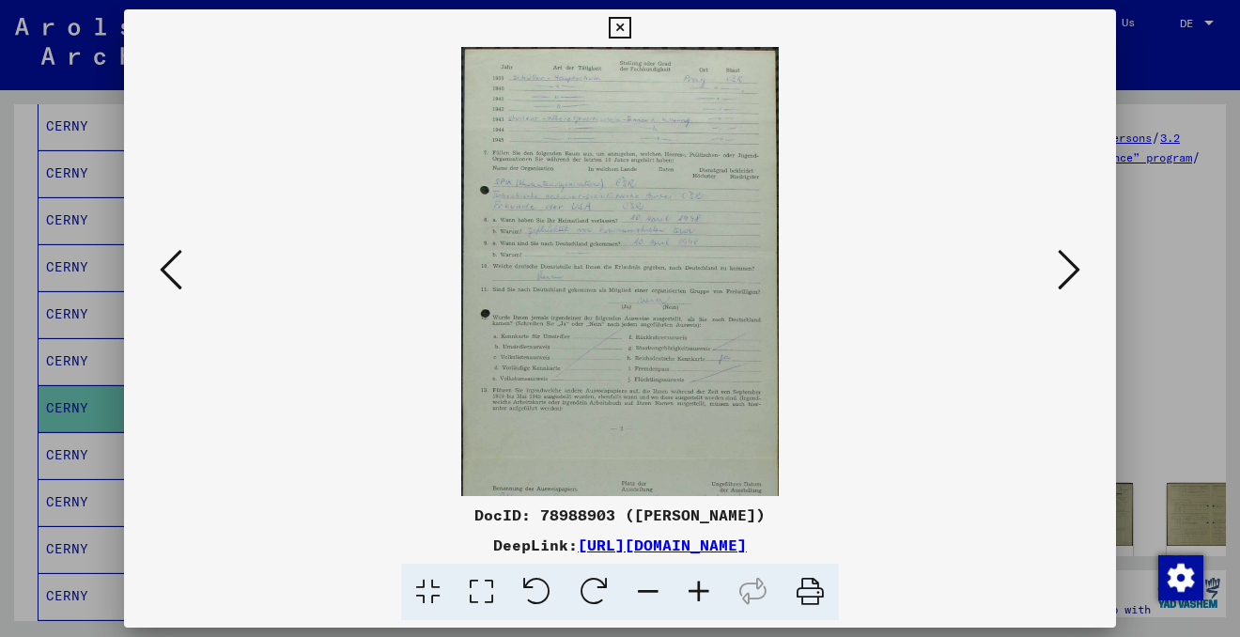
click at [693, 592] on icon at bounding box center [698, 592] width 51 height 57
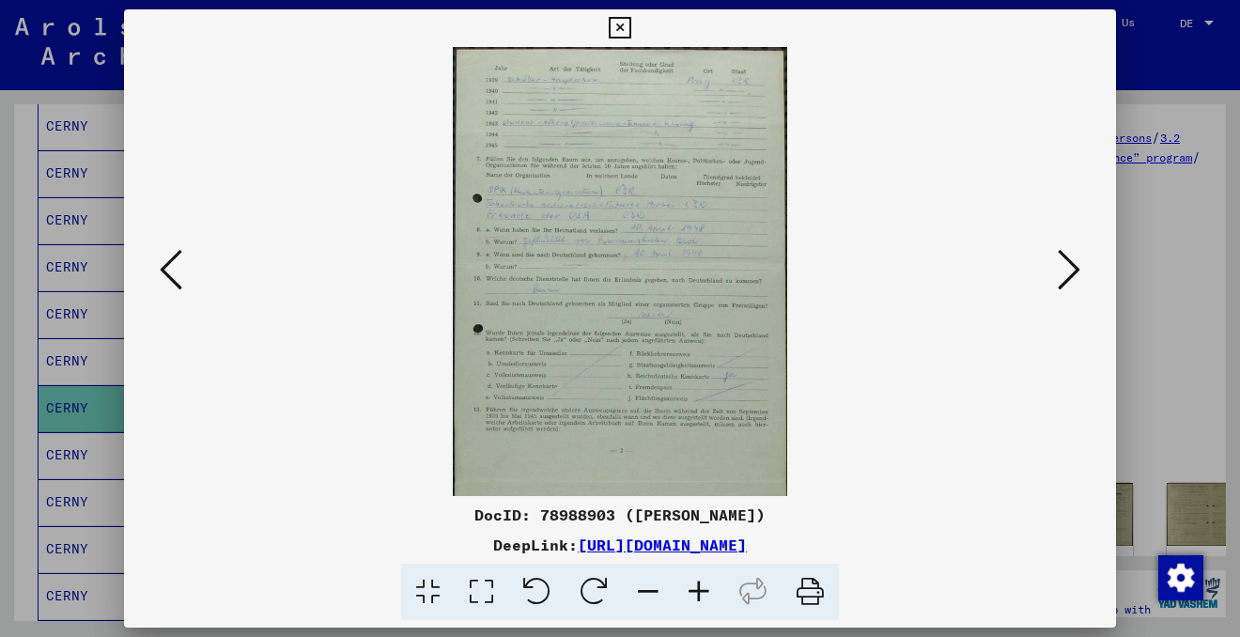
click at [693, 592] on icon at bounding box center [698, 592] width 51 height 57
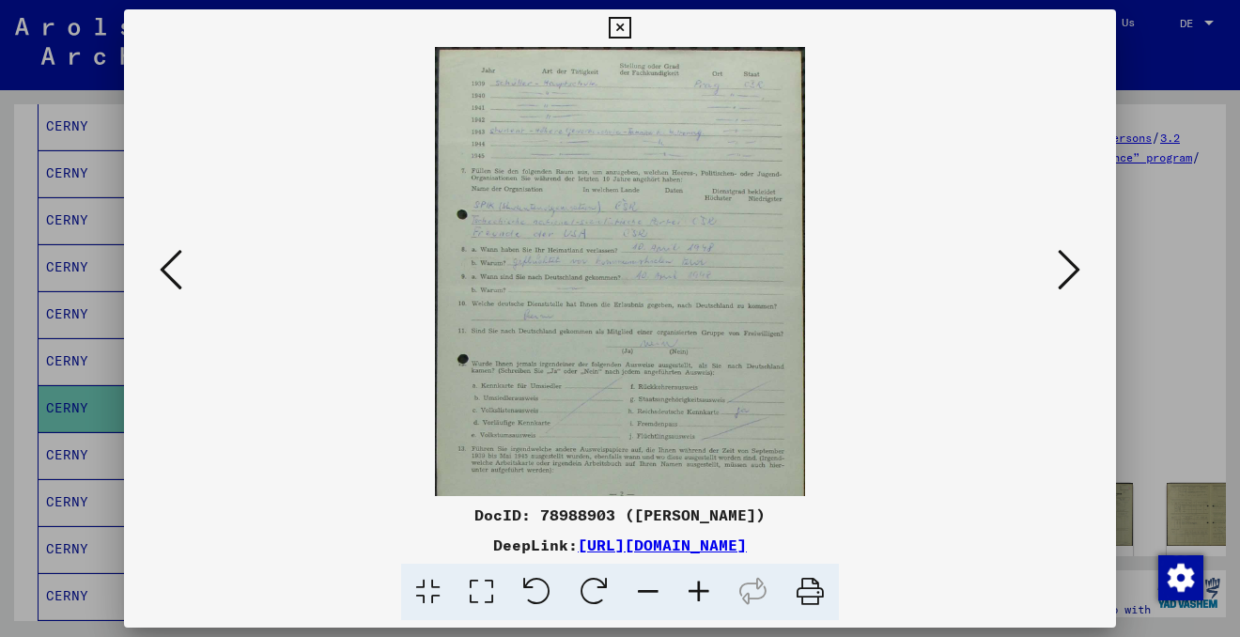
click at [693, 592] on icon at bounding box center [698, 592] width 51 height 57
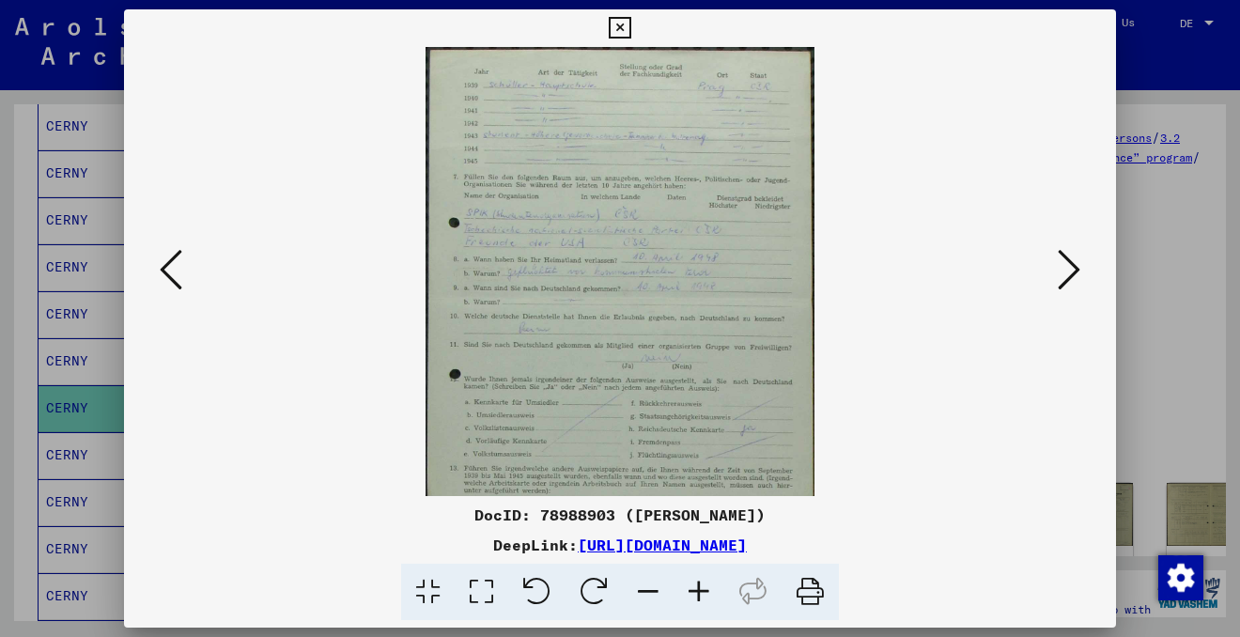
click at [693, 592] on icon at bounding box center [698, 592] width 51 height 57
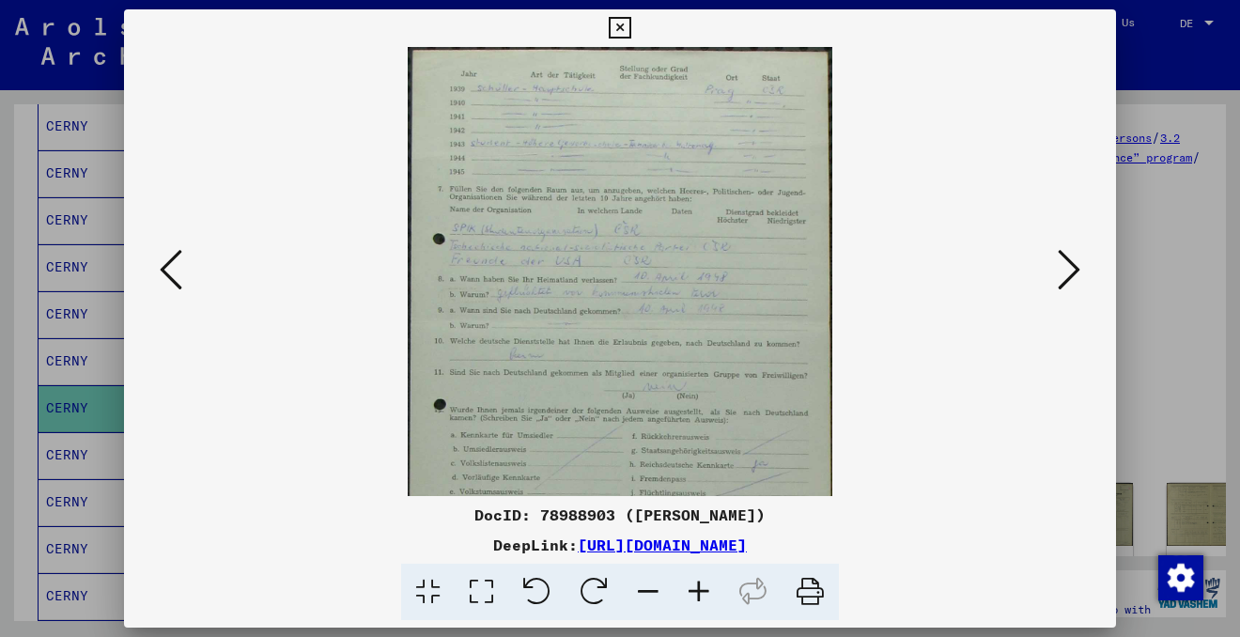
click at [693, 592] on icon at bounding box center [698, 592] width 51 height 57
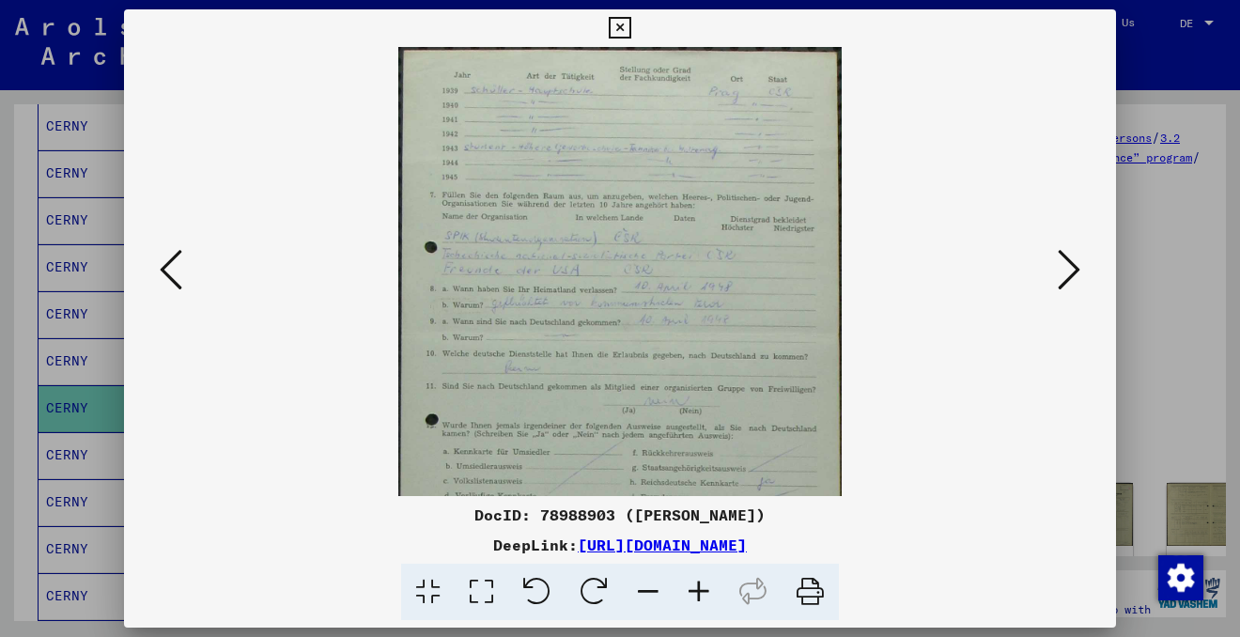
click at [693, 592] on icon at bounding box center [698, 592] width 51 height 57
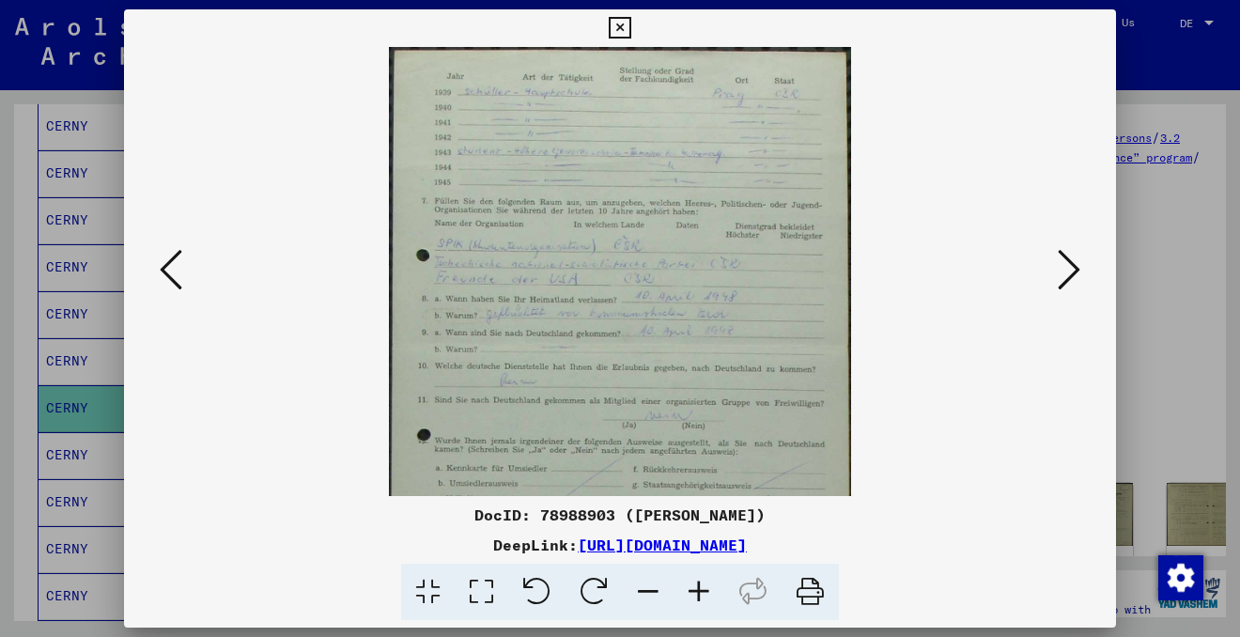
click at [693, 592] on icon at bounding box center [698, 592] width 51 height 57
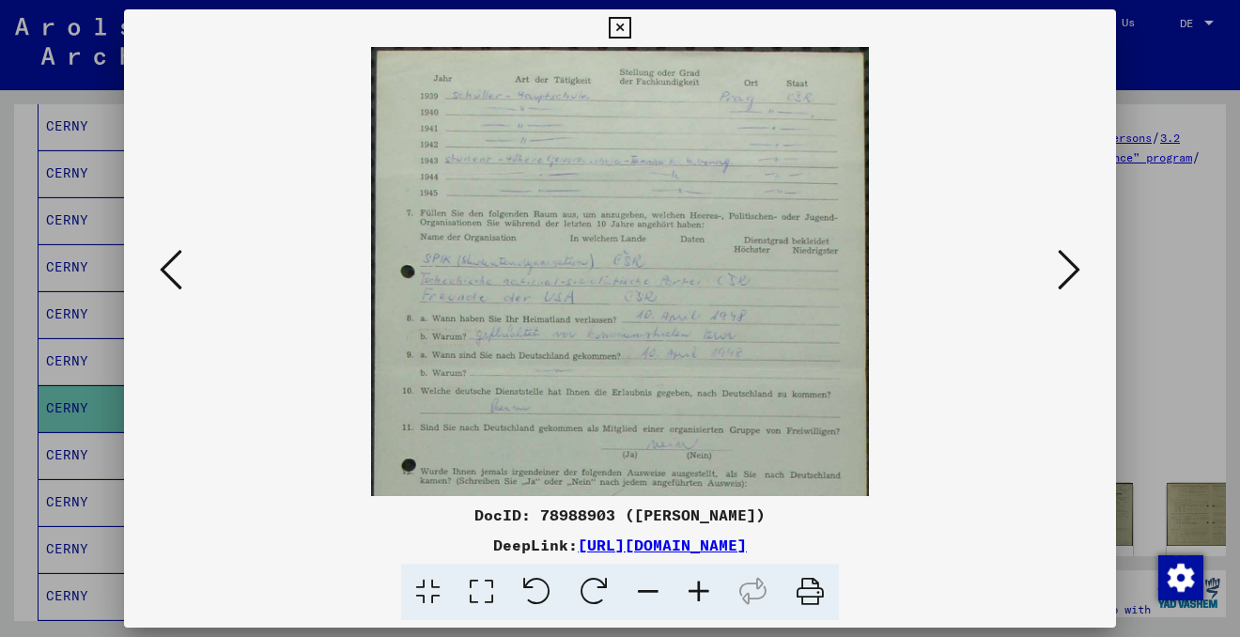
click at [693, 592] on icon at bounding box center [698, 592] width 51 height 57
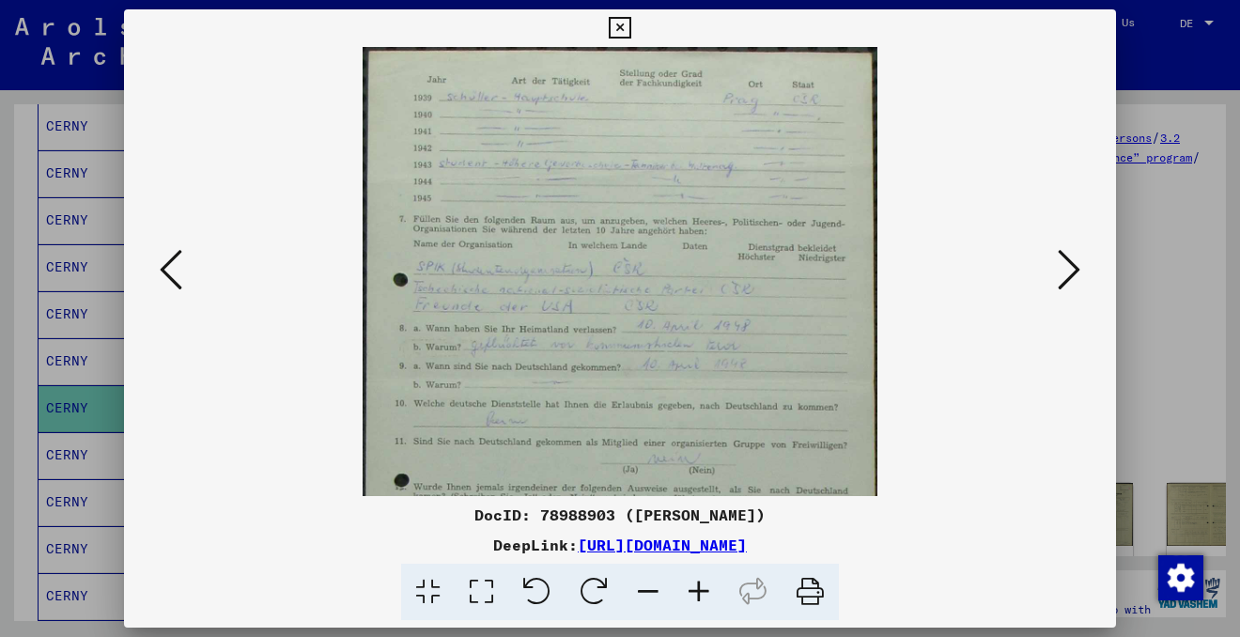
click at [693, 592] on icon at bounding box center [698, 592] width 51 height 57
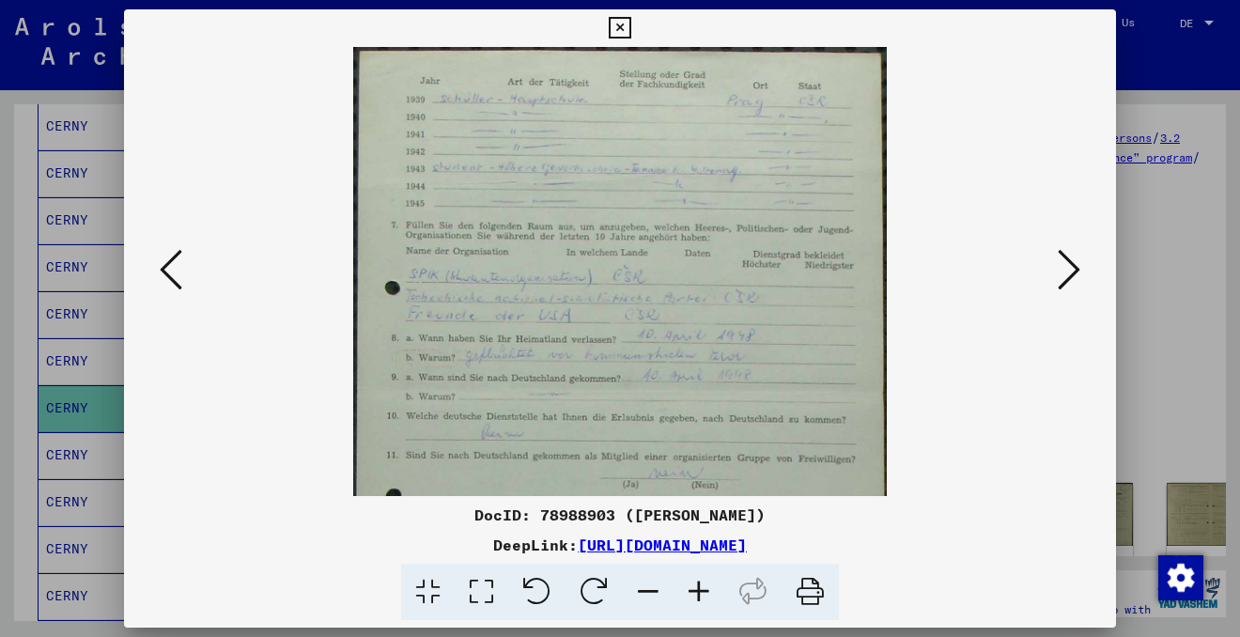
click at [693, 592] on icon at bounding box center [698, 592] width 51 height 57
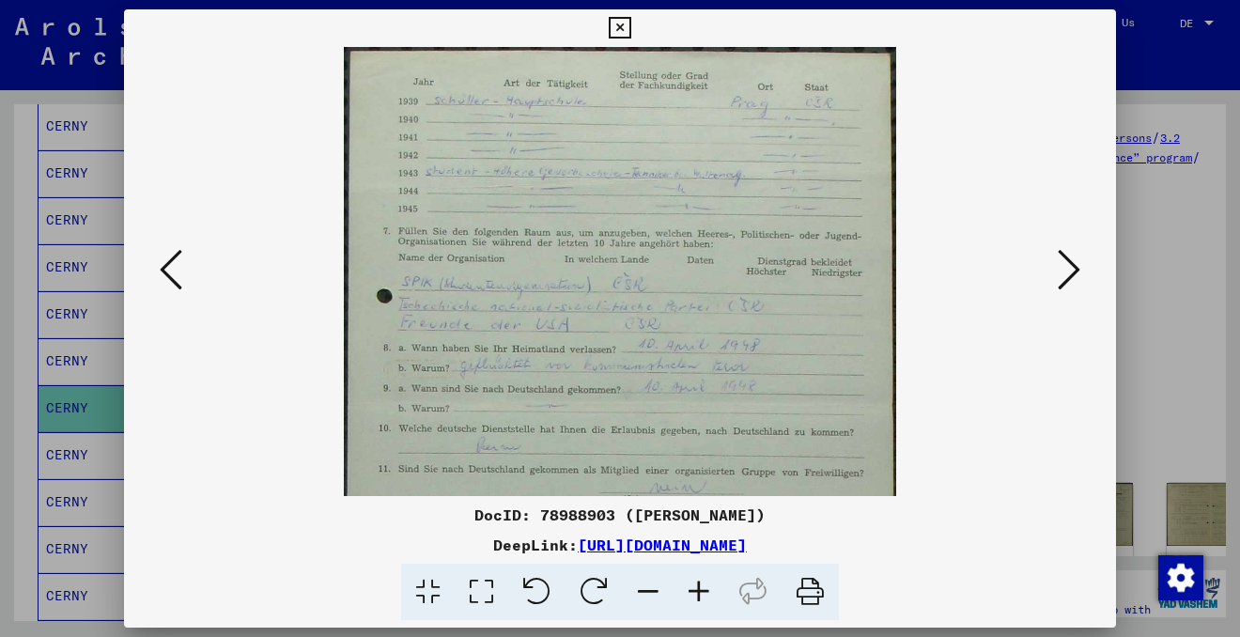
click at [693, 592] on icon at bounding box center [698, 592] width 51 height 57
click at [617, 33] on icon at bounding box center [620, 28] width 22 height 23
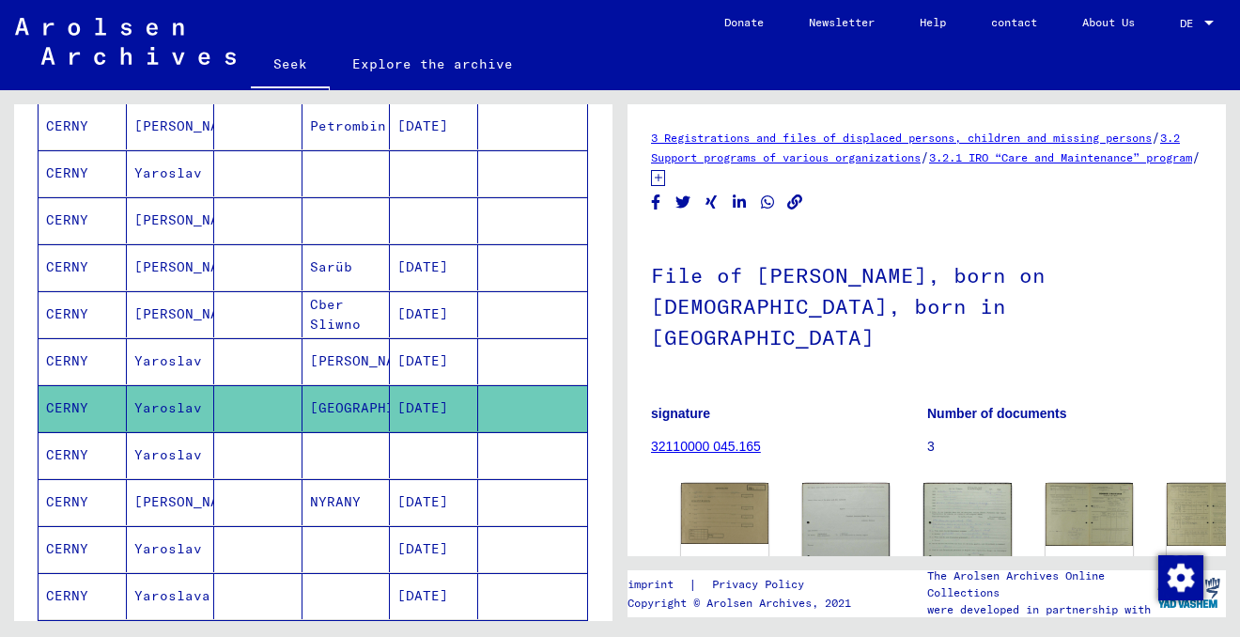
click at [179, 453] on font "Yaroslav" at bounding box center [168, 454] width 68 height 17
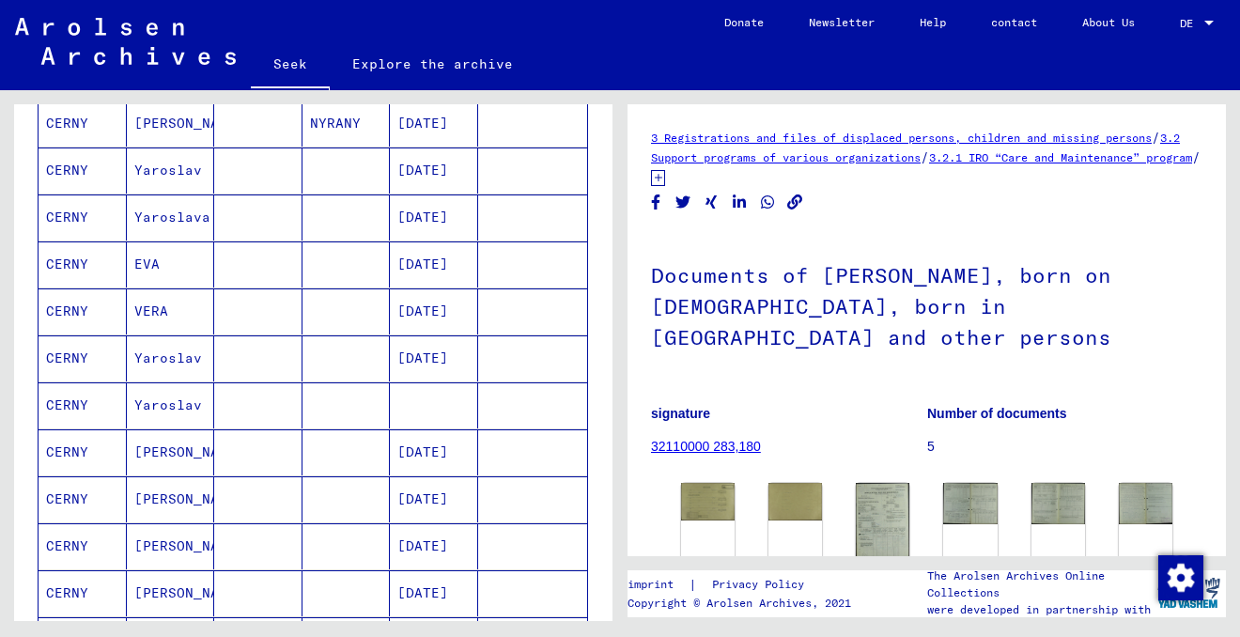
scroll to position [665, 0]
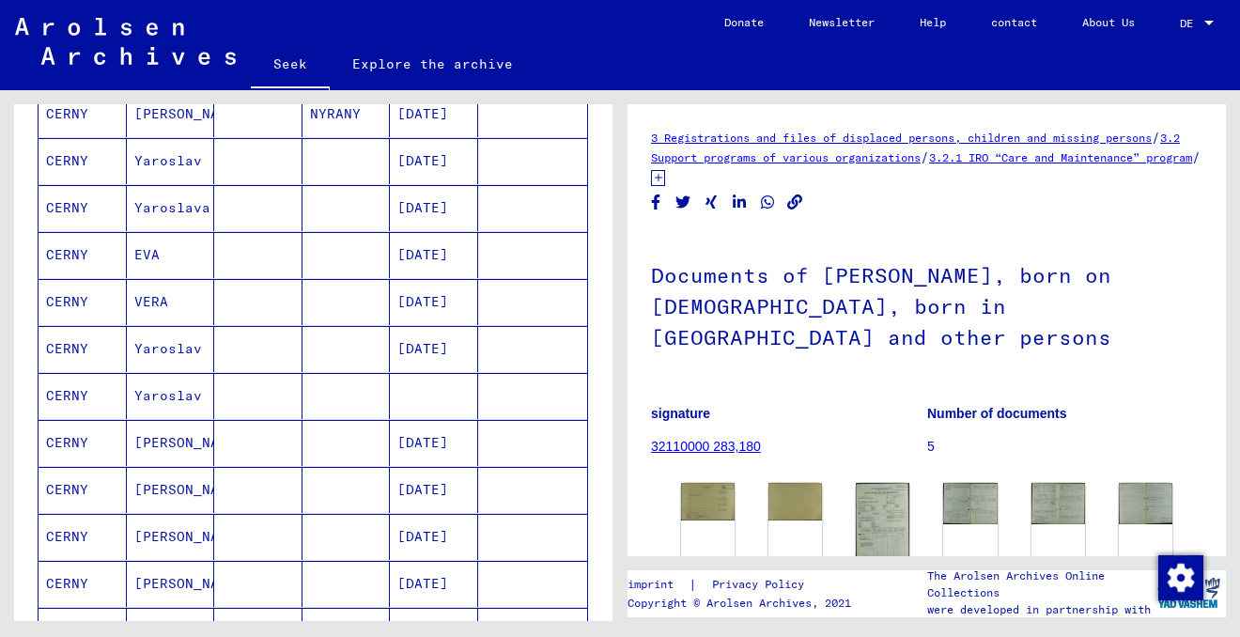
click at [175, 400] on font "Yaroslav" at bounding box center [168, 395] width 68 height 17
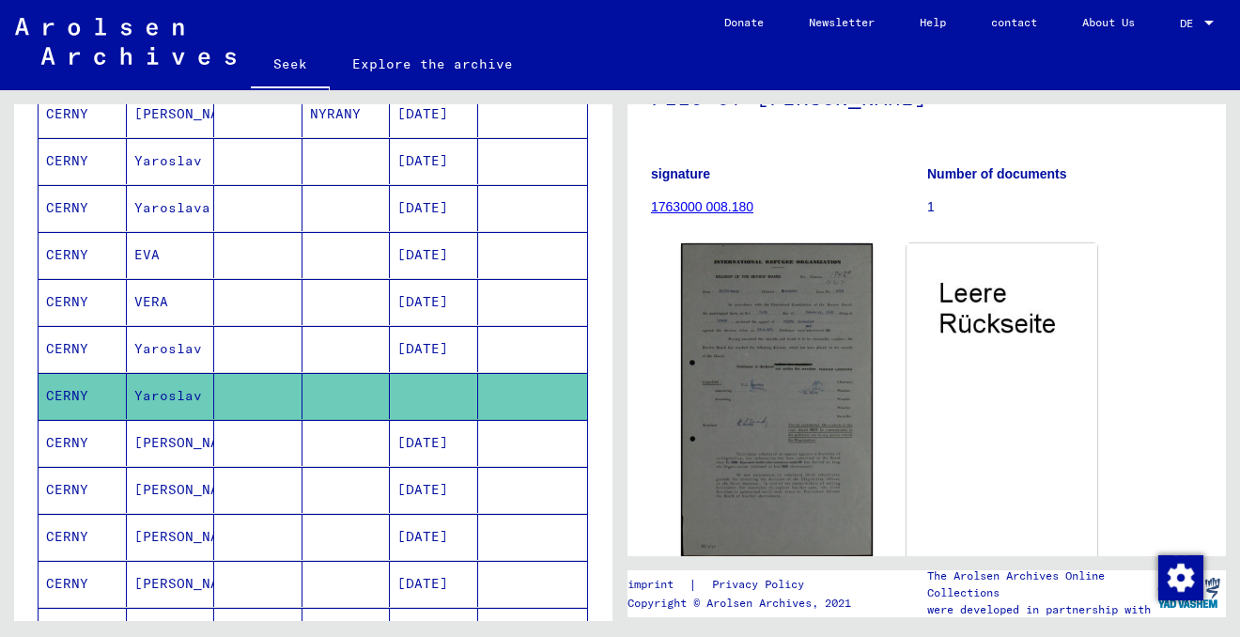
scroll to position [209, 0]
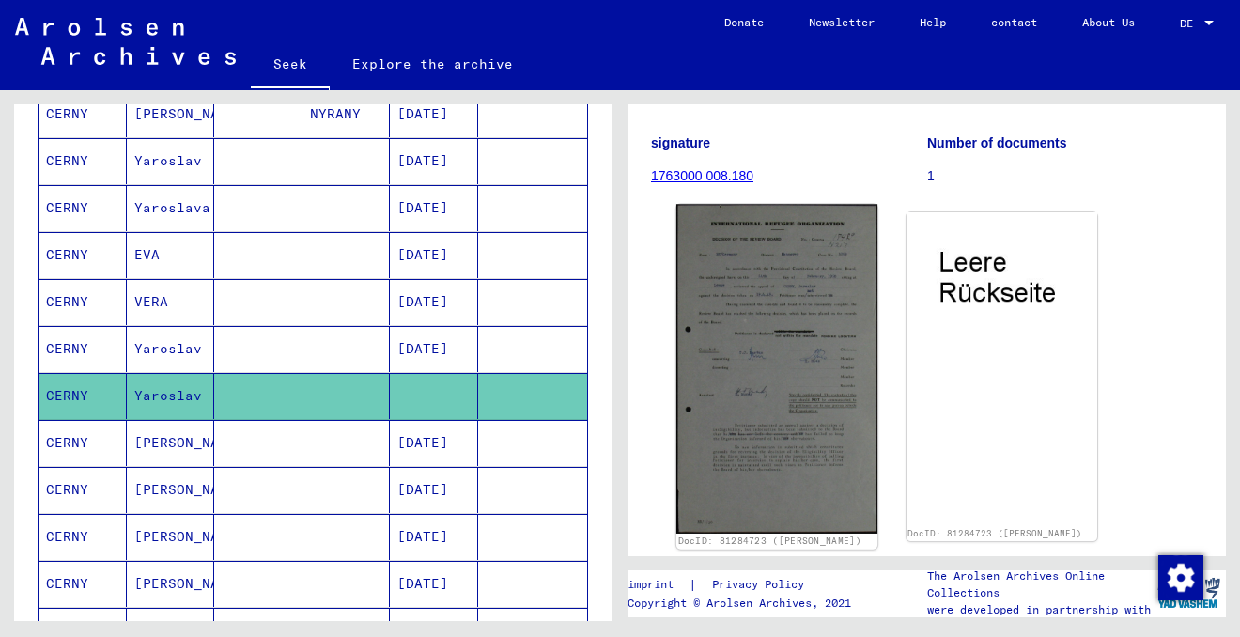
click at [766, 351] on img at bounding box center [776, 368] width 201 height 329
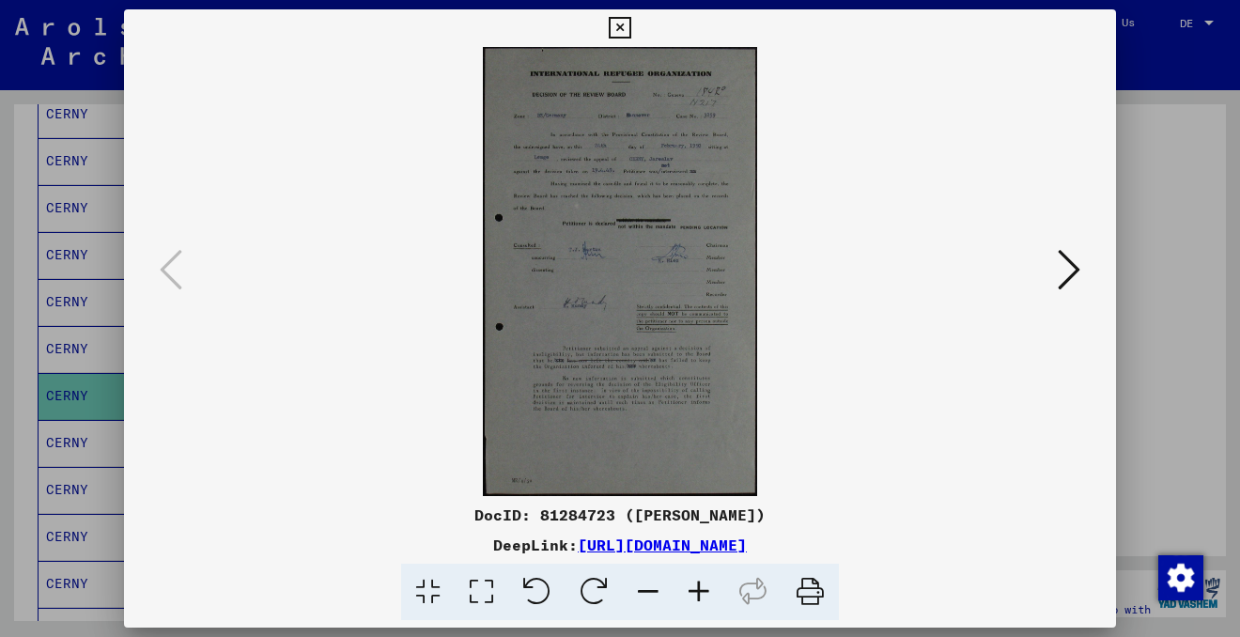
click at [702, 587] on icon at bounding box center [698, 592] width 51 height 57
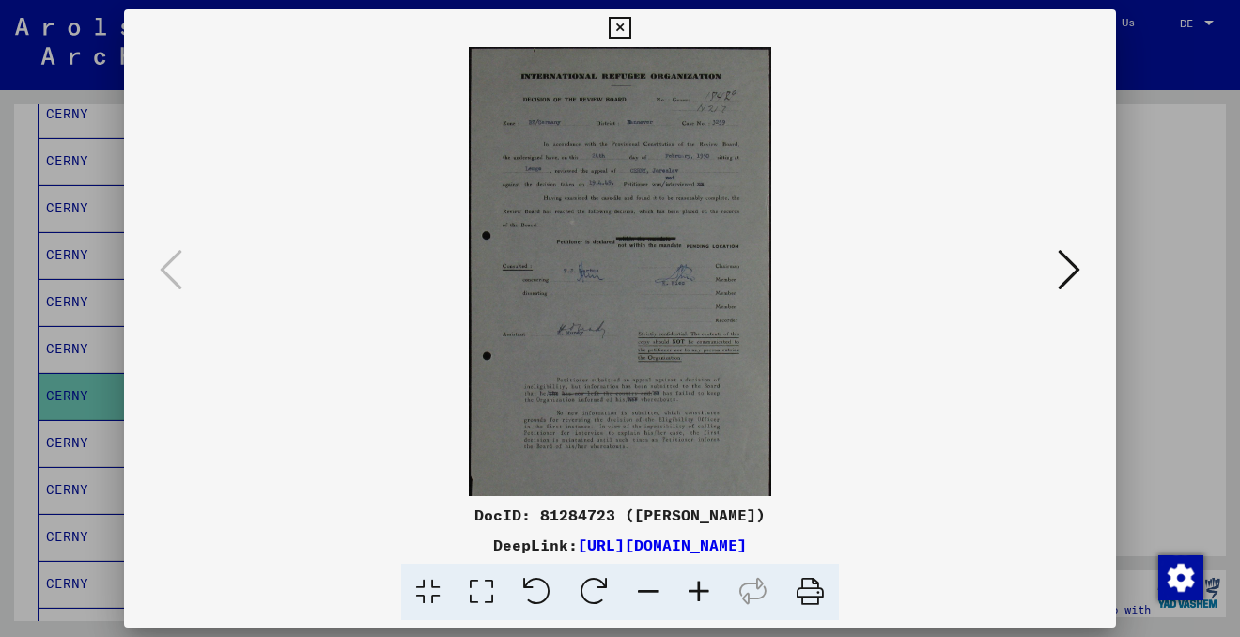
click at [702, 587] on icon at bounding box center [698, 592] width 51 height 57
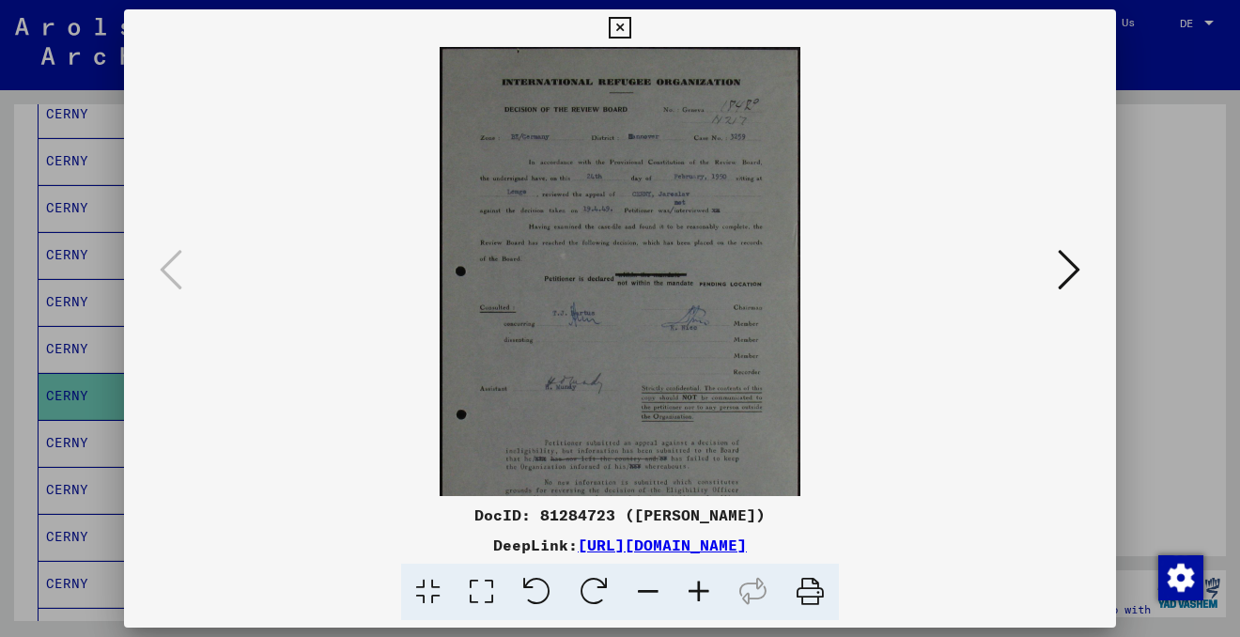
click at [702, 587] on icon at bounding box center [698, 592] width 51 height 57
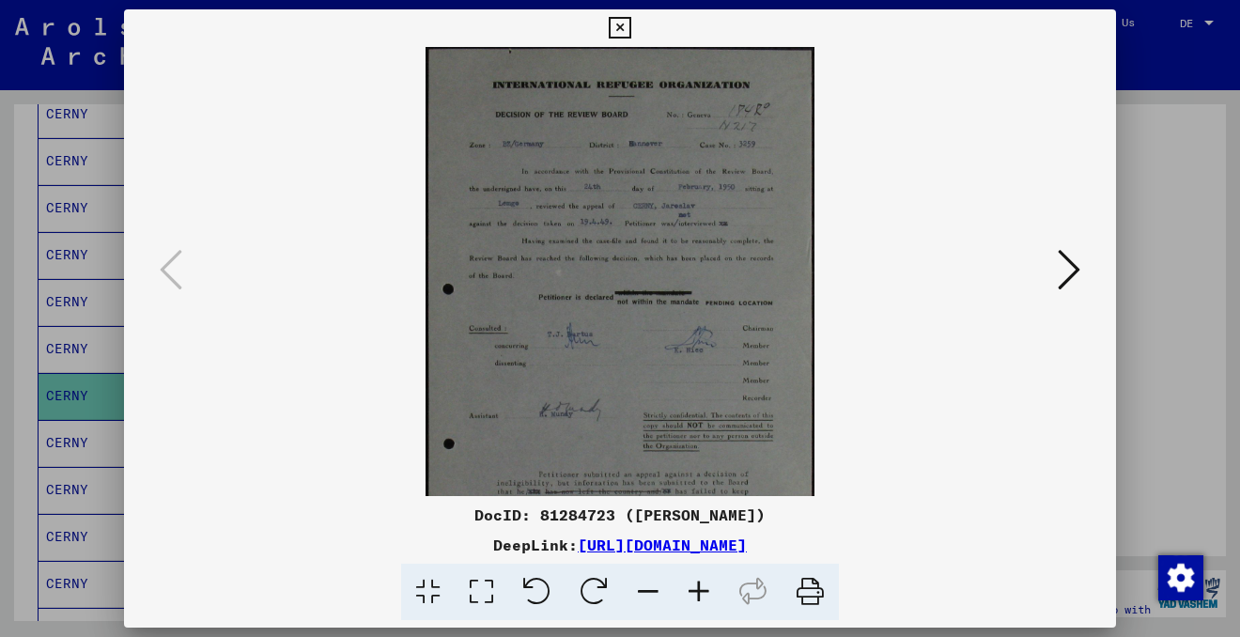
click at [702, 587] on icon at bounding box center [698, 592] width 51 height 57
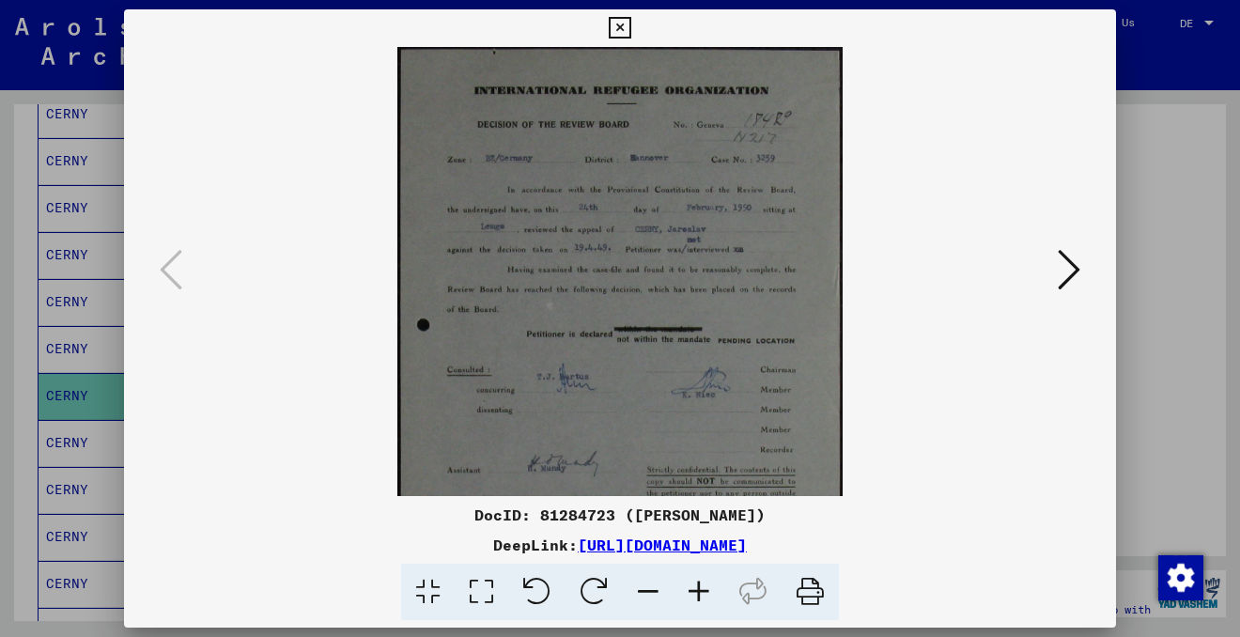
click at [702, 587] on icon at bounding box center [698, 592] width 51 height 57
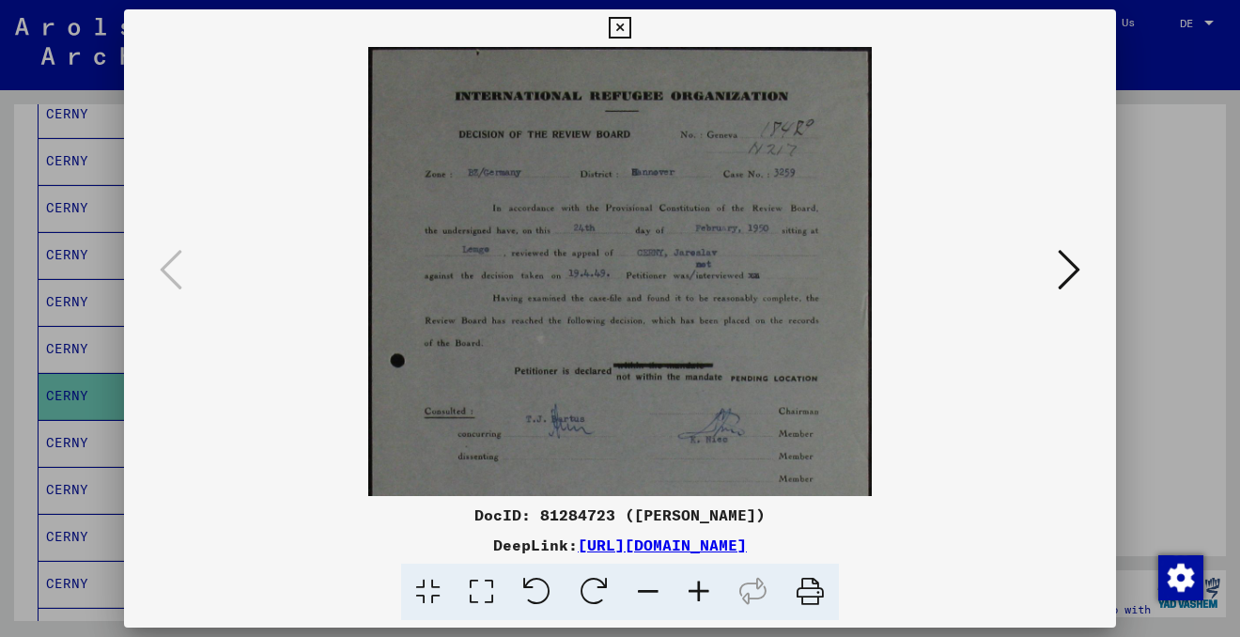
click at [702, 587] on icon at bounding box center [698, 592] width 51 height 57
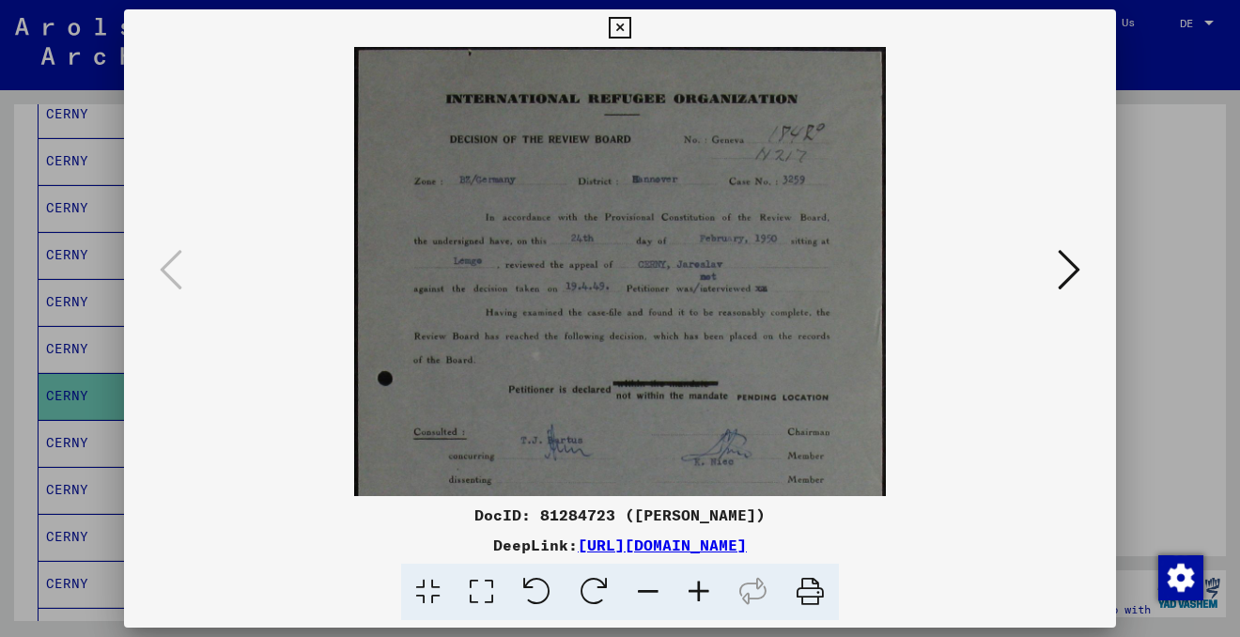
click at [702, 587] on icon at bounding box center [698, 592] width 51 height 57
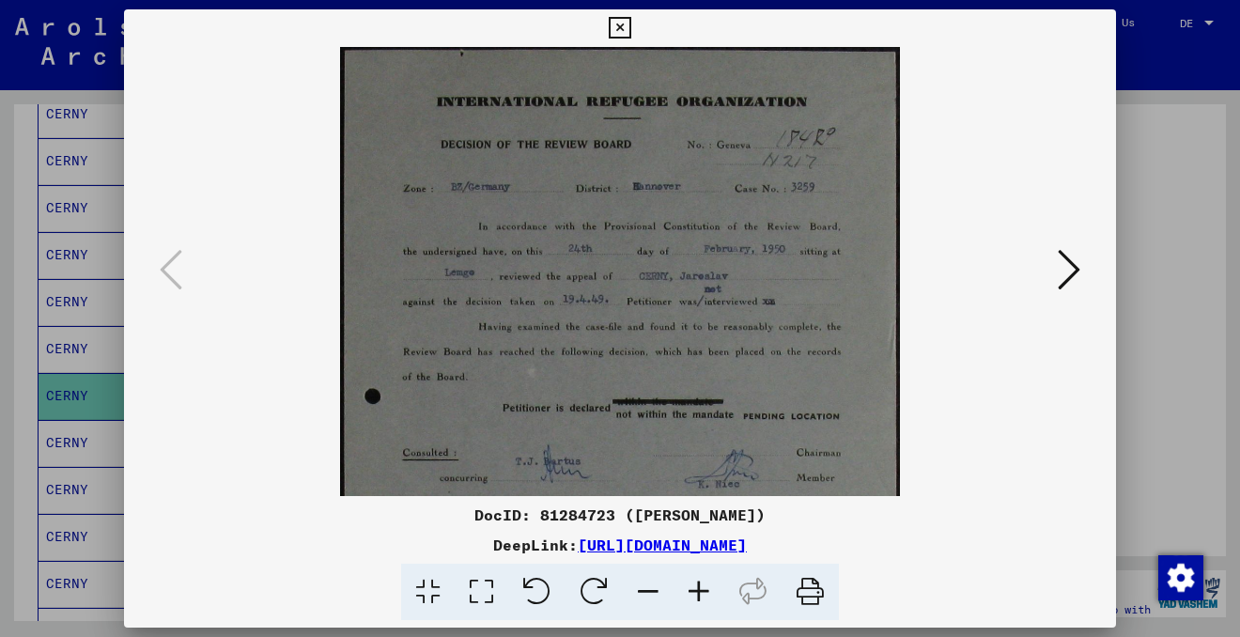
click at [702, 587] on icon at bounding box center [698, 592] width 51 height 57
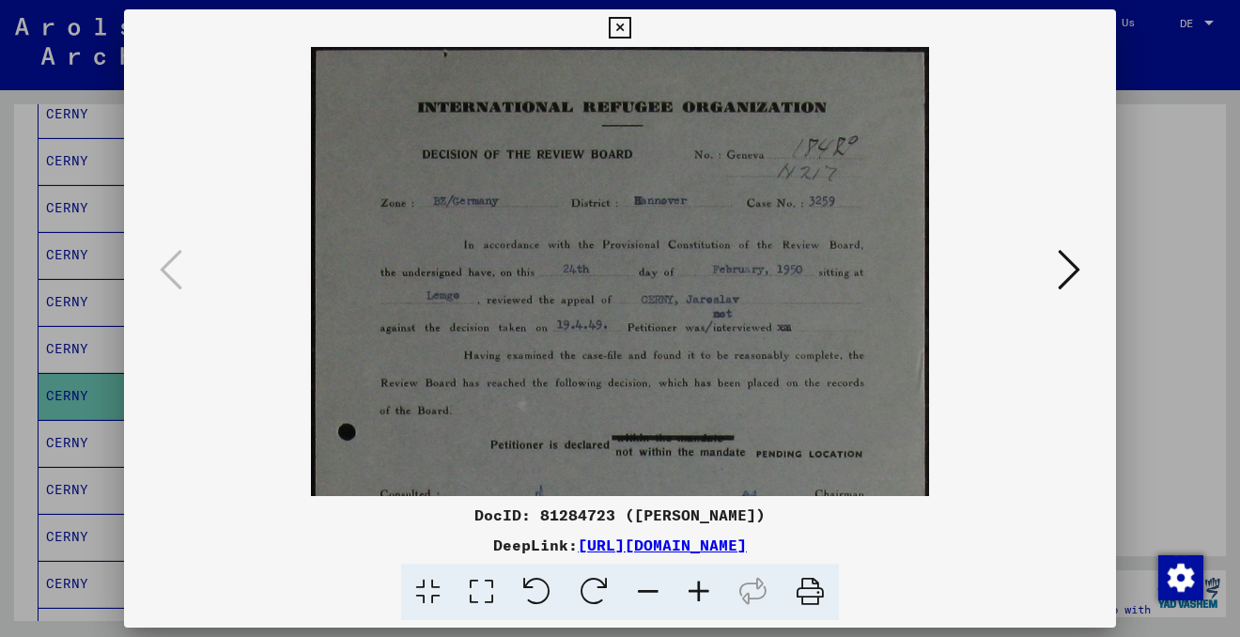
click at [702, 587] on icon at bounding box center [698, 592] width 51 height 57
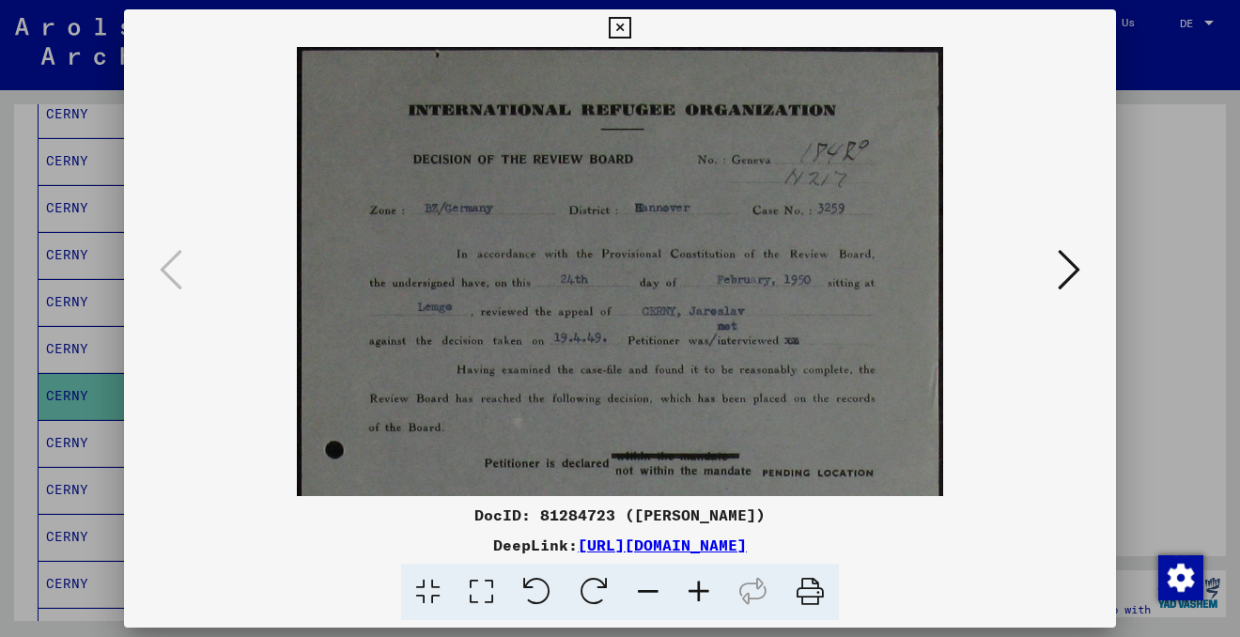
click at [702, 587] on icon at bounding box center [698, 592] width 51 height 57
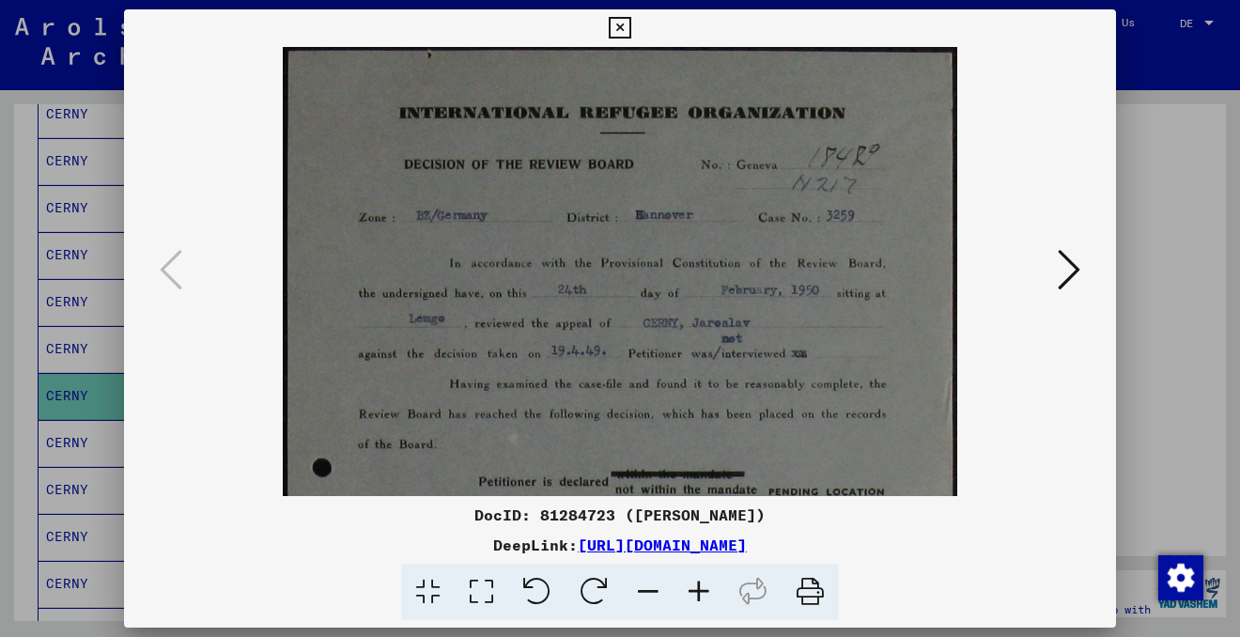
click at [702, 587] on icon at bounding box center [698, 592] width 51 height 57
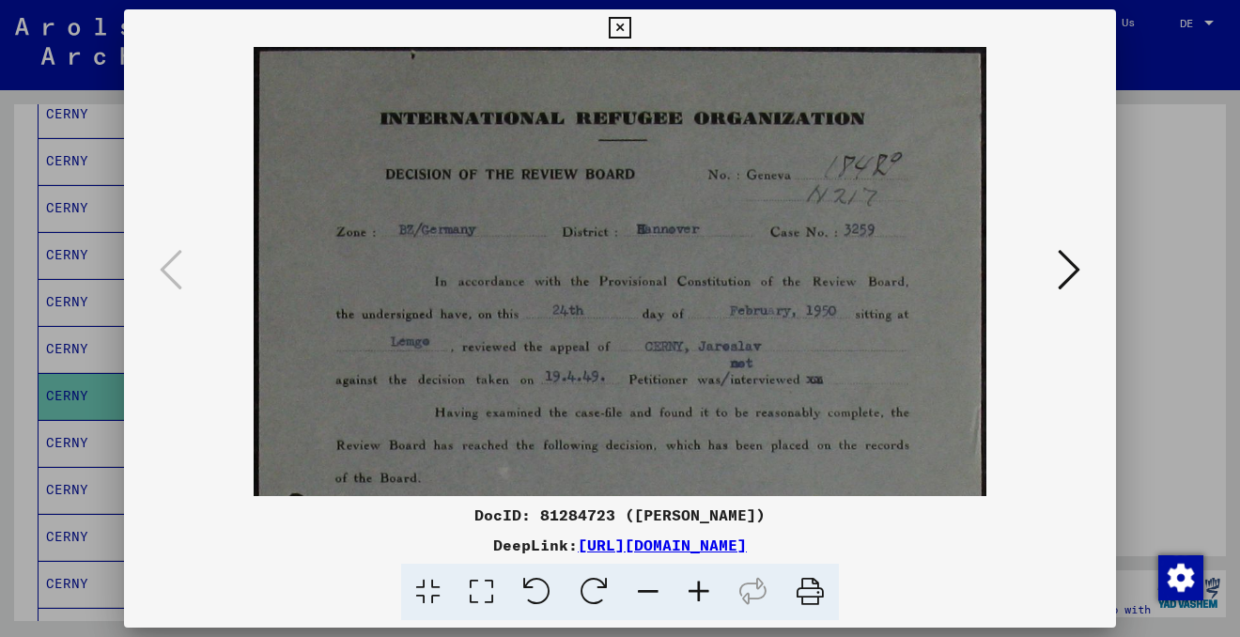
click at [702, 587] on icon at bounding box center [698, 592] width 51 height 57
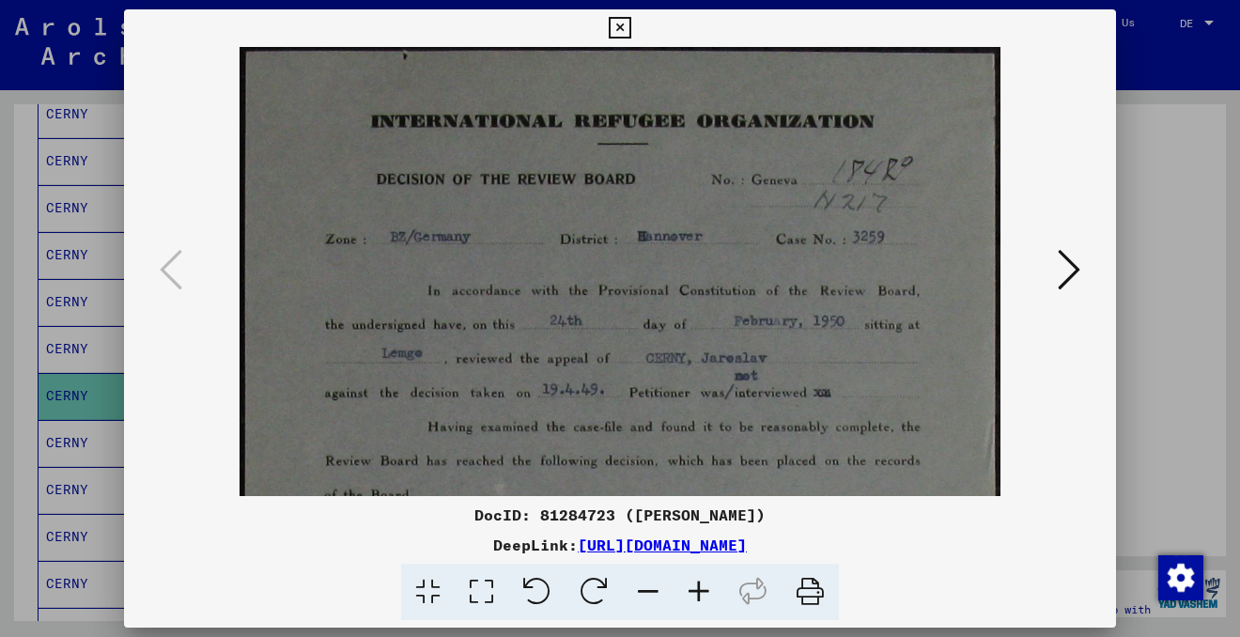
click at [702, 587] on icon at bounding box center [698, 592] width 51 height 57
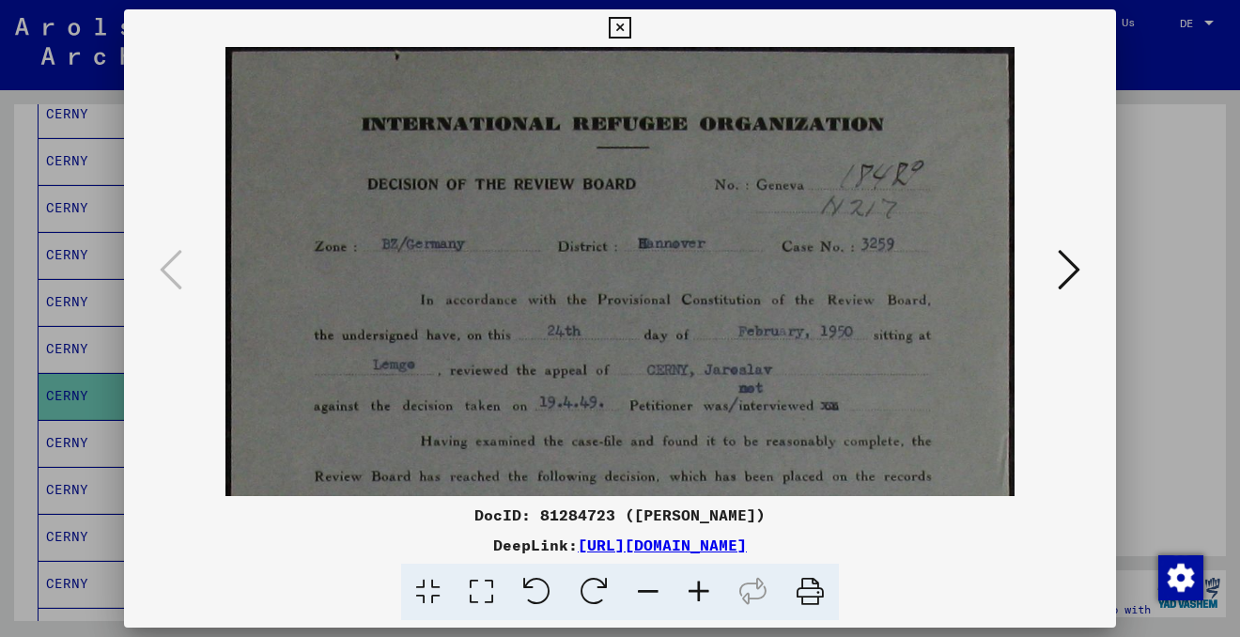
click at [702, 587] on icon at bounding box center [698, 592] width 51 height 57
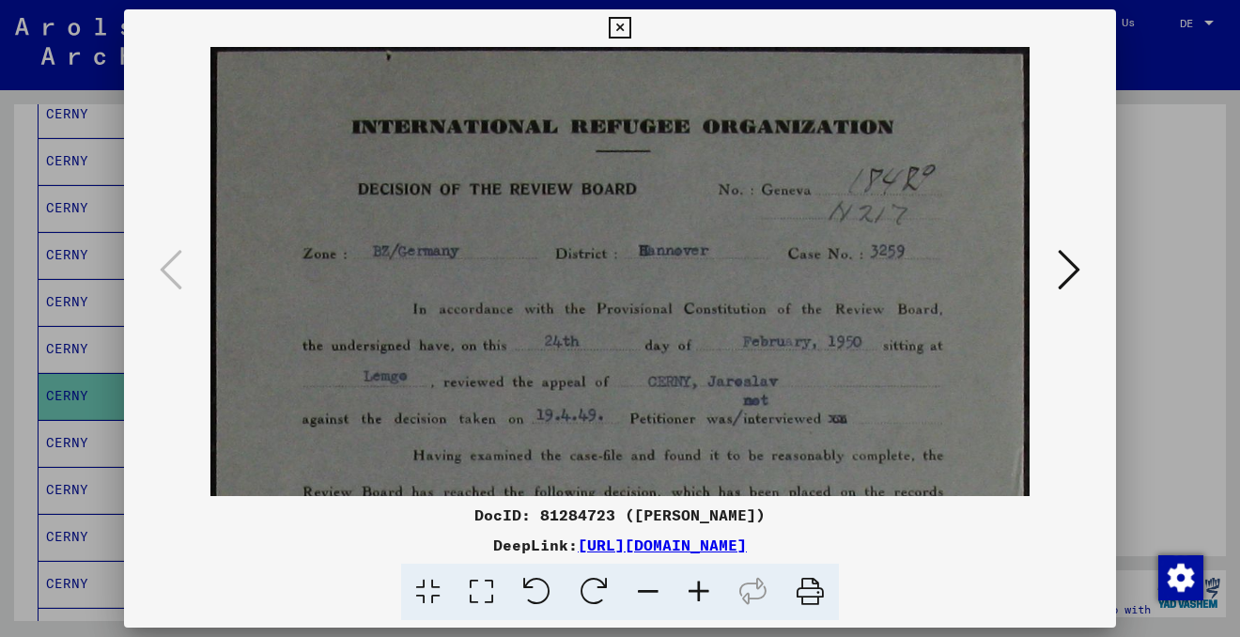
click at [702, 587] on icon at bounding box center [698, 592] width 51 height 57
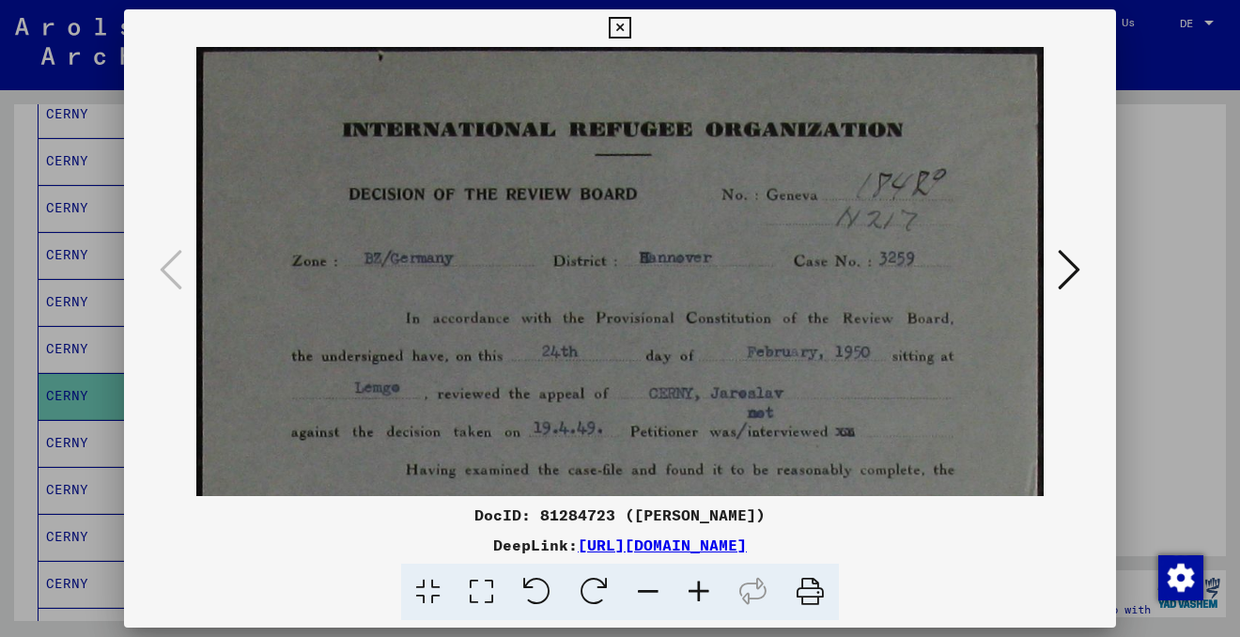
click at [702, 587] on icon at bounding box center [698, 592] width 51 height 57
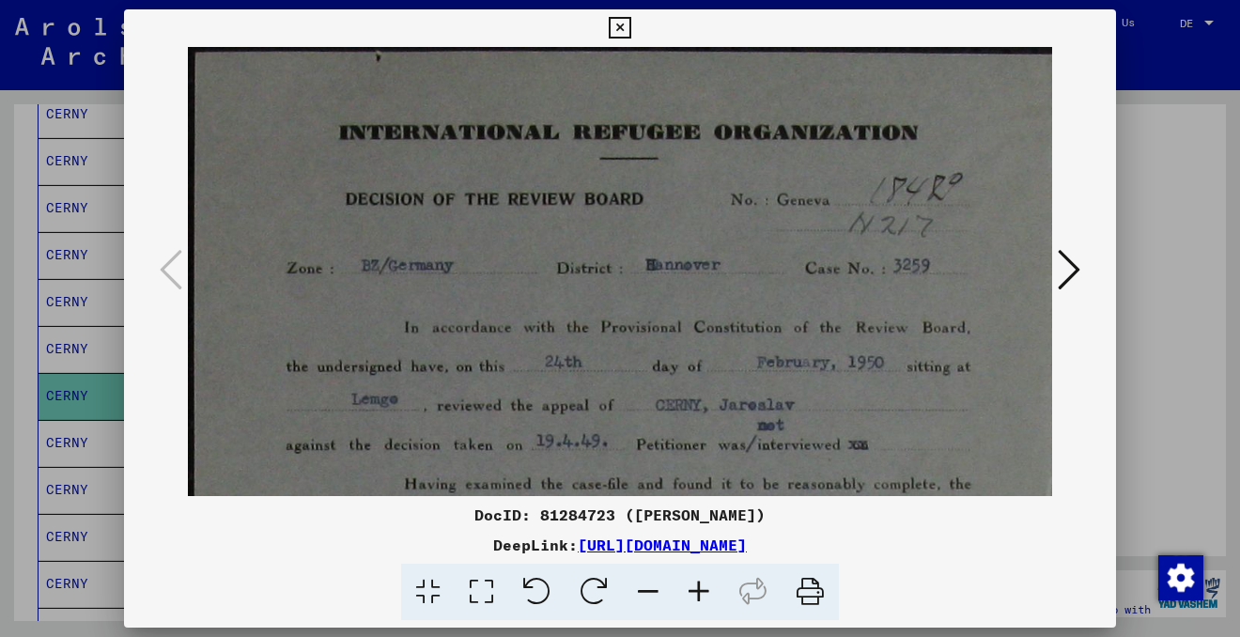
click at [702, 587] on icon at bounding box center [698, 592] width 51 height 57
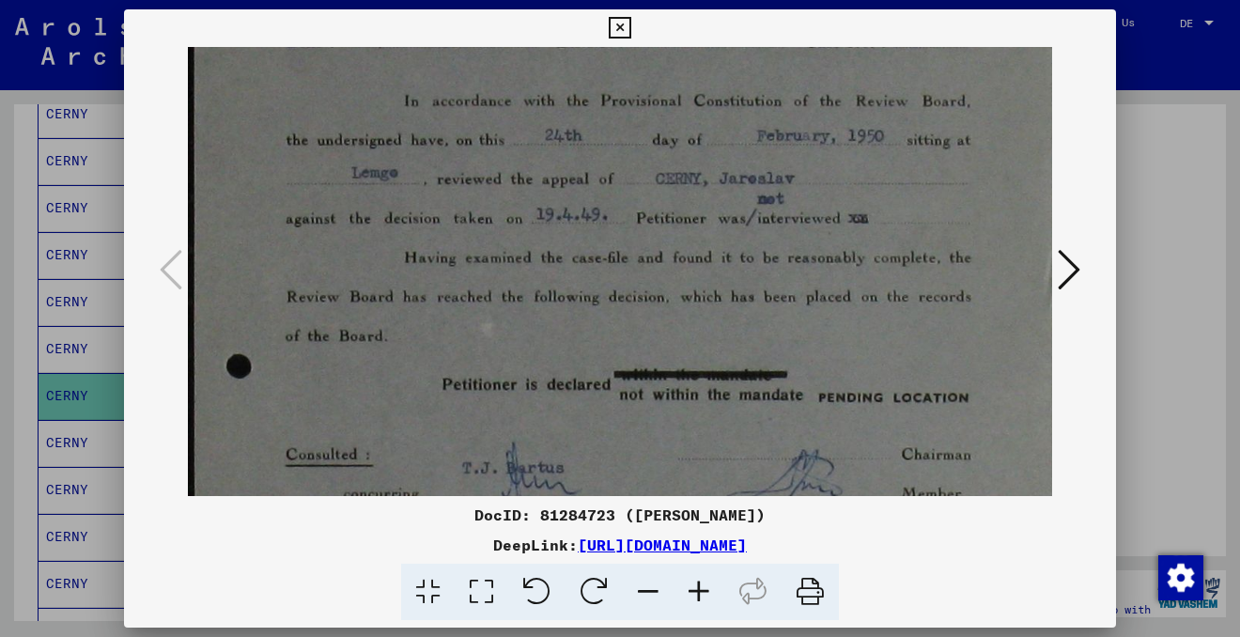
scroll to position [241, 1]
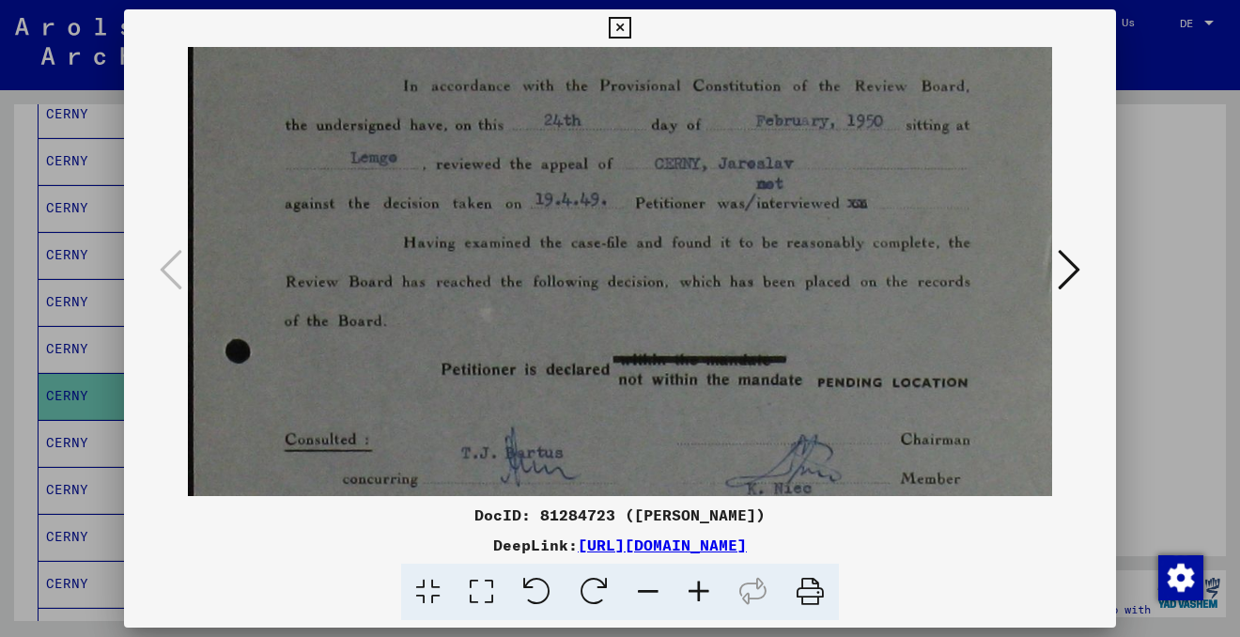
drag, startPoint x: 868, startPoint y: 423, endPoint x: 936, endPoint y: 181, distance: 250.9
click at [936, 181] on img at bounding box center [624, 523] width 875 height 1435
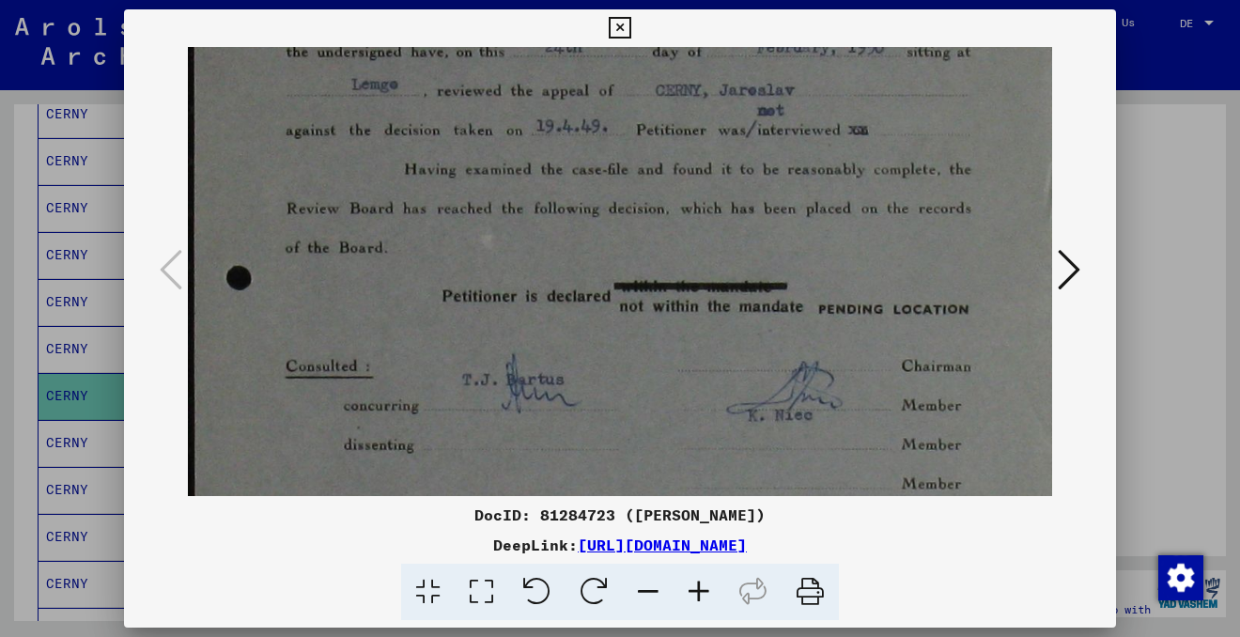
scroll to position [336, 0]
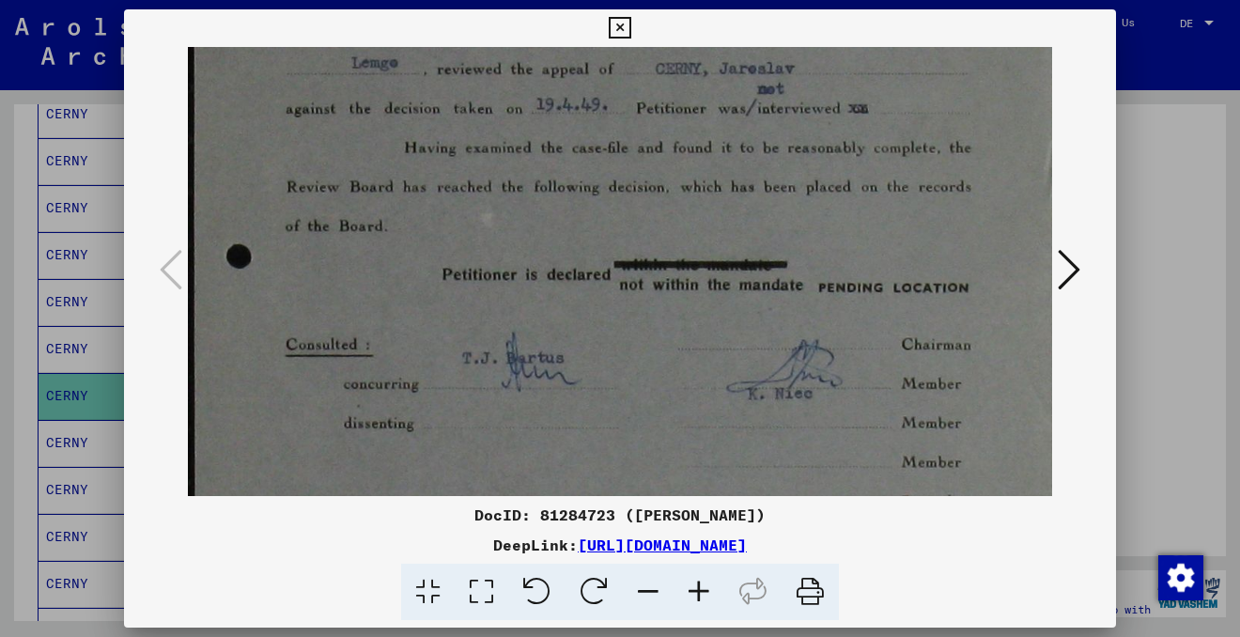
drag, startPoint x: 721, startPoint y: 430, endPoint x: 722, endPoint y: 322, distance: 108.0
click at [722, 323] on img at bounding box center [625, 428] width 875 height 1435
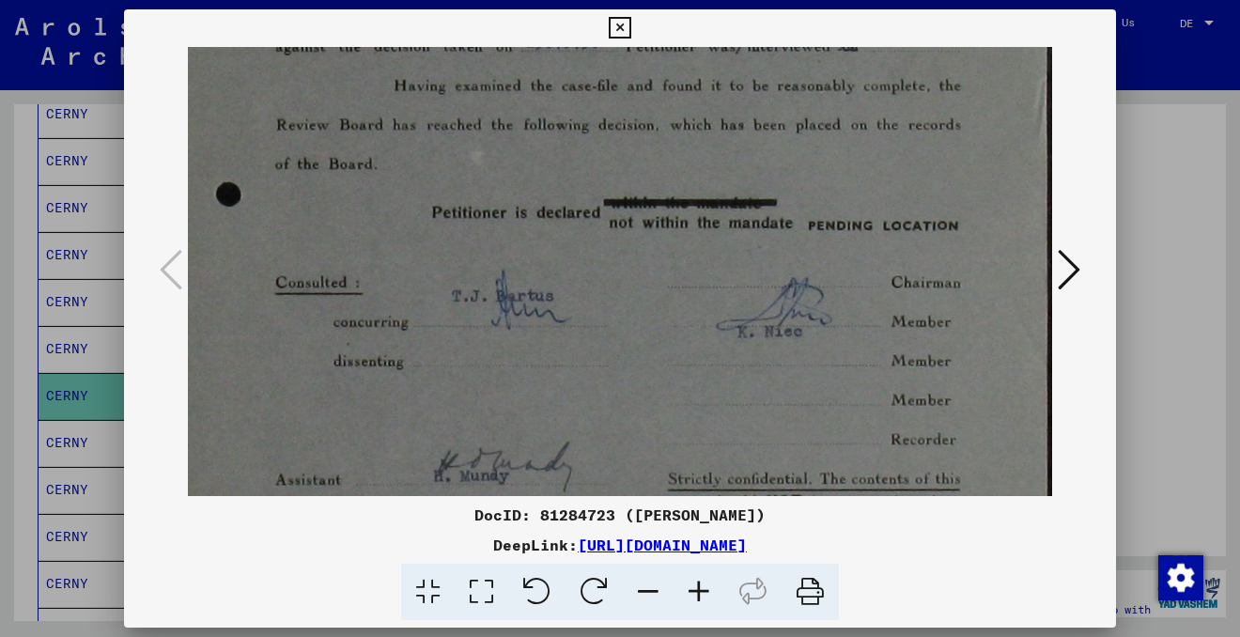
scroll to position [399, 11]
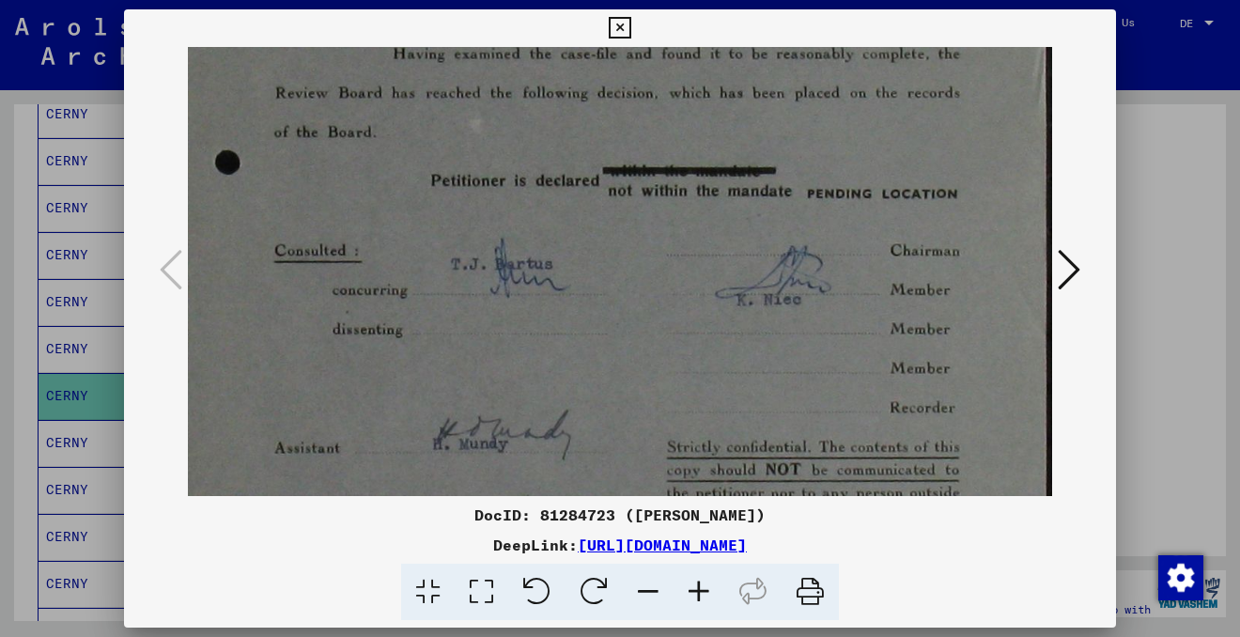
drag, startPoint x: 688, startPoint y: 410, endPoint x: 678, endPoint y: 328, distance: 83.2
click at [678, 328] on img at bounding box center [614, 334] width 875 height 1435
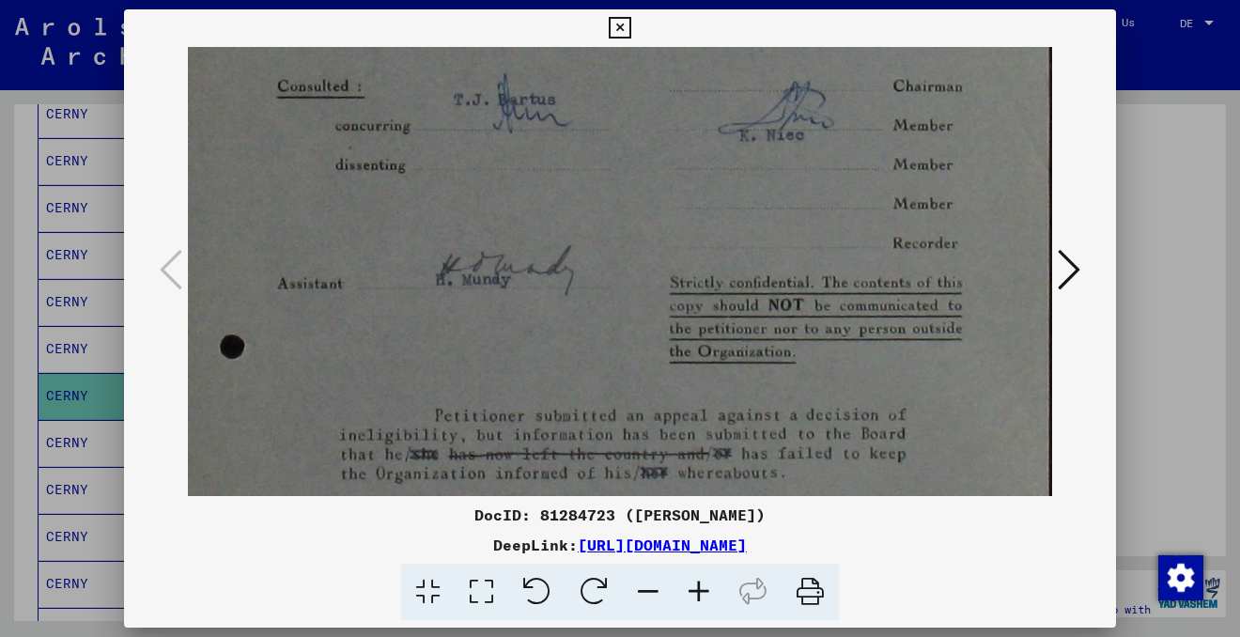
drag, startPoint x: 663, startPoint y: 424, endPoint x: 666, endPoint y: 260, distance: 163.5
click at [666, 260] on img at bounding box center [616, 169] width 875 height 1435
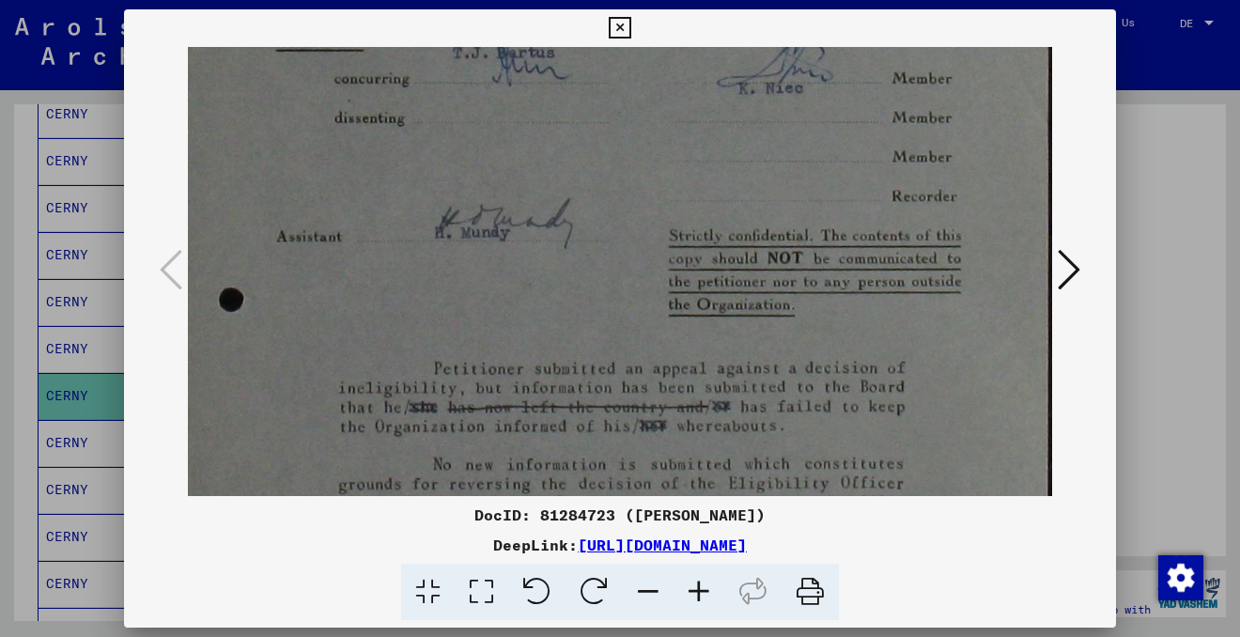
drag, startPoint x: 554, startPoint y: 400, endPoint x: 554, endPoint y: 351, distance: 48.8
click at [554, 353] on img at bounding box center [615, 122] width 875 height 1435
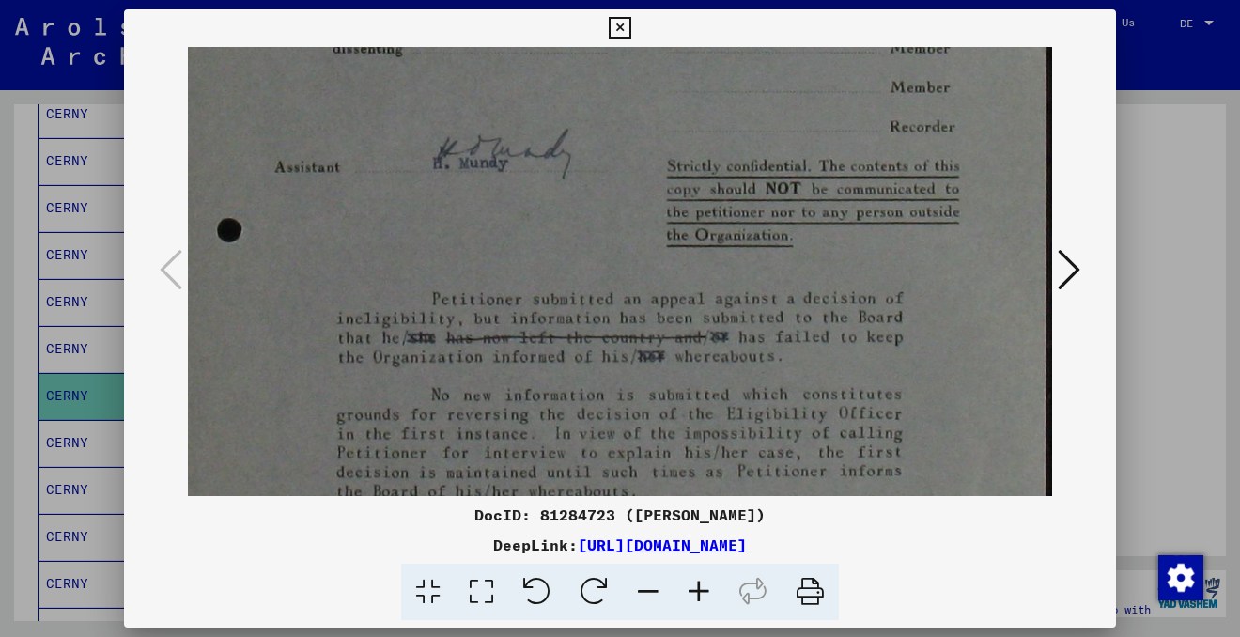
scroll to position [796, 11]
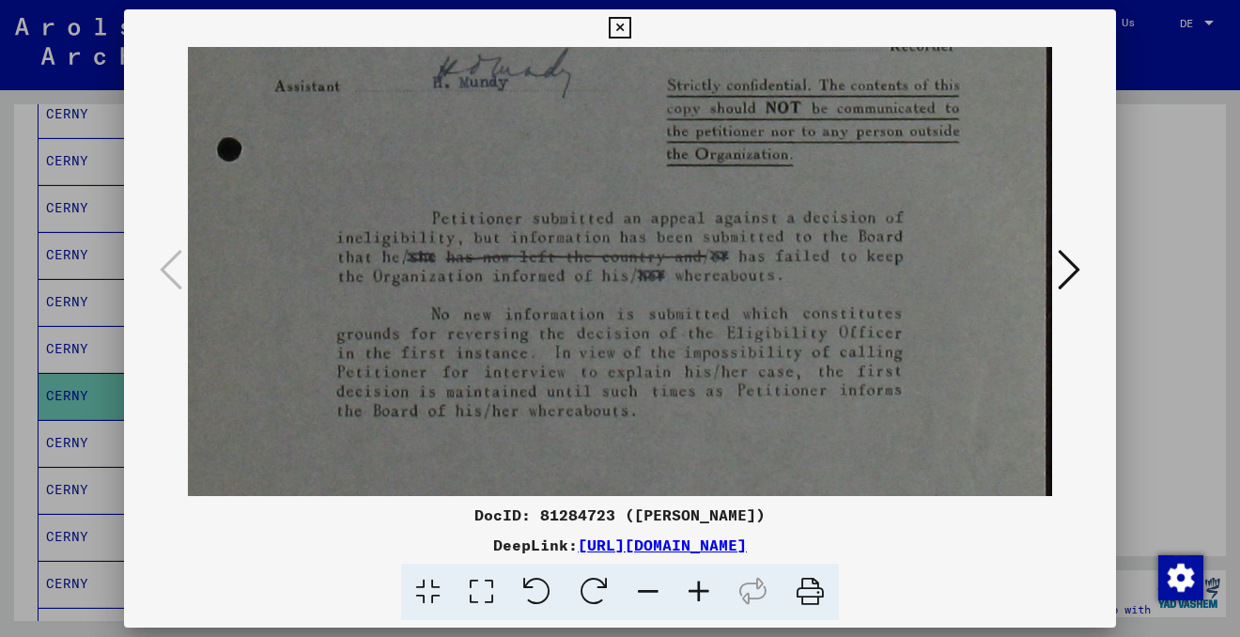
drag, startPoint x: 618, startPoint y: 457, endPoint x: 610, endPoint y: 305, distance: 152.4
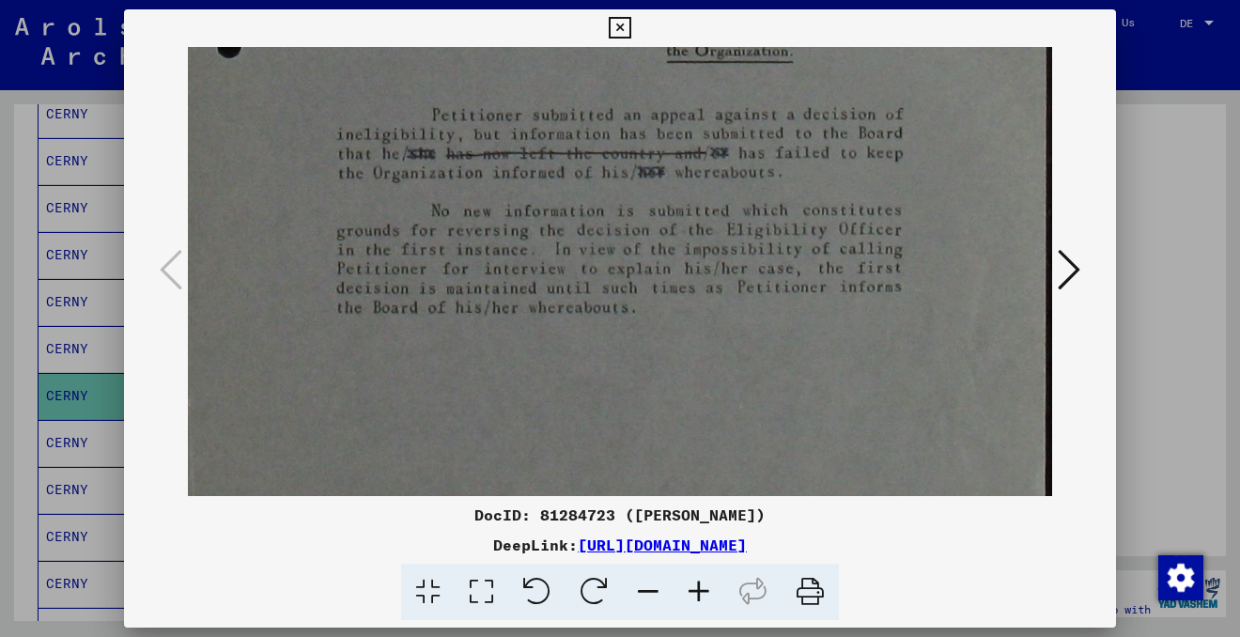
drag, startPoint x: 637, startPoint y: 403, endPoint x: 621, endPoint y: 304, distance: 99.9
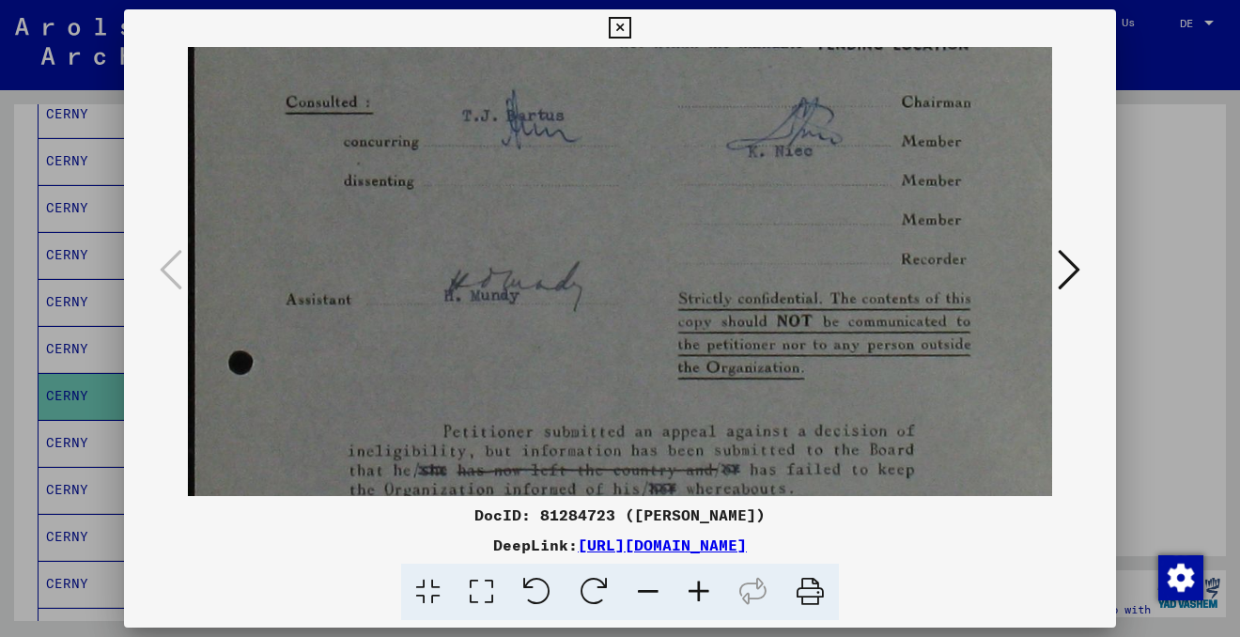
scroll to position [573, 0]
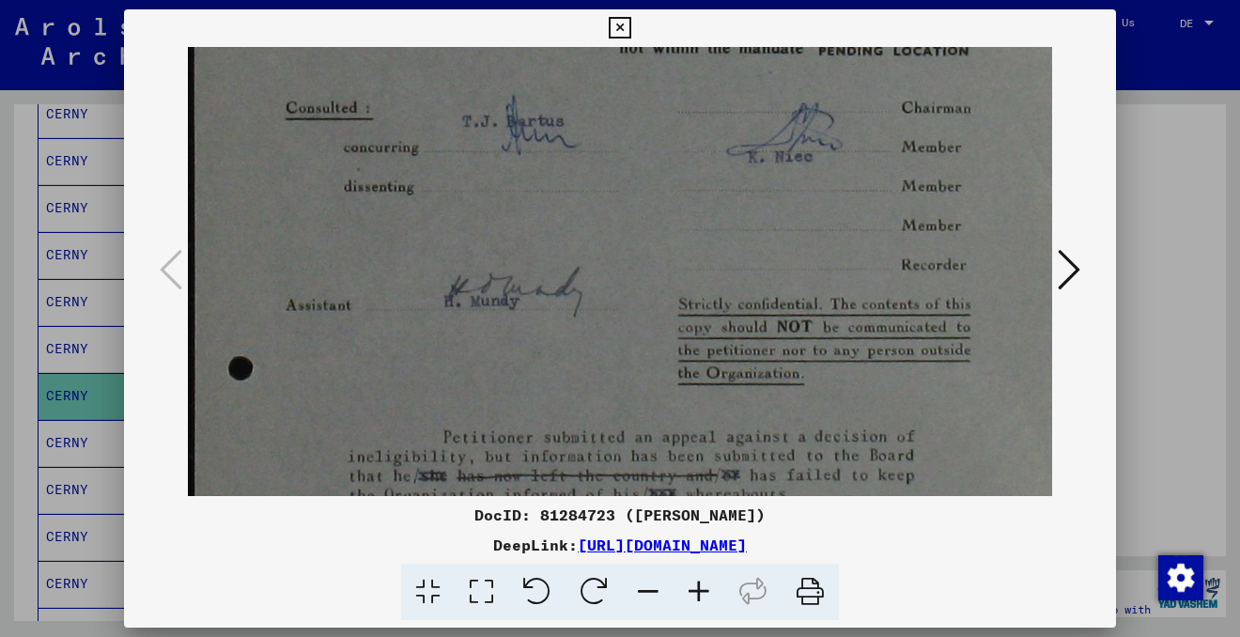
drag, startPoint x: 622, startPoint y: 425, endPoint x: 690, endPoint y: 621, distance: 207.9
click at [690, 621] on mat-dialog-container "DocID: 81284723 ([PERSON_NAME]) DeepLink: [URL][DOMAIN_NAME]" at bounding box center [620, 318] width 992 height 619
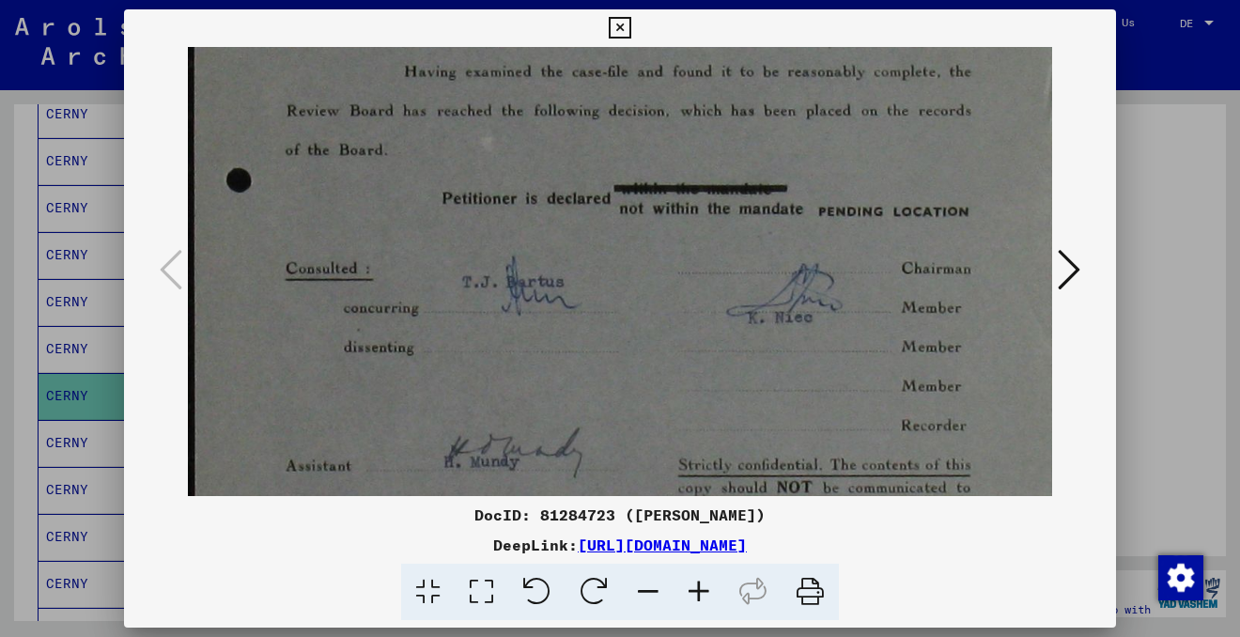
drag, startPoint x: 588, startPoint y: 329, endPoint x: 598, endPoint y: 467, distance: 138.5
click at [599, 486] on img at bounding box center [625, 352] width 875 height 1435
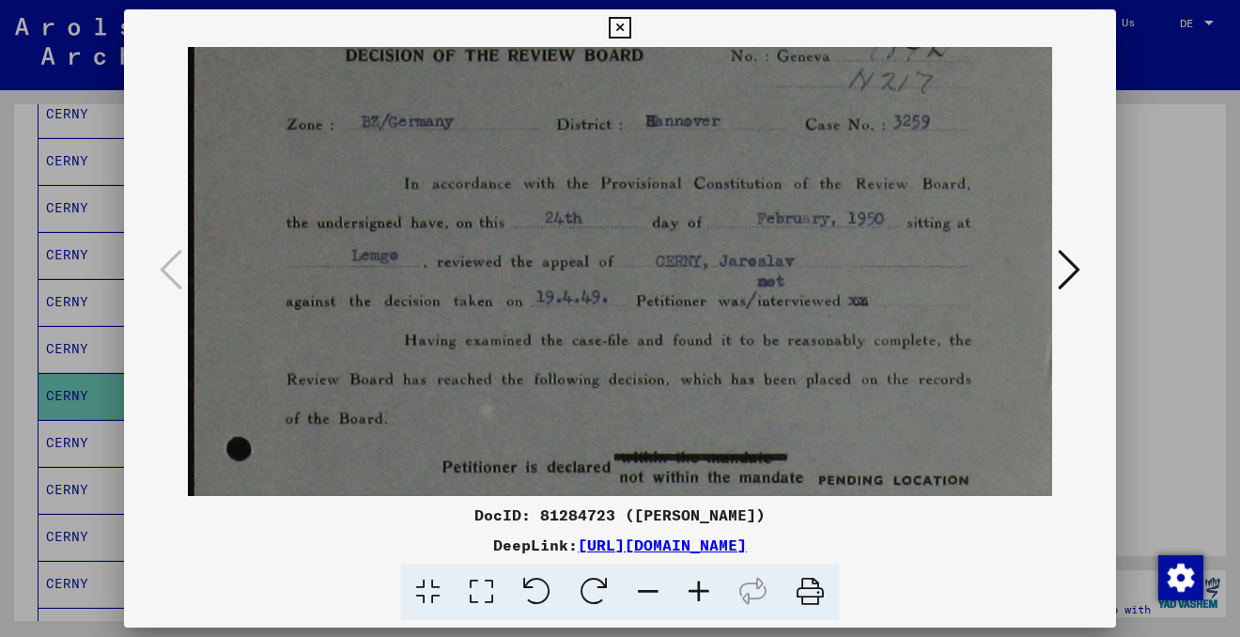
drag, startPoint x: 641, startPoint y: 272, endPoint x: 641, endPoint y: 527, distance: 254.5
click at [641, 542] on div "DocID: 81284723 ([PERSON_NAME]) DeepLink: [URL][DOMAIN_NAME]" at bounding box center [620, 314] width 992 height 611
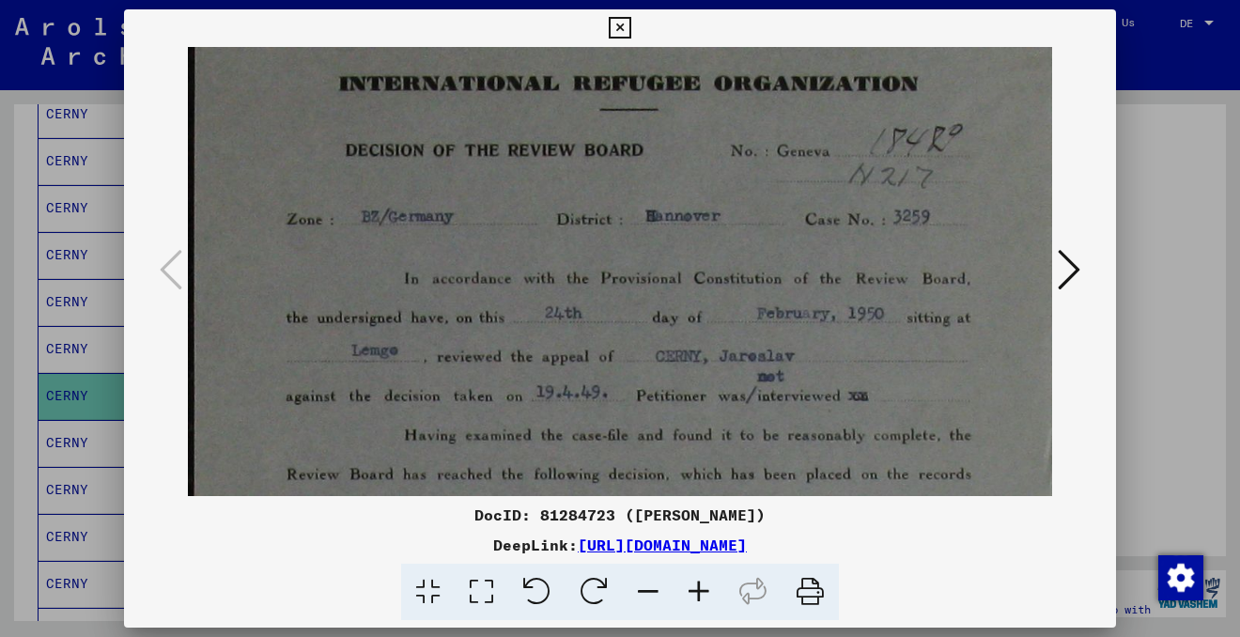
scroll to position [47, 0]
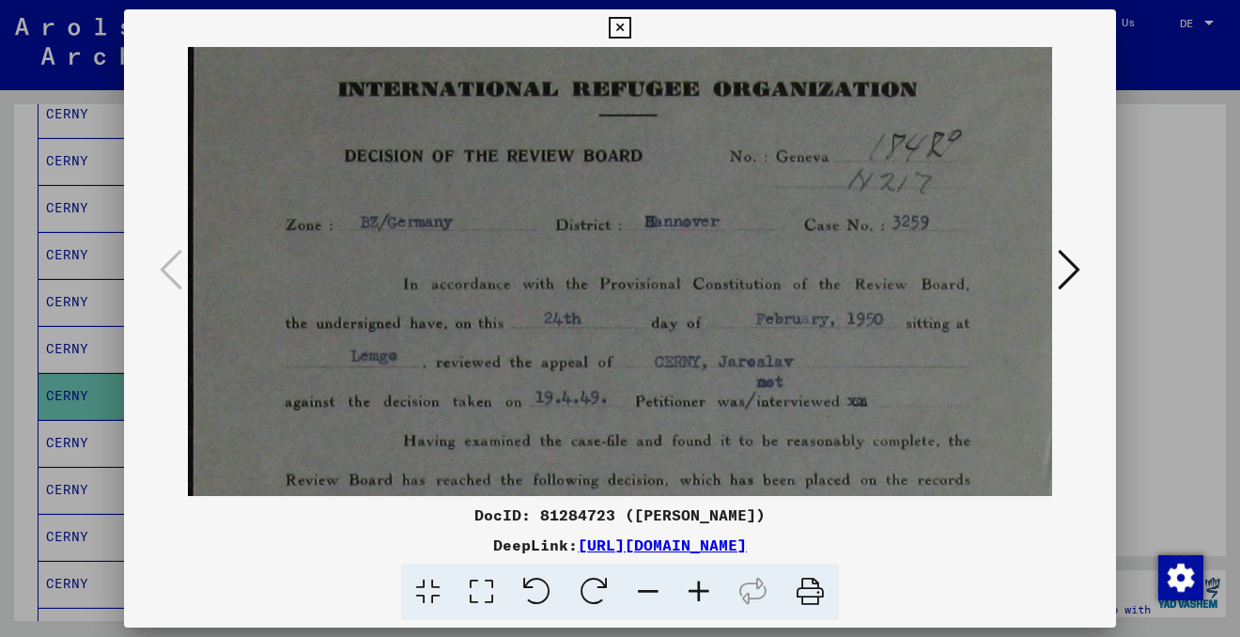
drag, startPoint x: 644, startPoint y: 254, endPoint x: 643, endPoint y: 355, distance: 101.4
click at [619, 35] on icon at bounding box center [620, 28] width 22 height 23
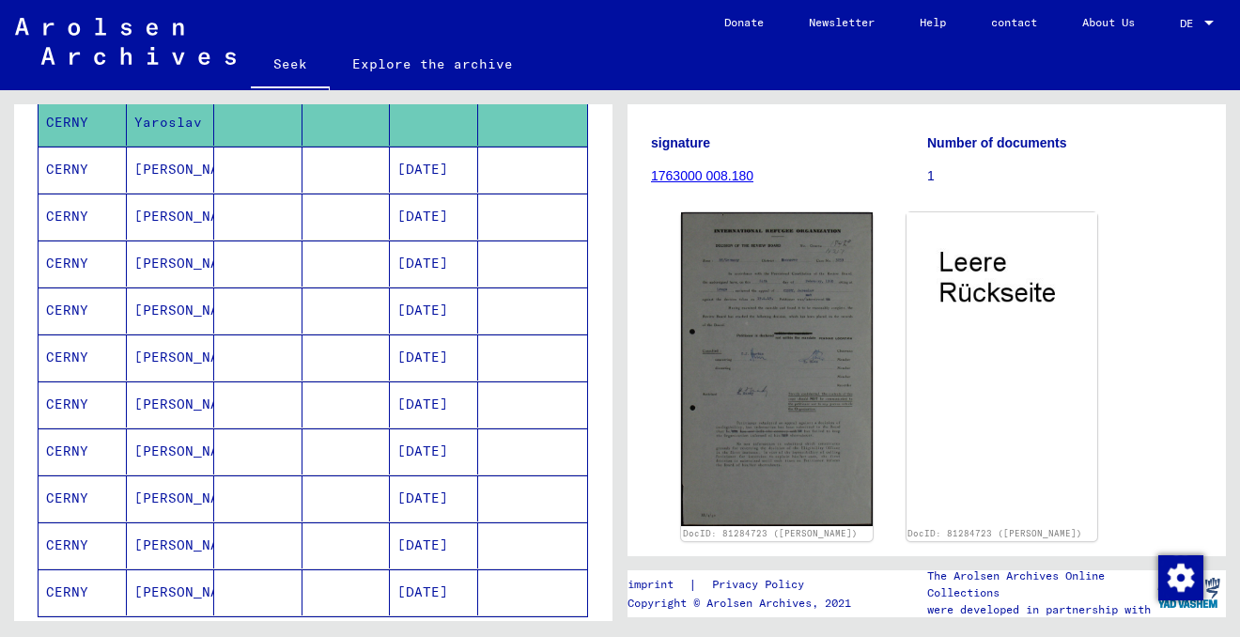
scroll to position [942, 0]
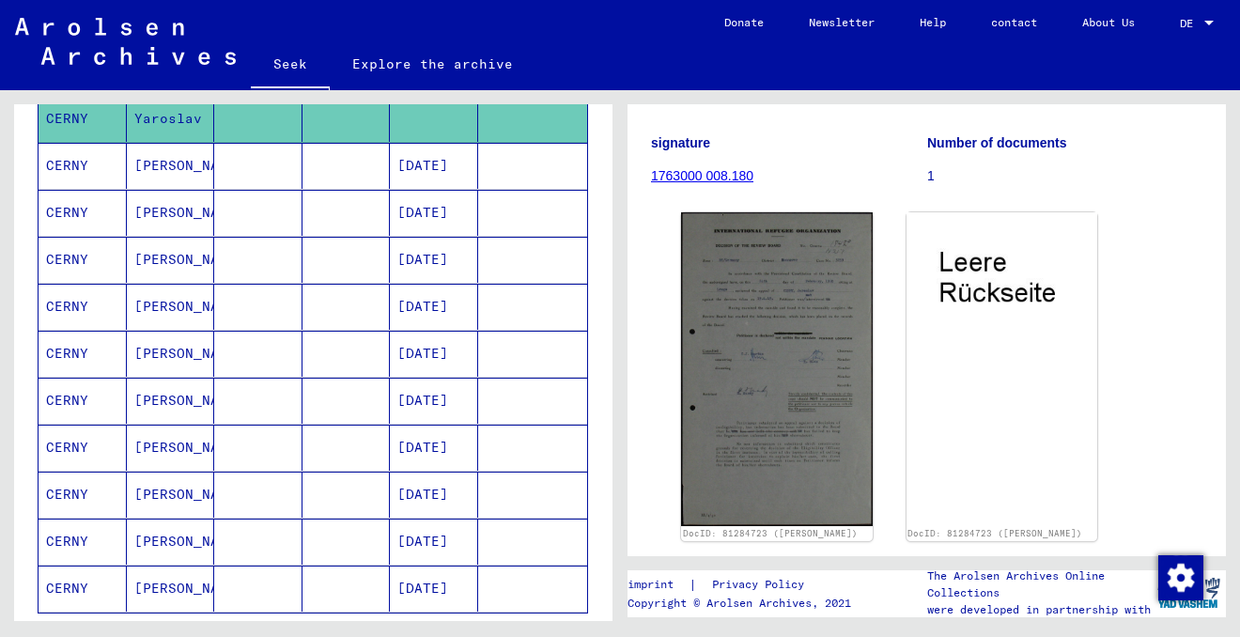
click at [308, 346] on mat-cell at bounding box center [346, 354] width 88 height 46
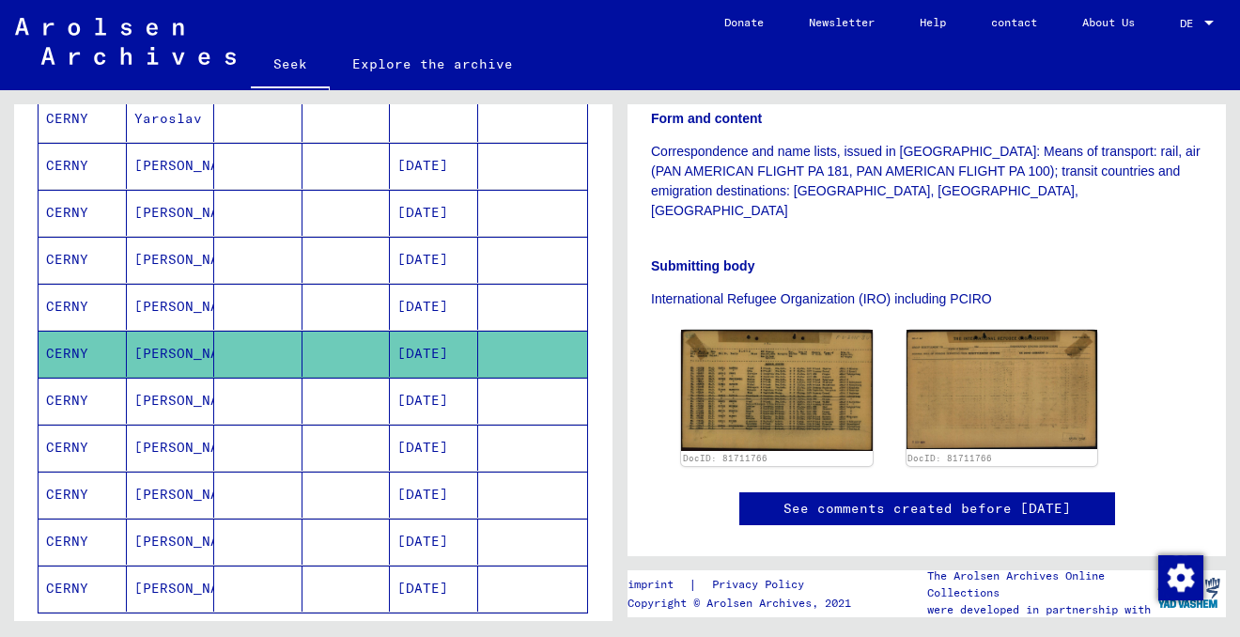
scroll to position [500, 0]
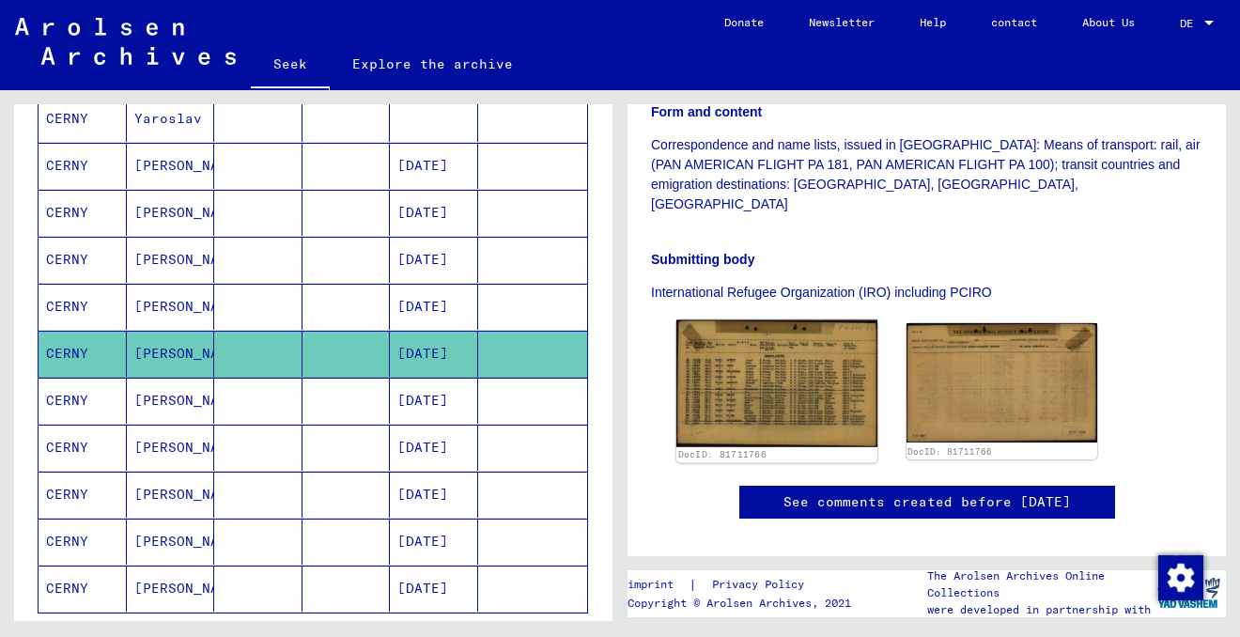
click at [759, 345] on img at bounding box center [776, 383] width 201 height 127
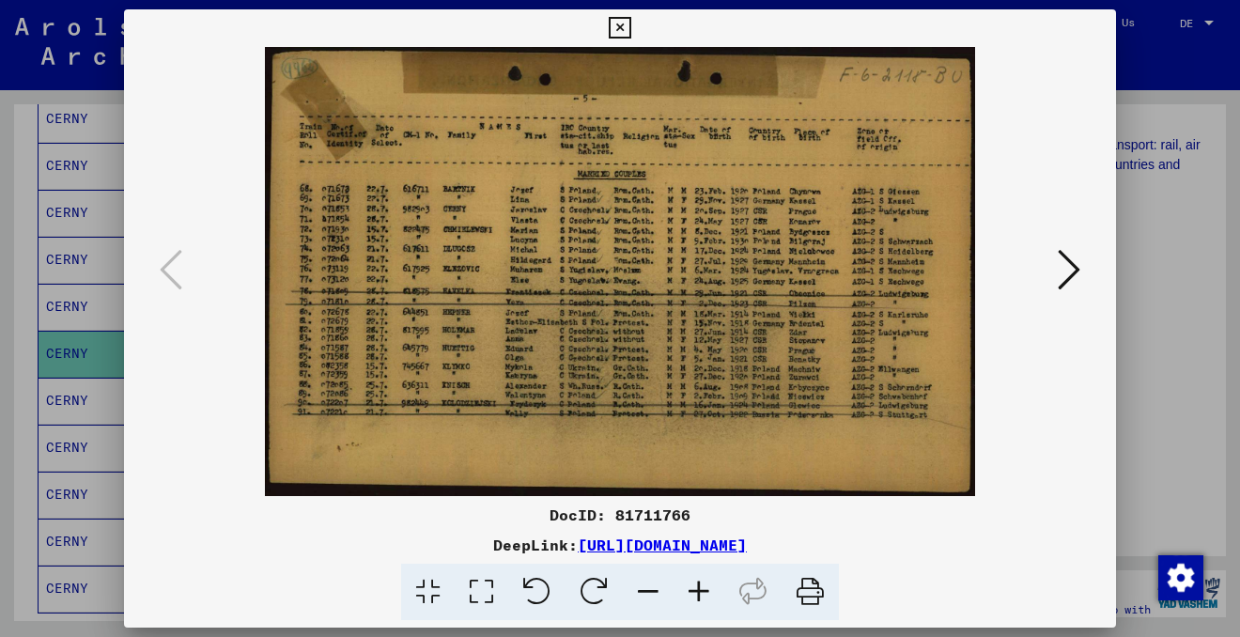
click at [619, 27] on icon at bounding box center [620, 28] width 22 height 23
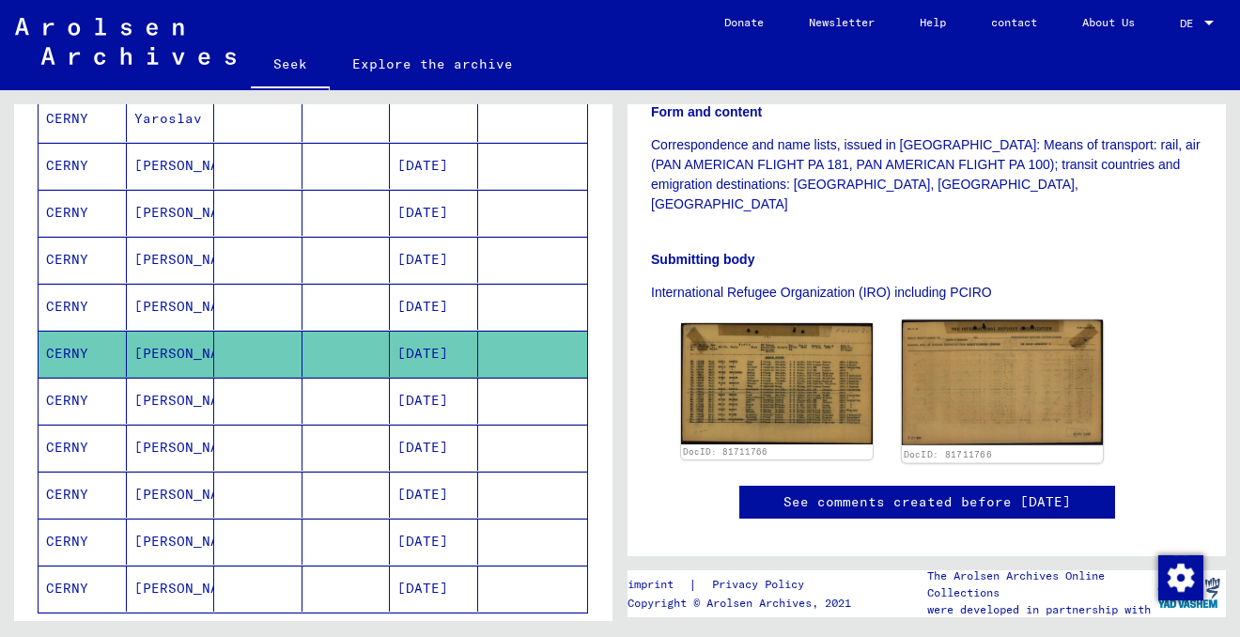
click at [982, 320] on img at bounding box center [1001, 382] width 201 height 125
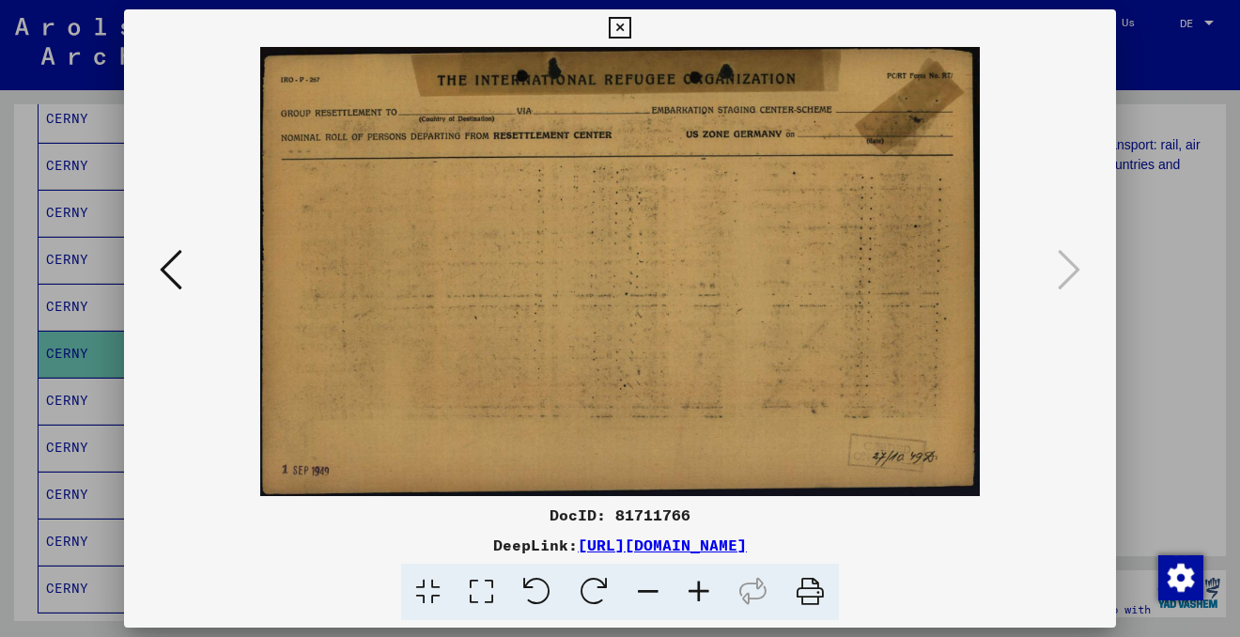
click at [812, 591] on icon at bounding box center [809, 592] width 57 height 57
click at [624, 27] on icon at bounding box center [620, 28] width 22 height 23
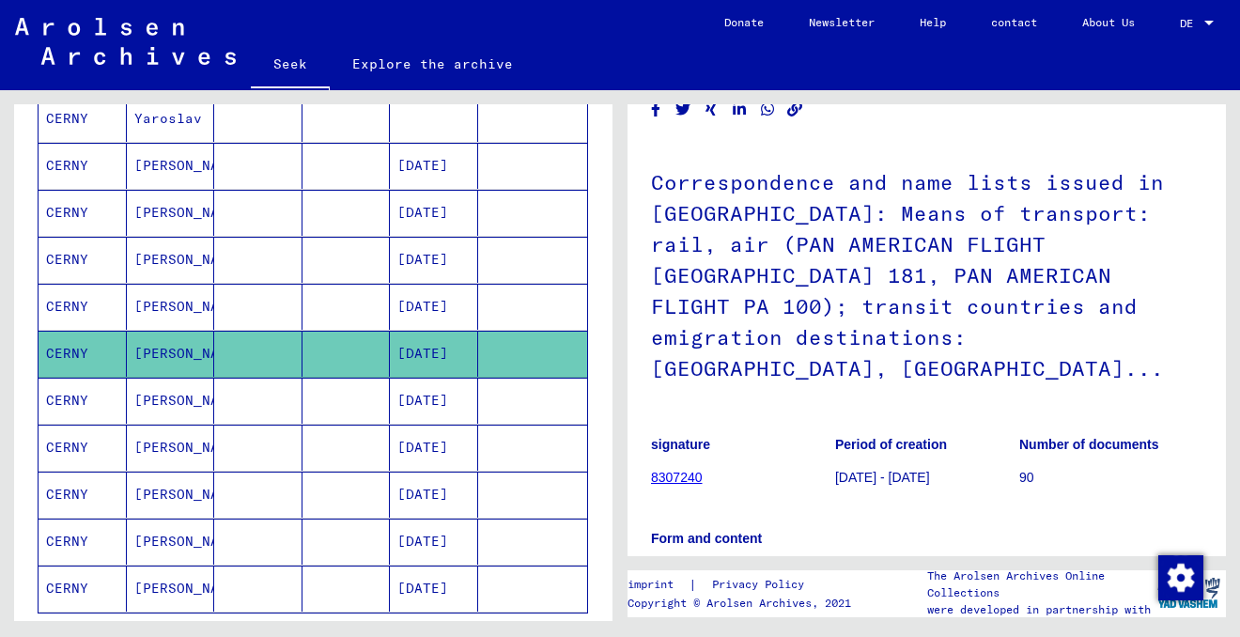
scroll to position [34, 0]
